Goal: Information Seeking & Learning: Learn about a topic

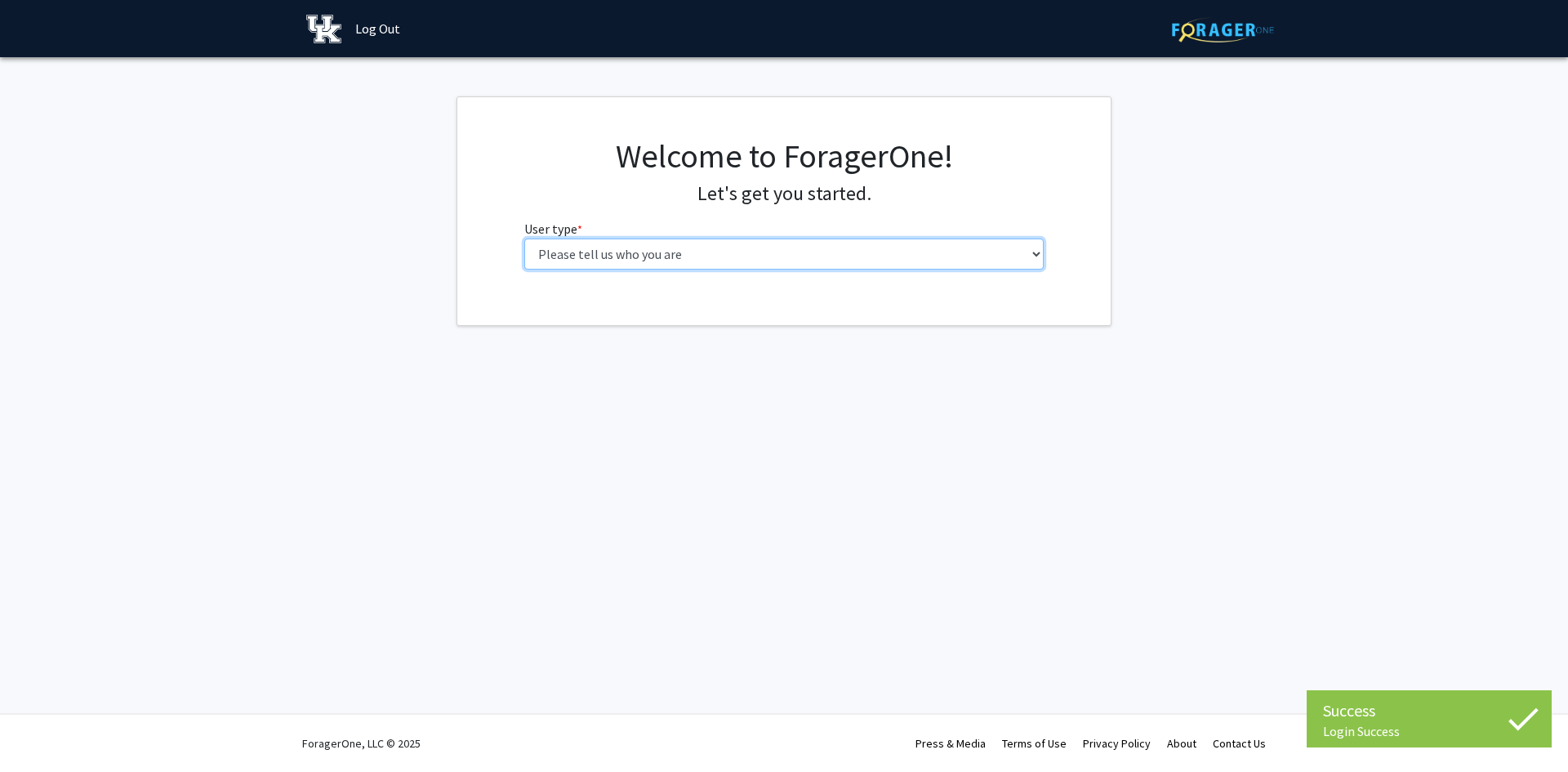
click at [703, 260] on select "Please tell us who you are Undergraduate Student Master's Student Doctoral Cand…" at bounding box center [784, 253] width 520 height 31
select select "1: undergrad"
click at [524, 239] on select "Please tell us who you are Undergraduate Student Master's Student Doctoral Cand…" at bounding box center [784, 253] width 520 height 31
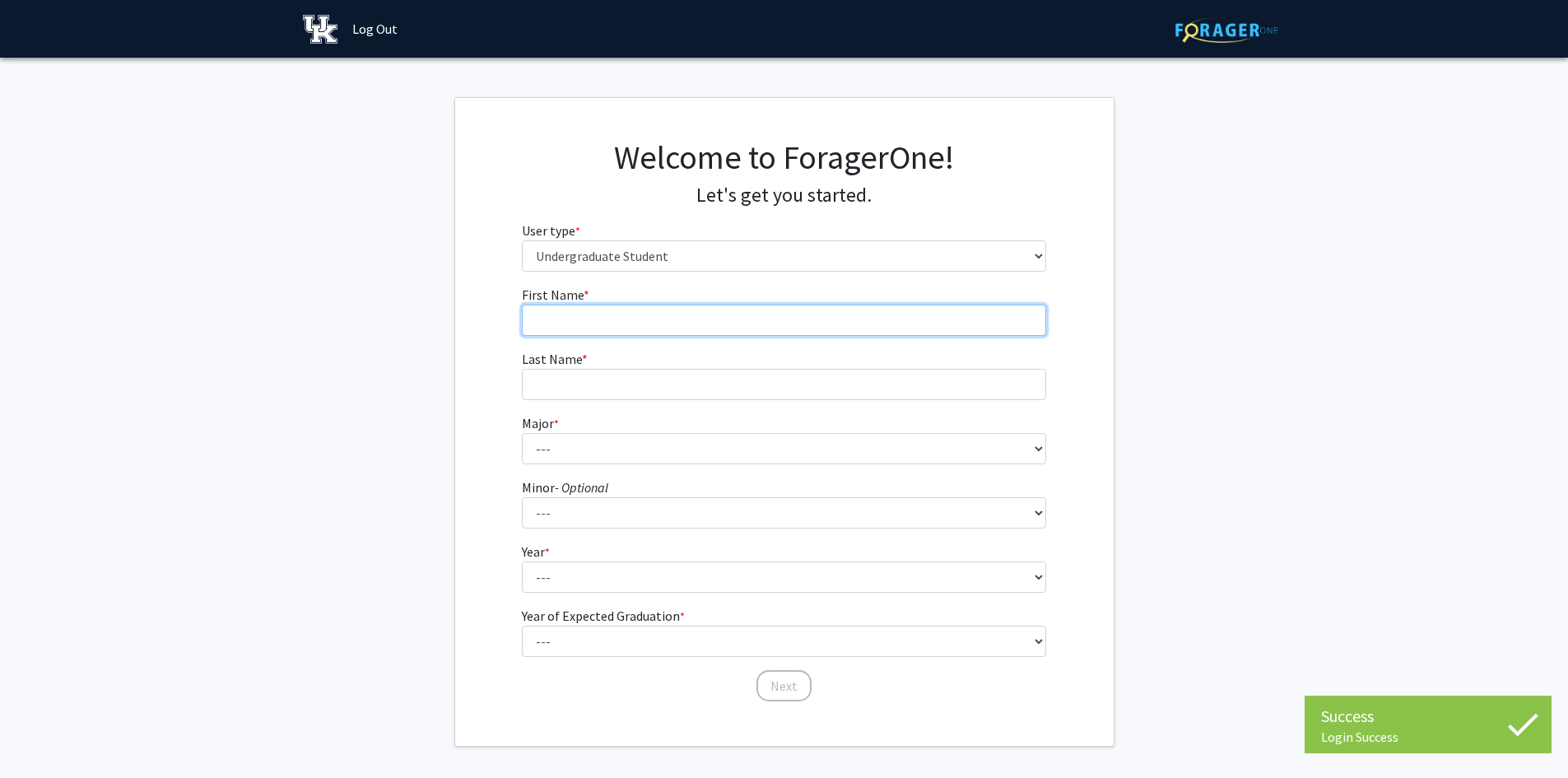
click at [618, 331] on input "First Name * required" at bounding box center [784, 320] width 524 height 31
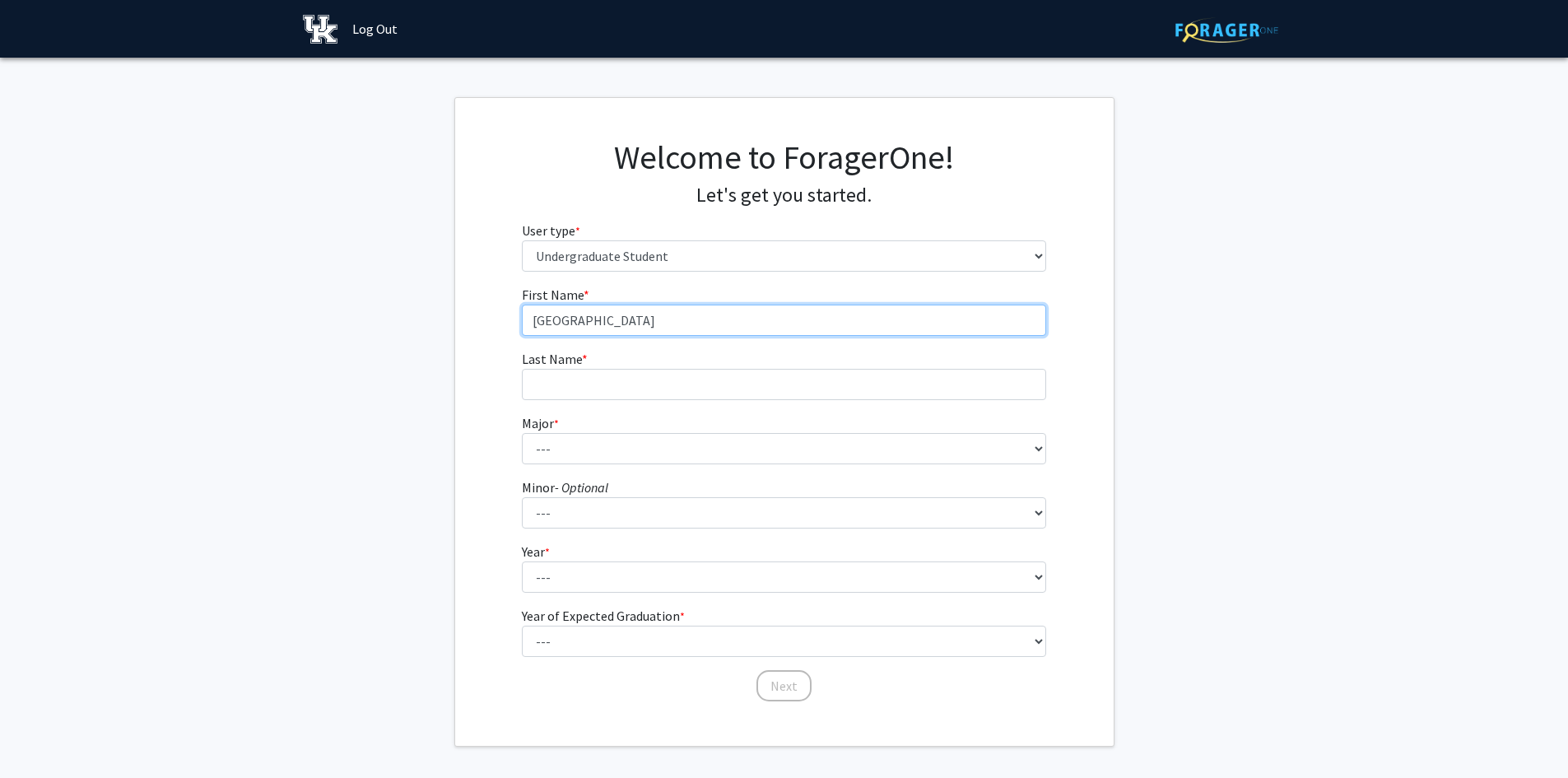
type input "[GEOGRAPHIC_DATA]"
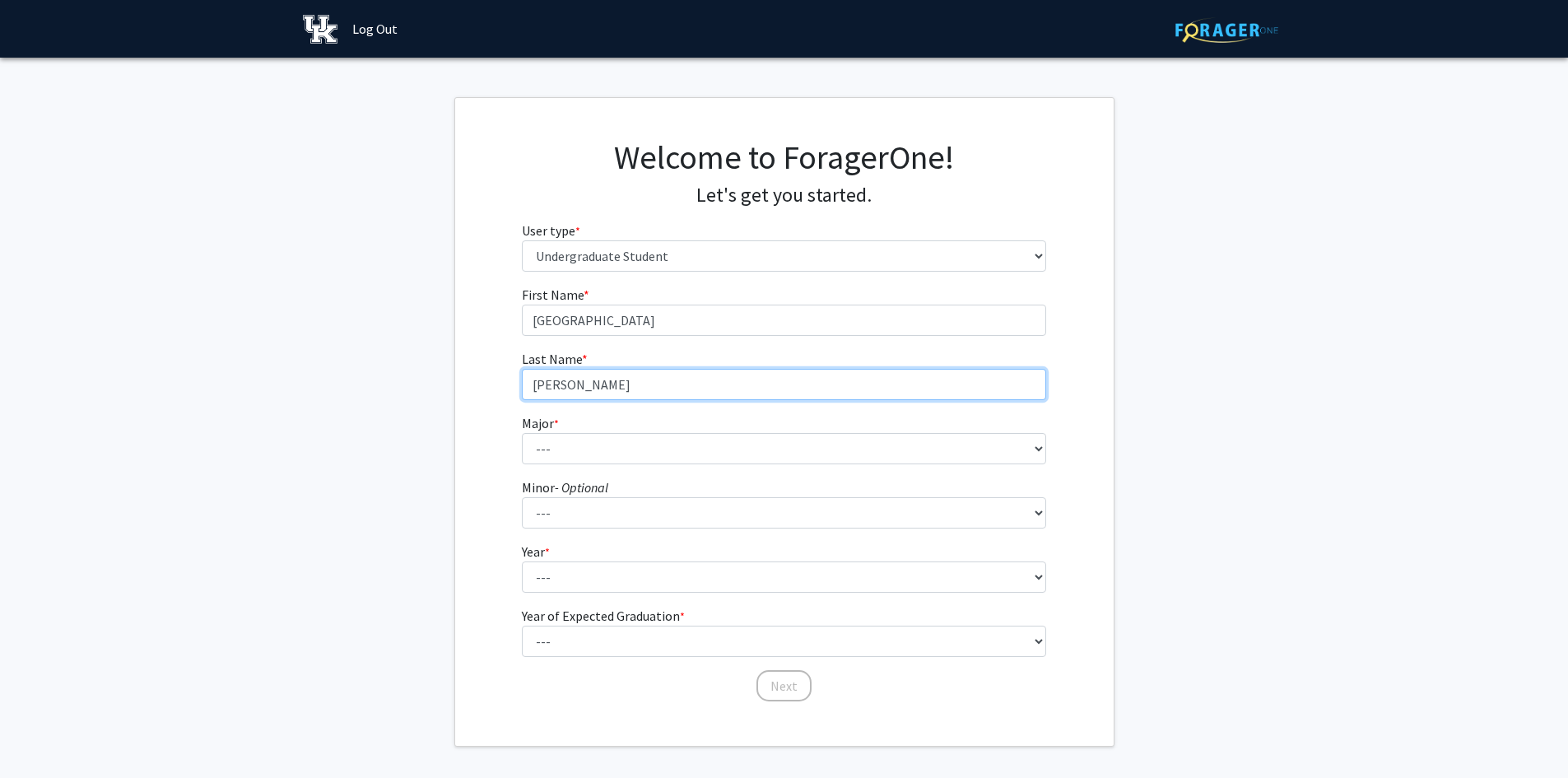
type input "[PERSON_NAME]"
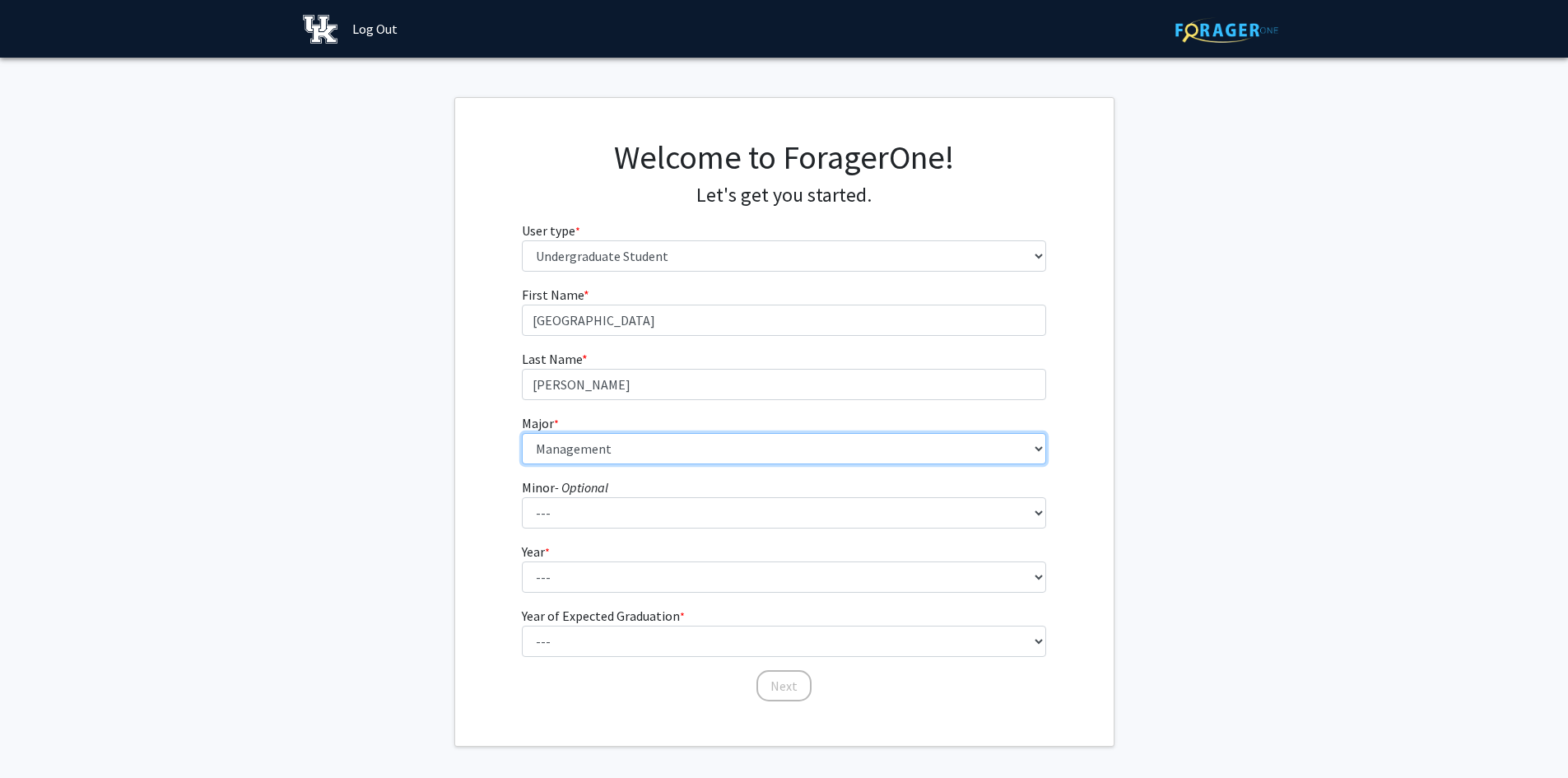
select select "85: 922"
click at [493, 528] on div "First Name * required Trenton Last Name * required [PERSON_NAME] * required ---…" at bounding box center [784, 493] width 659 height 418
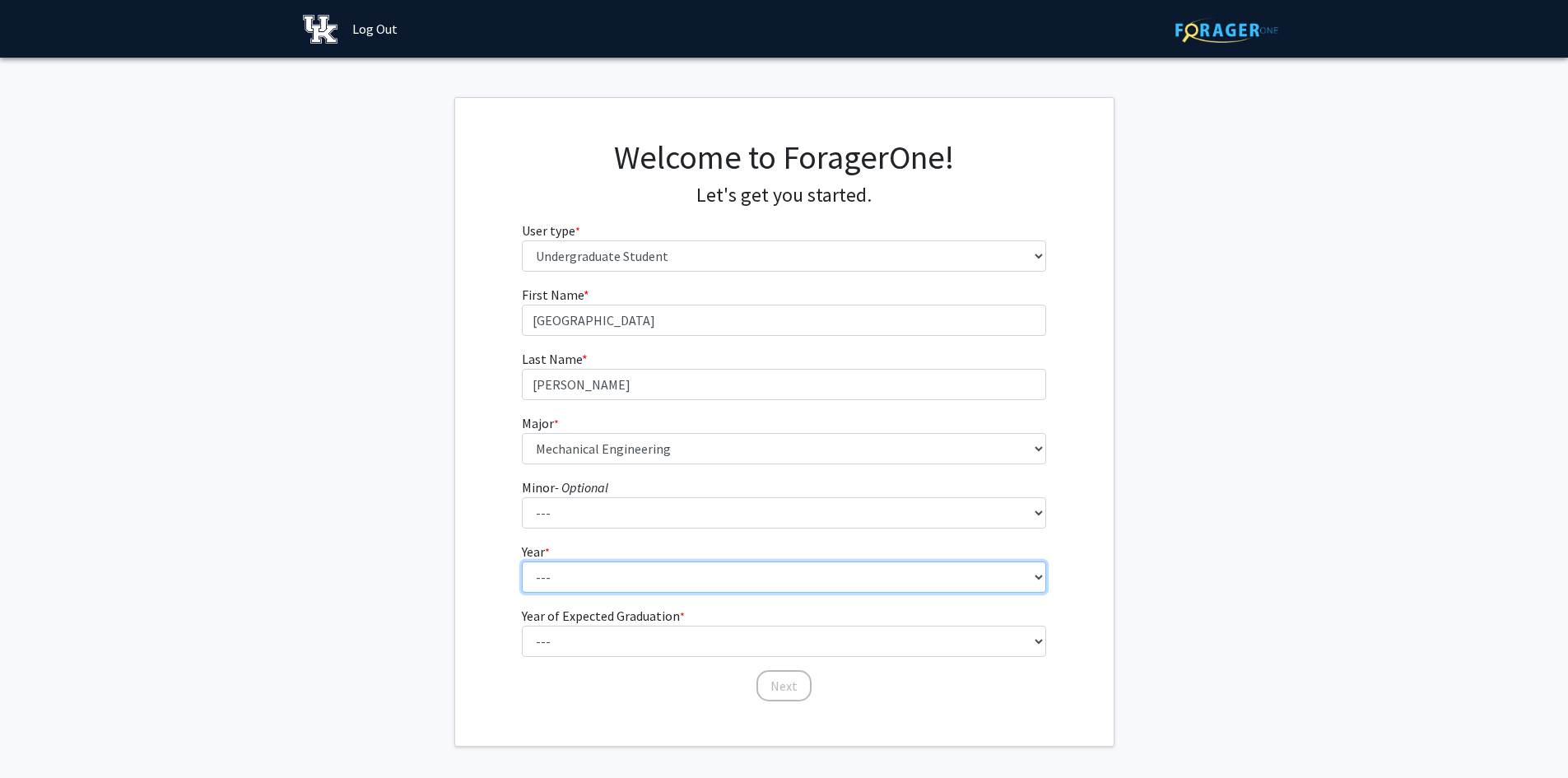
click at [581, 576] on select "--- First-year Sophomore Junior Senior Postbaccalaureate Certificate" at bounding box center [784, 576] width 524 height 31
select select "1: first-year"
click at [522, 561] on select "--- First-year Sophomore Junior Senior Postbaccalaureate Certificate" at bounding box center [784, 576] width 524 height 31
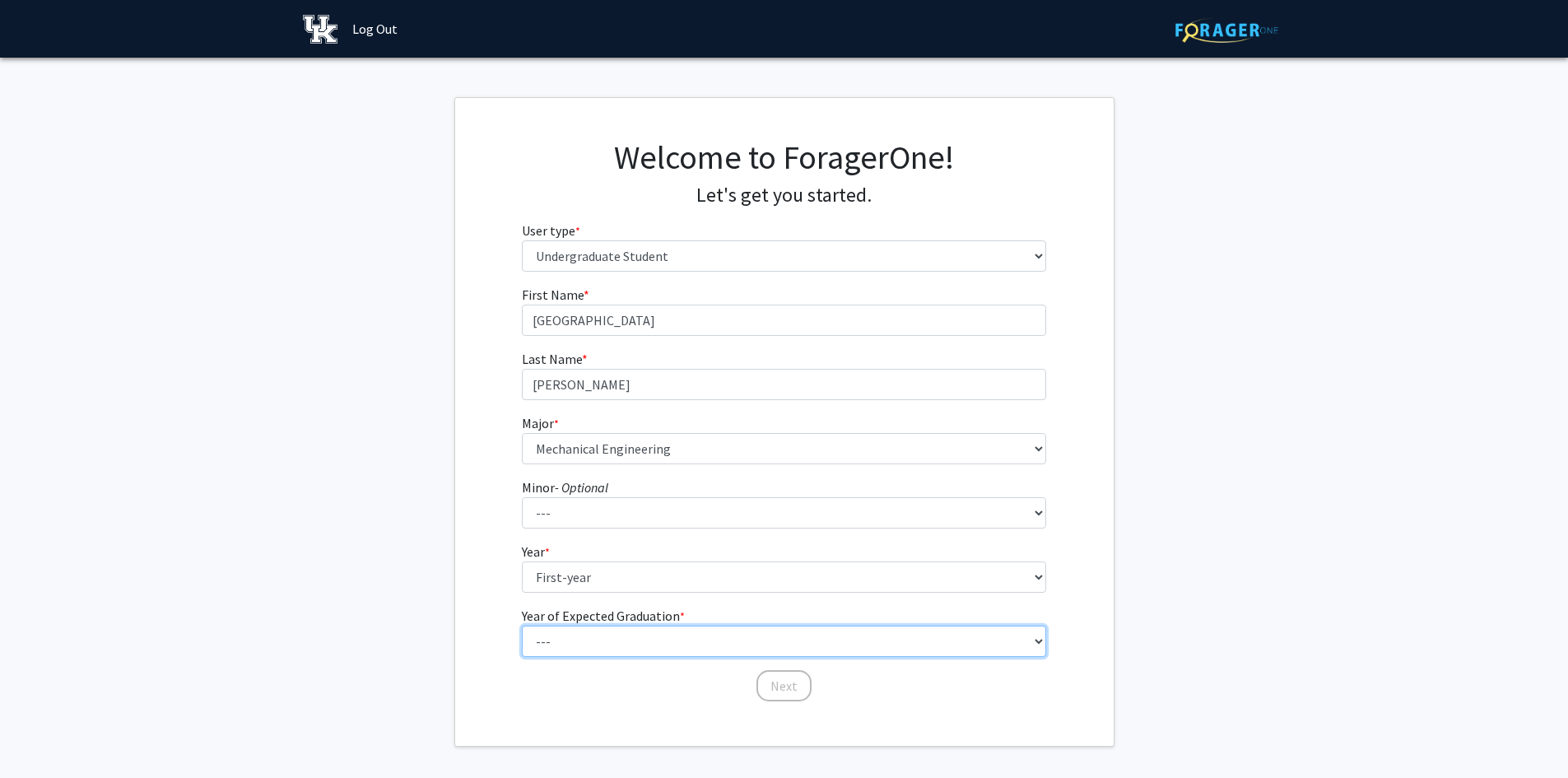
click at [567, 647] on select "--- 2025 2026 2027 2028 2029 2030 2031 2032 2033 2034" at bounding box center [784, 640] width 524 height 31
select select "5: 2029"
click at [522, 625] on select "--- 2025 2026 2027 2028 2029 2030 2031 2032 2033 2034" at bounding box center [784, 640] width 524 height 31
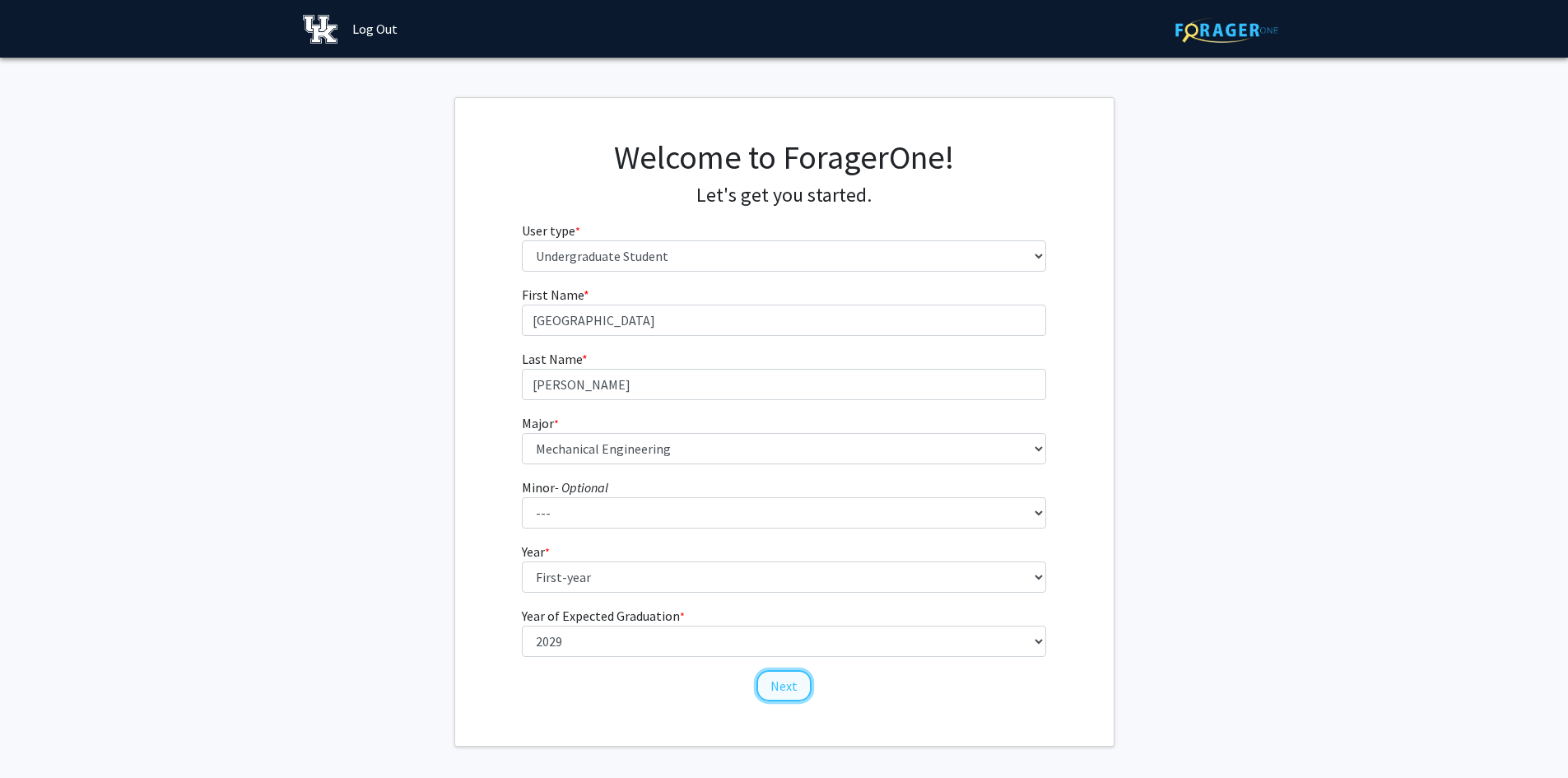
click at [772, 693] on button "Next" at bounding box center [784, 685] width 55 height 31
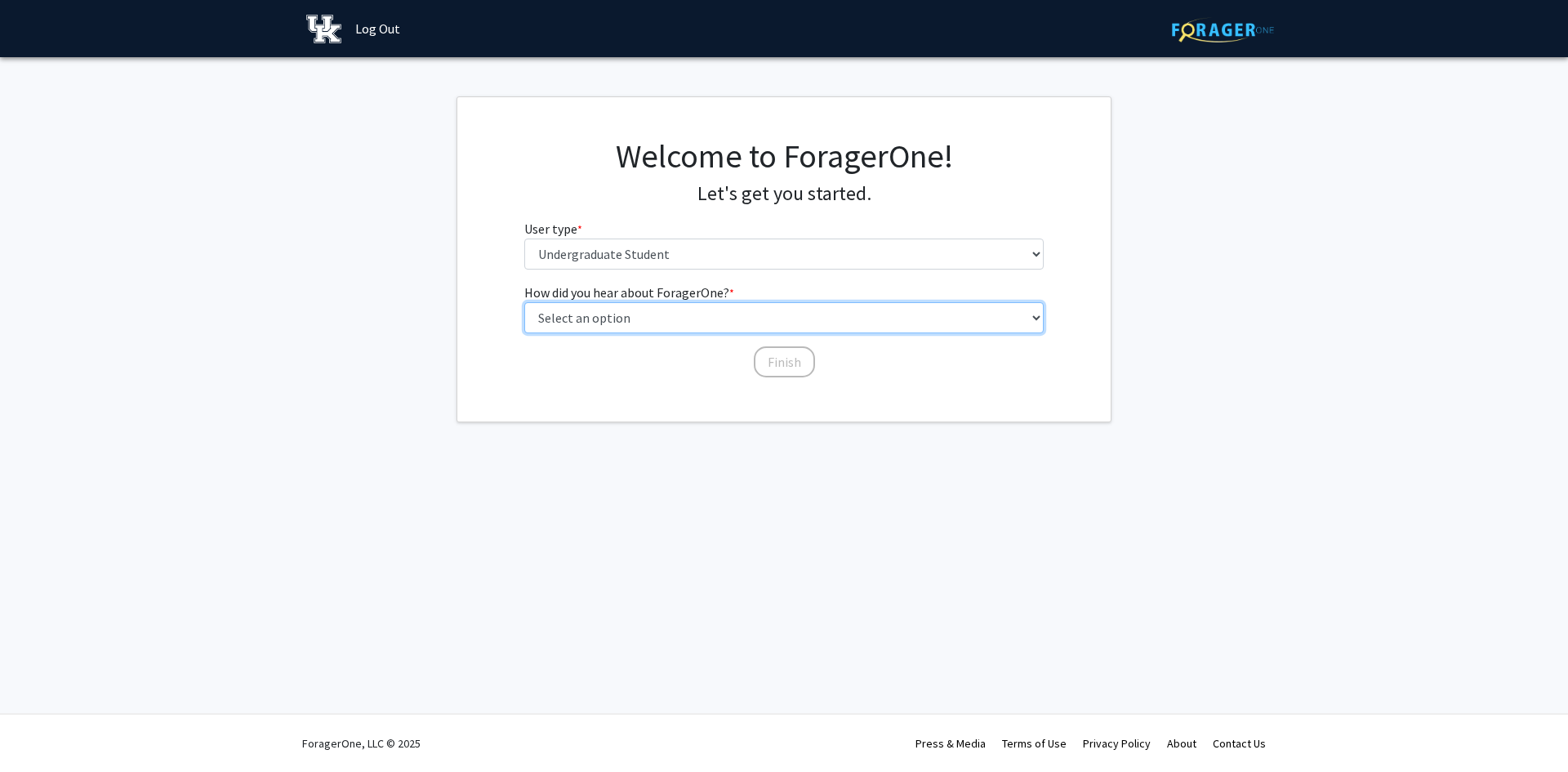
click at [619, 326] on select "Select an option Peer/student recommendation Faculty/staff recommendation Unive…" at bounding box center [784, 317] width 520 height 31
select select "2: faculty_recommendation"
click at [524, 302] on select "Select an option Peer/student recommendation Faculty/staff recommendation Unive…" at bounding box center [784, 317] width 520 height 31
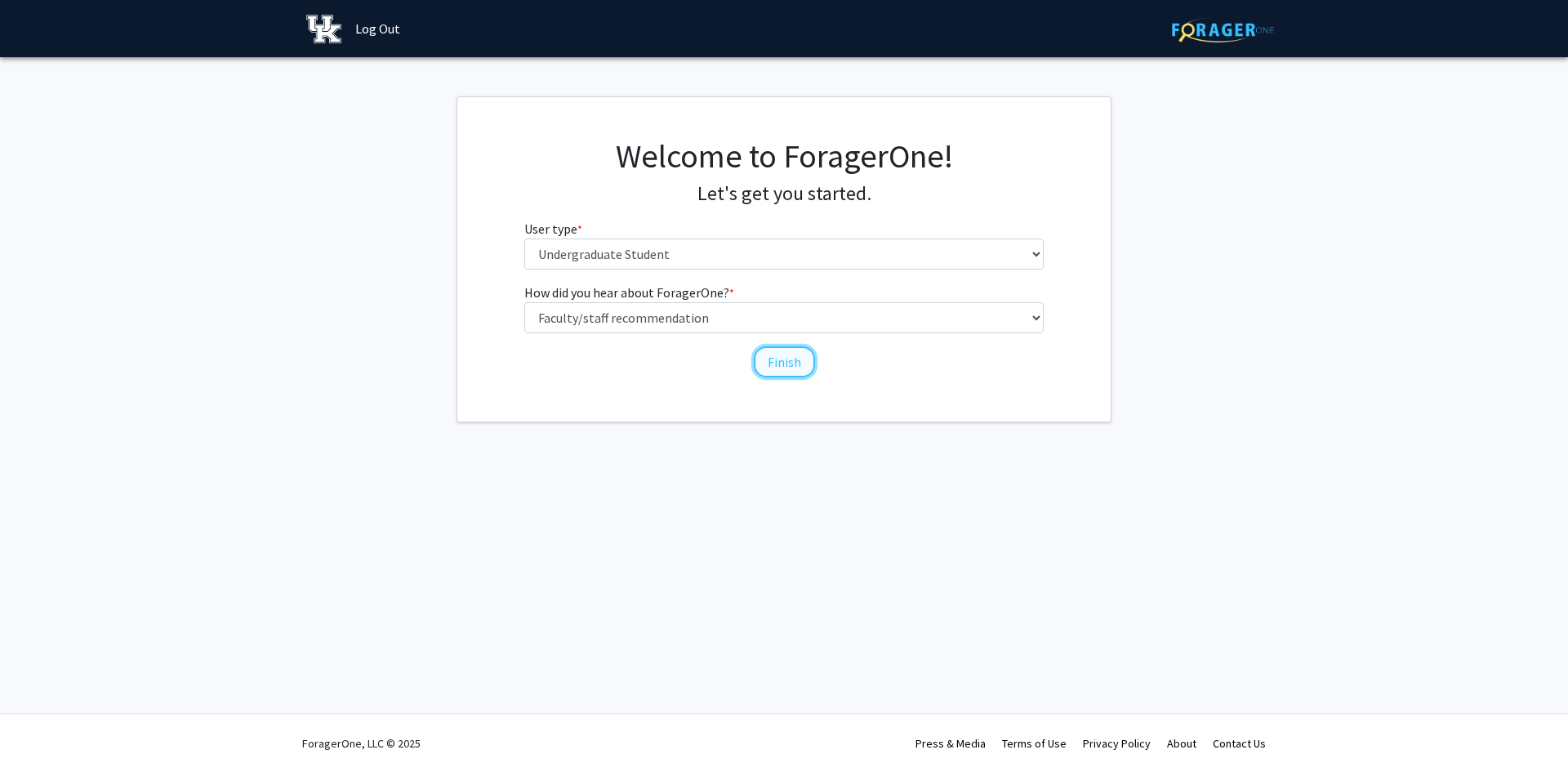
click at [784, 362] on button "Finish" at bounding box center [784, 361] width 61 height 31
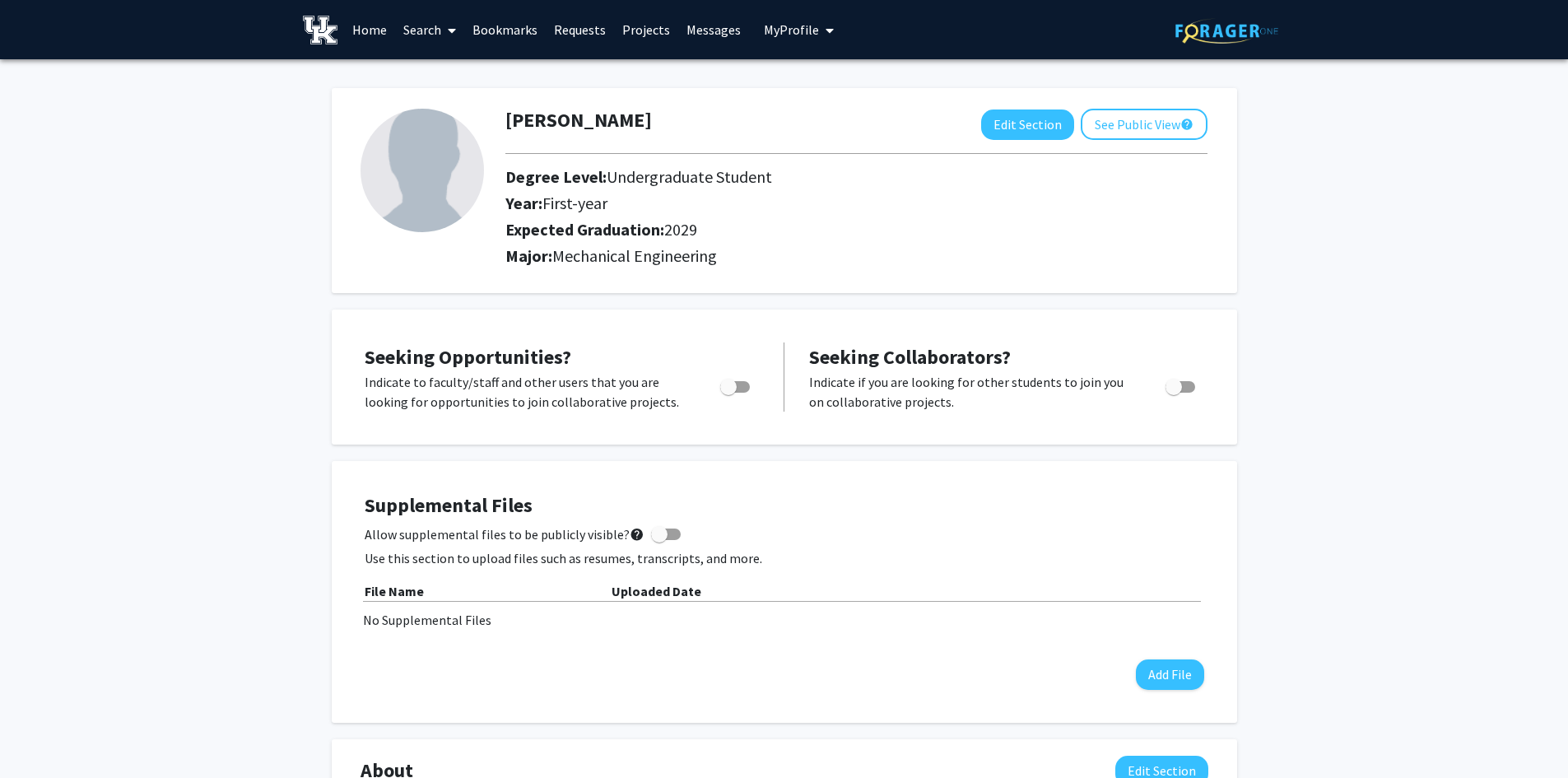
click at [743, 387] on span "Toggle" at bounding box center [735, 386] width 29 height 12
click at [729, 392] on input "Are you actively seeking opportunities?" at bounding box center [728, 392] width 1 height 1
checkbox input "true"
click at [1047, 130] on button "Edit Section" at bounding box center [1027, 124] width 93 height 30
select select "first-year"
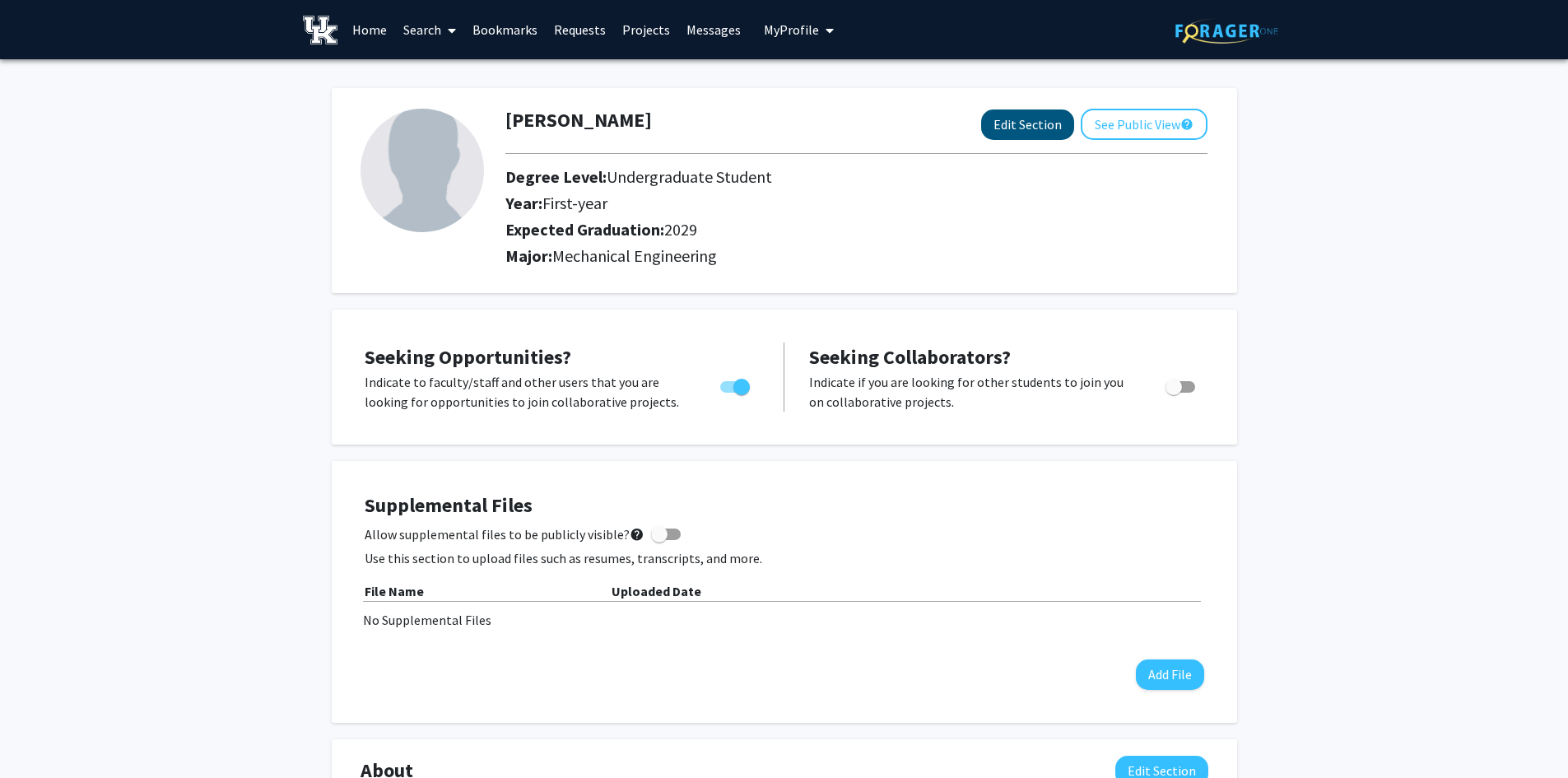
select select "2029"
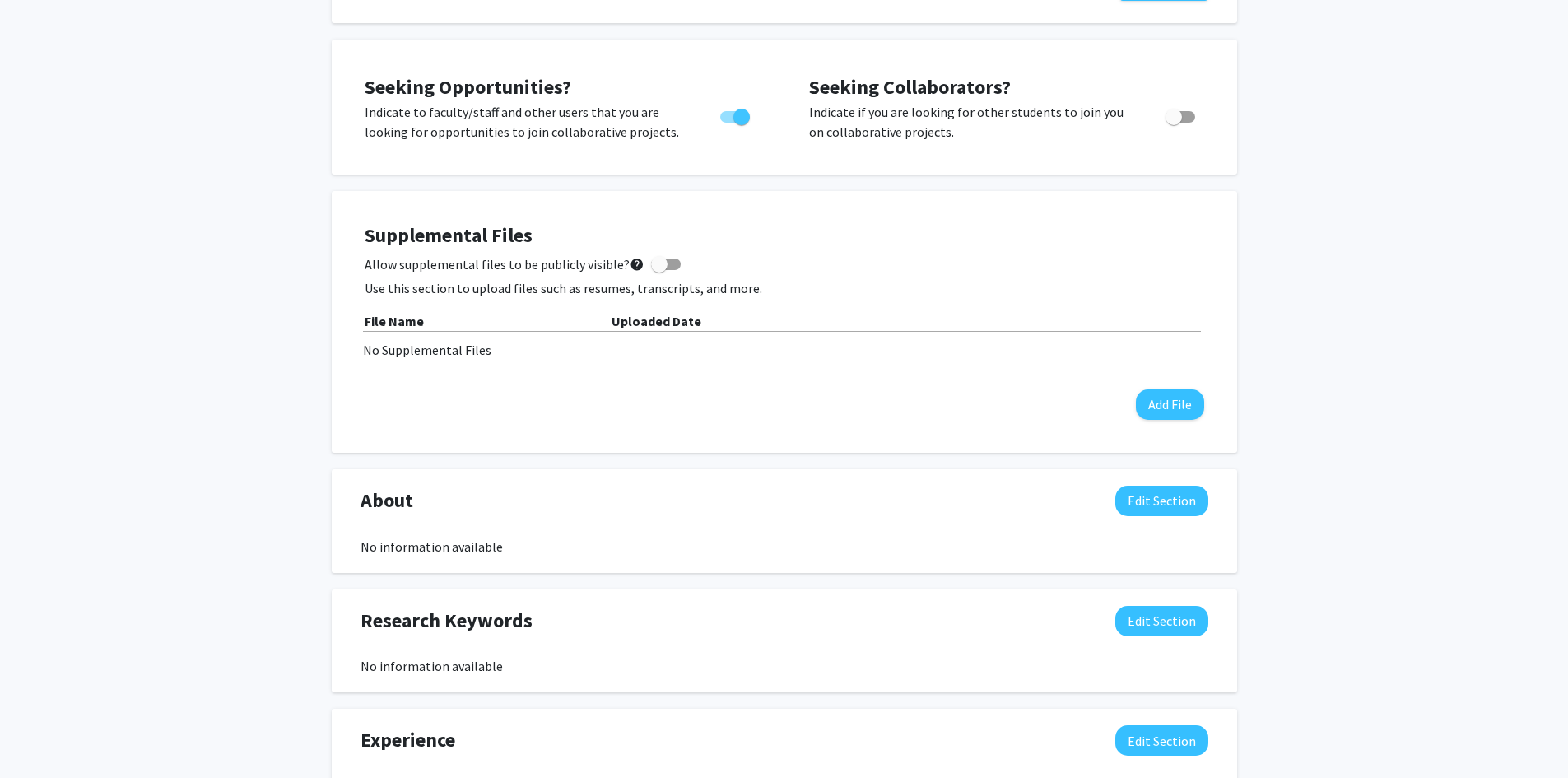
scroll to position [576, 0]
click at [1141, 509] on button "Edit Section" at bounding box center [1161, 499] width 93 height 30
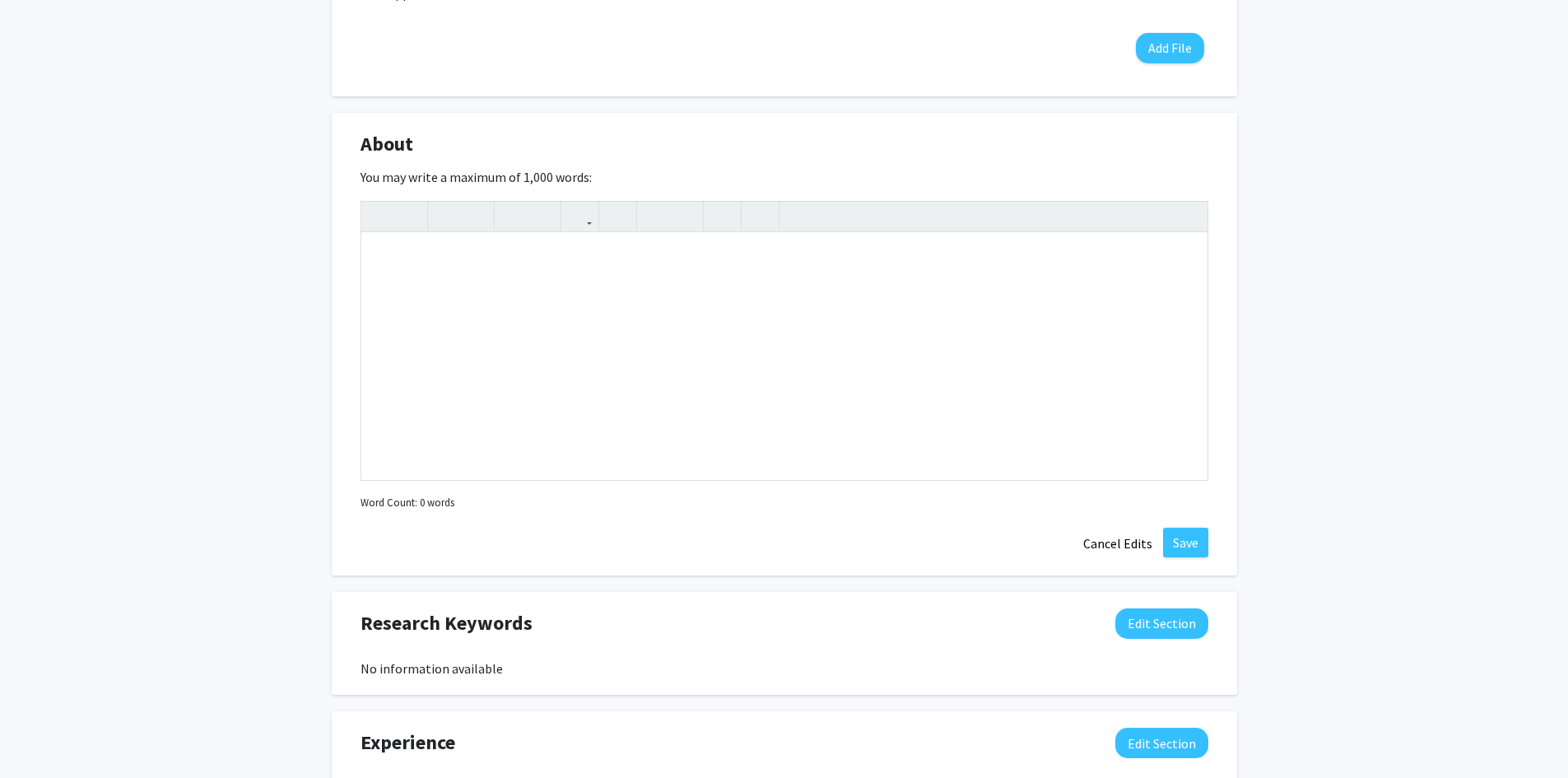
scroll to position [1152, 0]
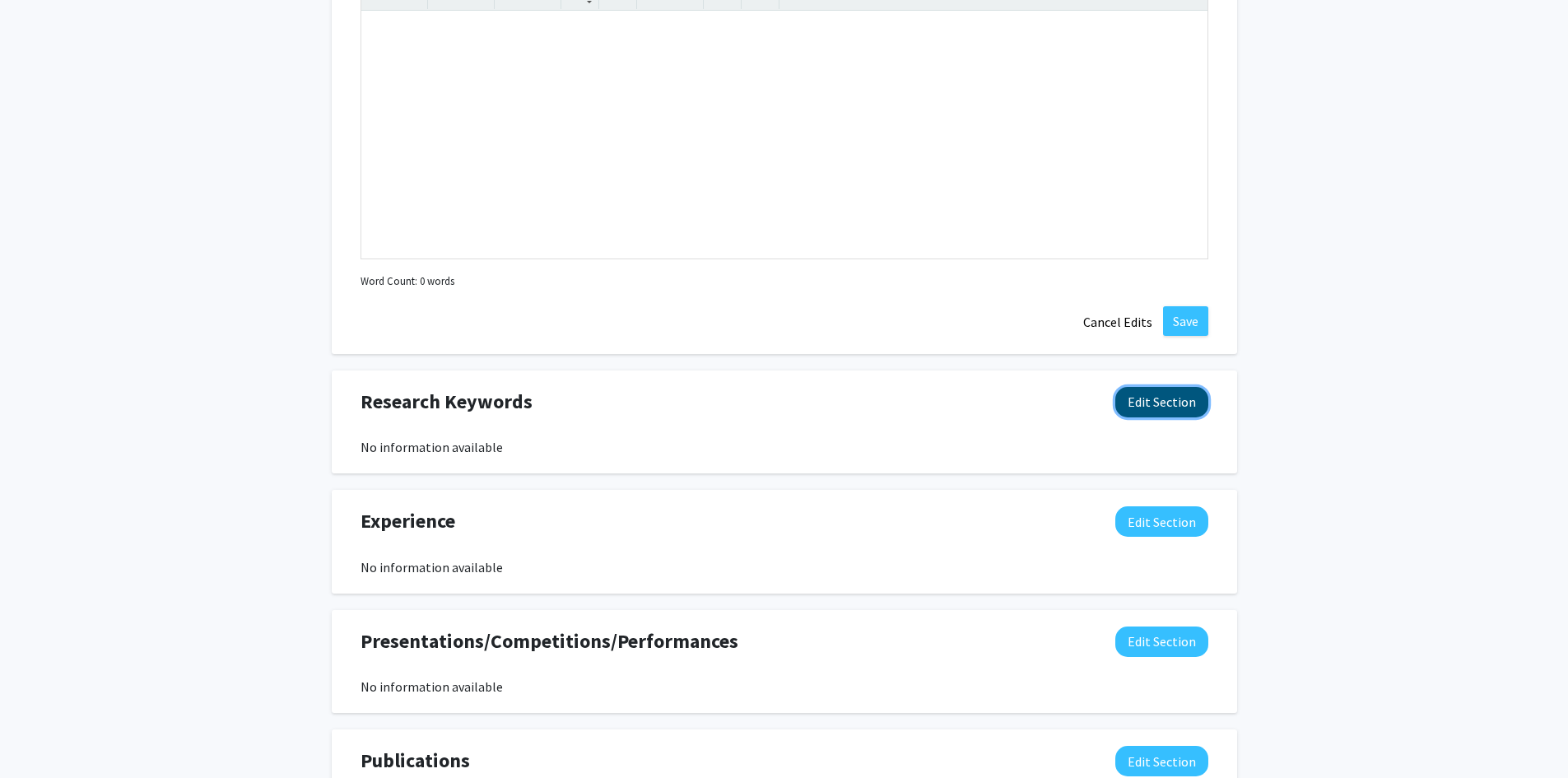
click at [1154, 402] on button "Edit Section" at bounding box center [1161, 402] width 93 height 30
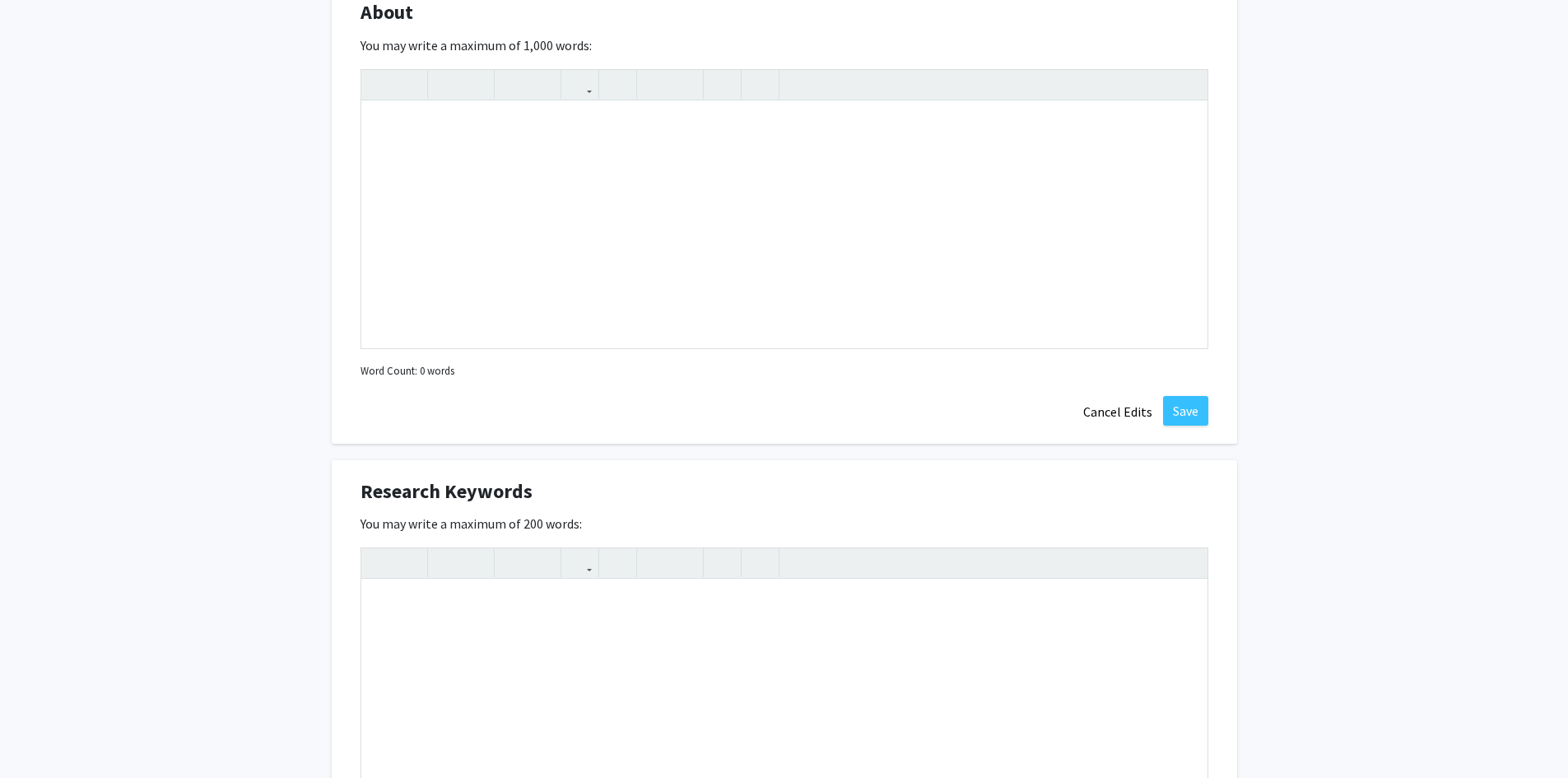
scroll to position [1048, 0]
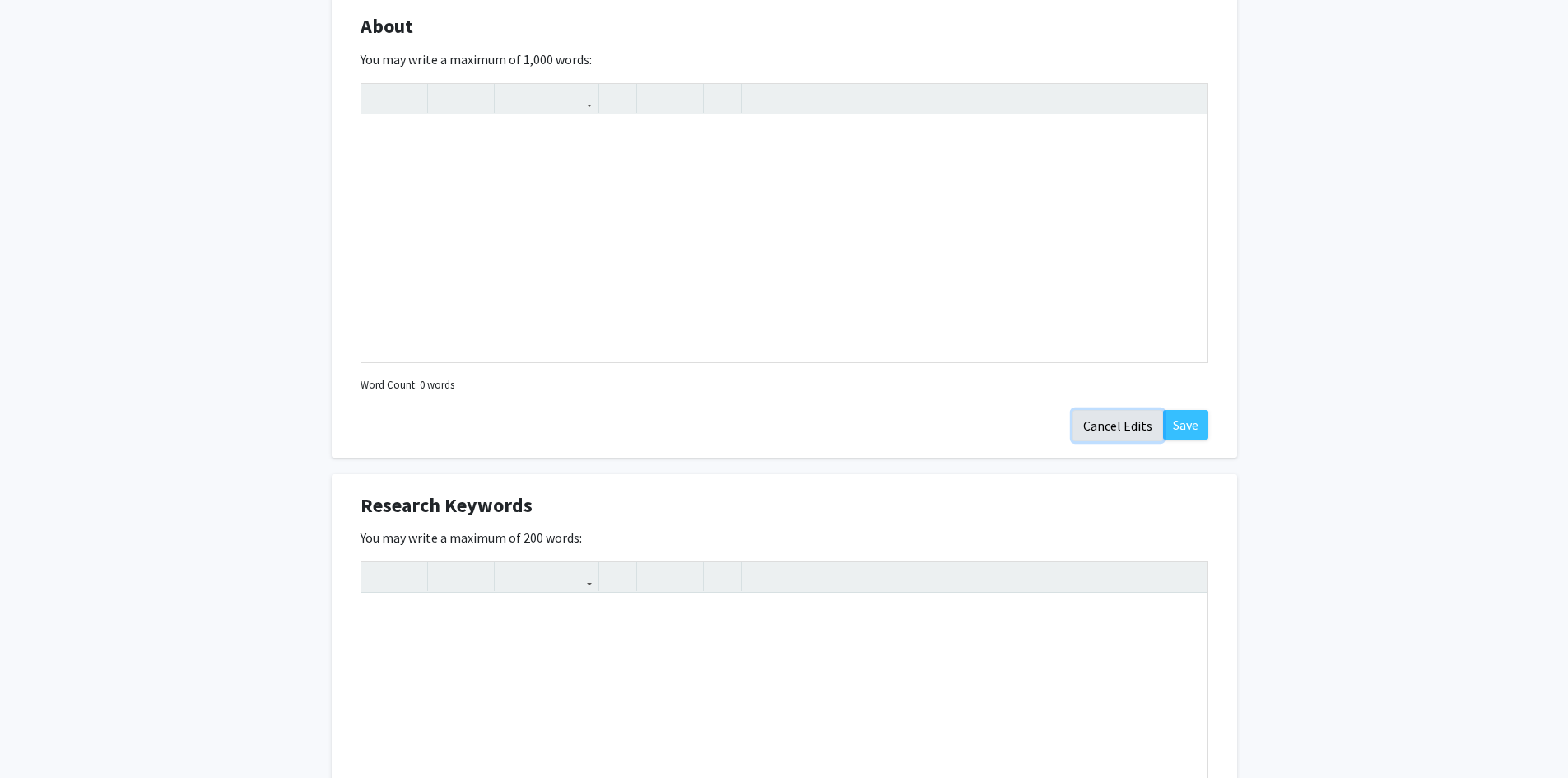
drag, startPoint x: 1127, startPoint y: 426, endPoint x: 1067, endPoint y: 446, distance: 63.2
click at [1127, 427] on button "Cancel Edits" at bounding box center [1118, 425] width 90 height 31
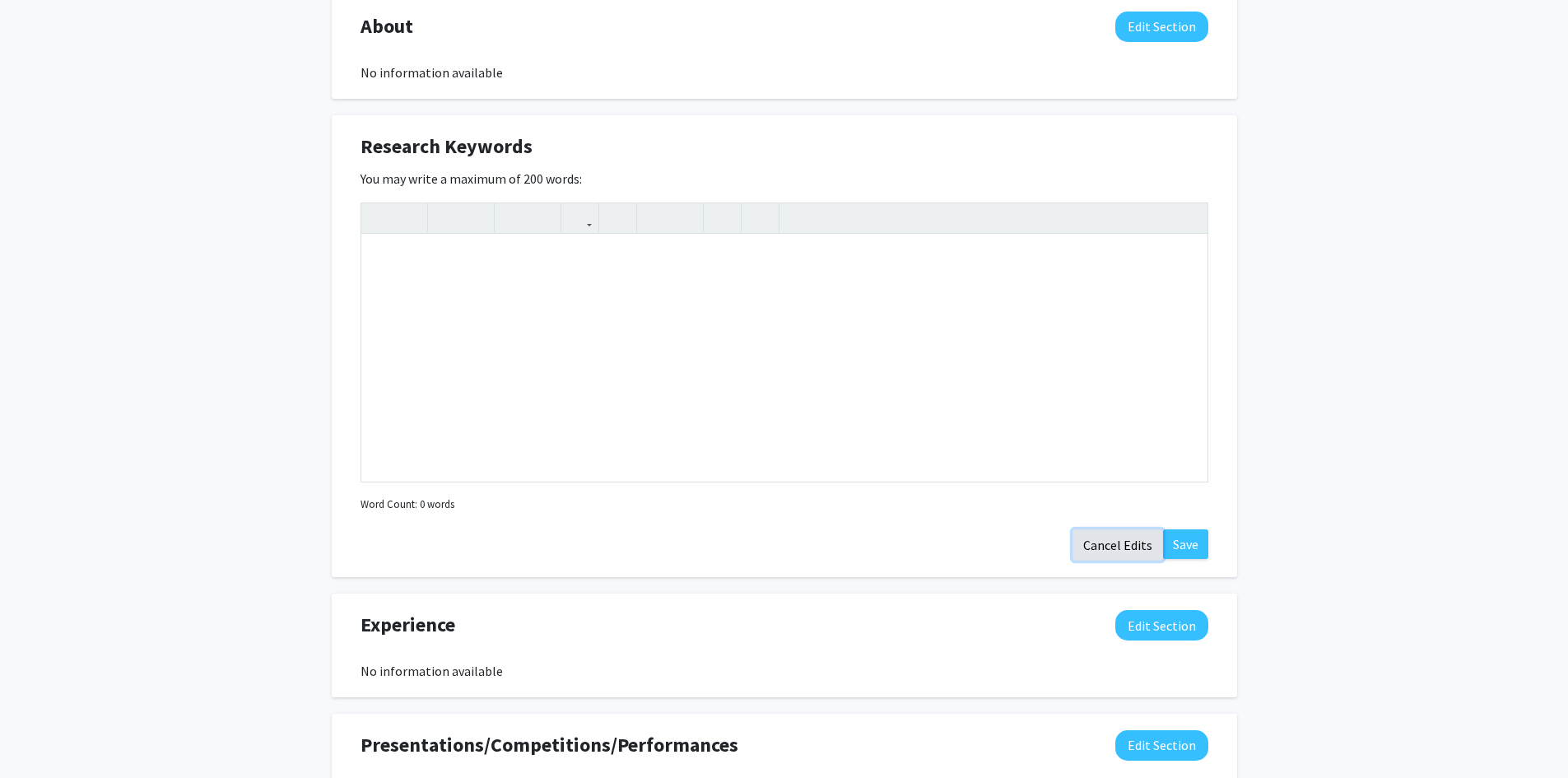
click at [1129, 548] on button "Cancel Edits" at bounding box center [1118, 544] width 90 height 31
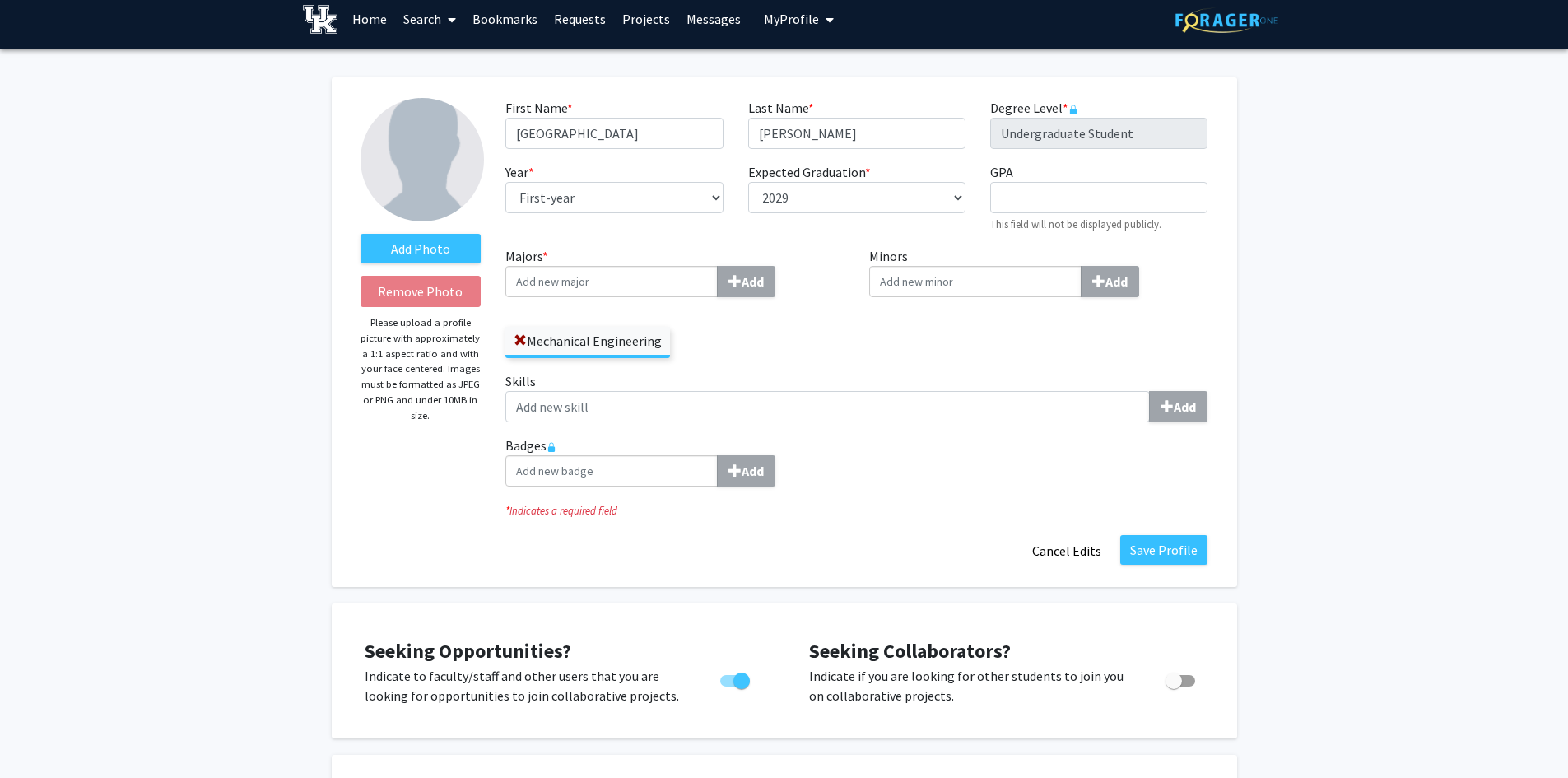
scroll to position [0, 0]
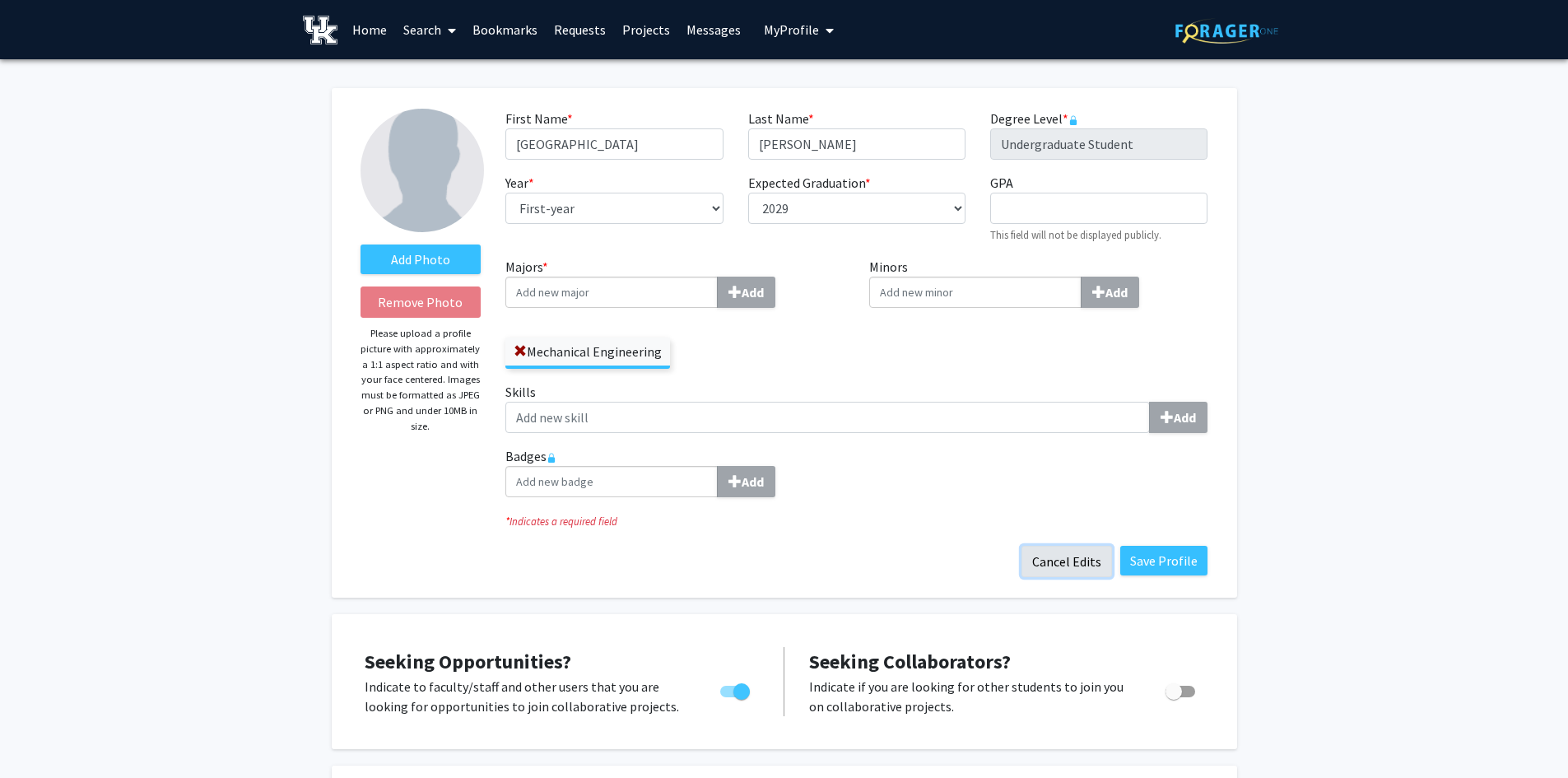
click at [1081, 562] on button "Cancel Edits" at bounding box center [1066, 561] width 90 height 31
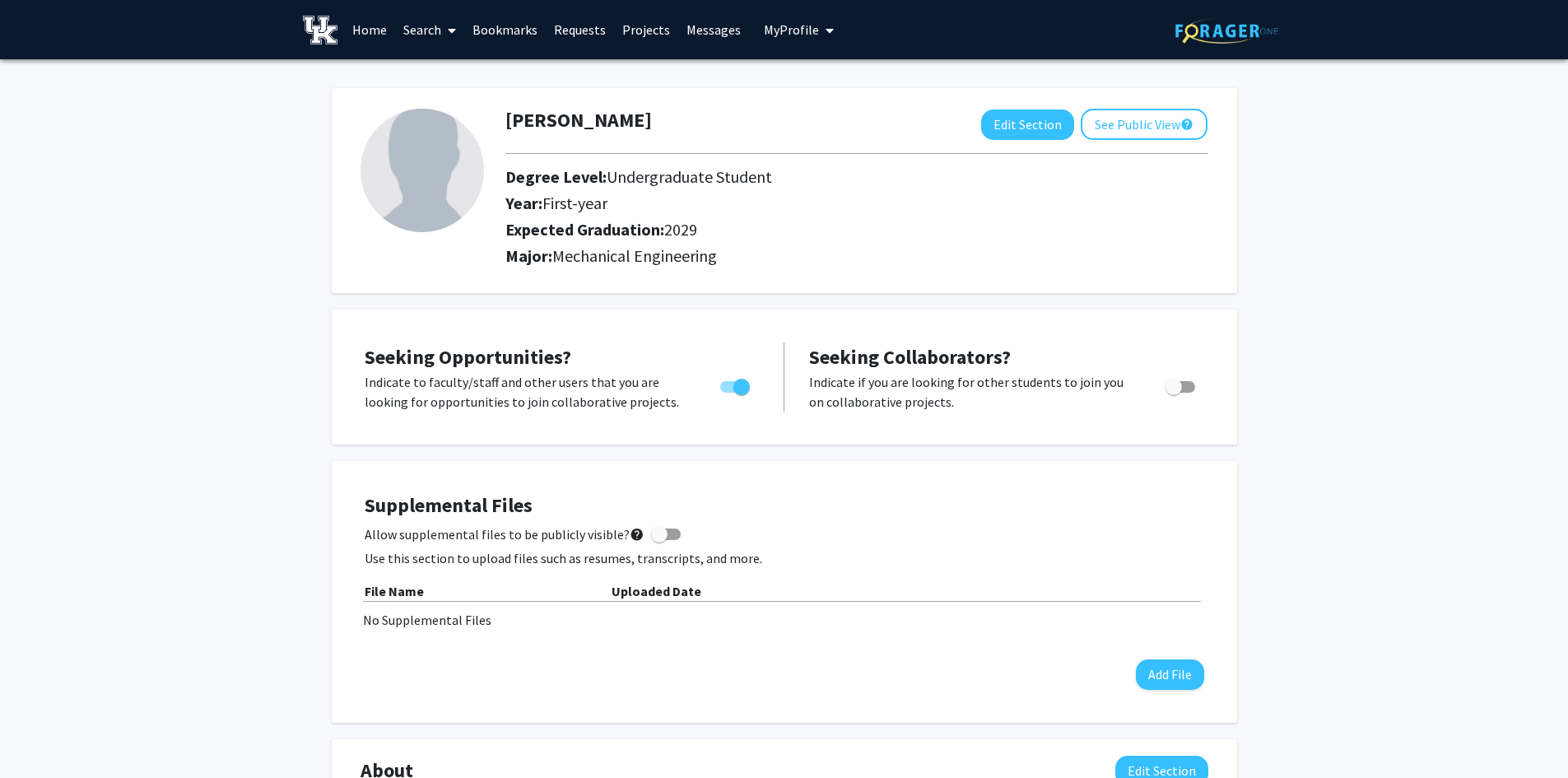
click at [448, 33] on icon at bounding box center [452, 31] width 8 height 13
click at [417, 72] on span "Faculty/Staff" at bounding box center [455, 75] width 121 height 33
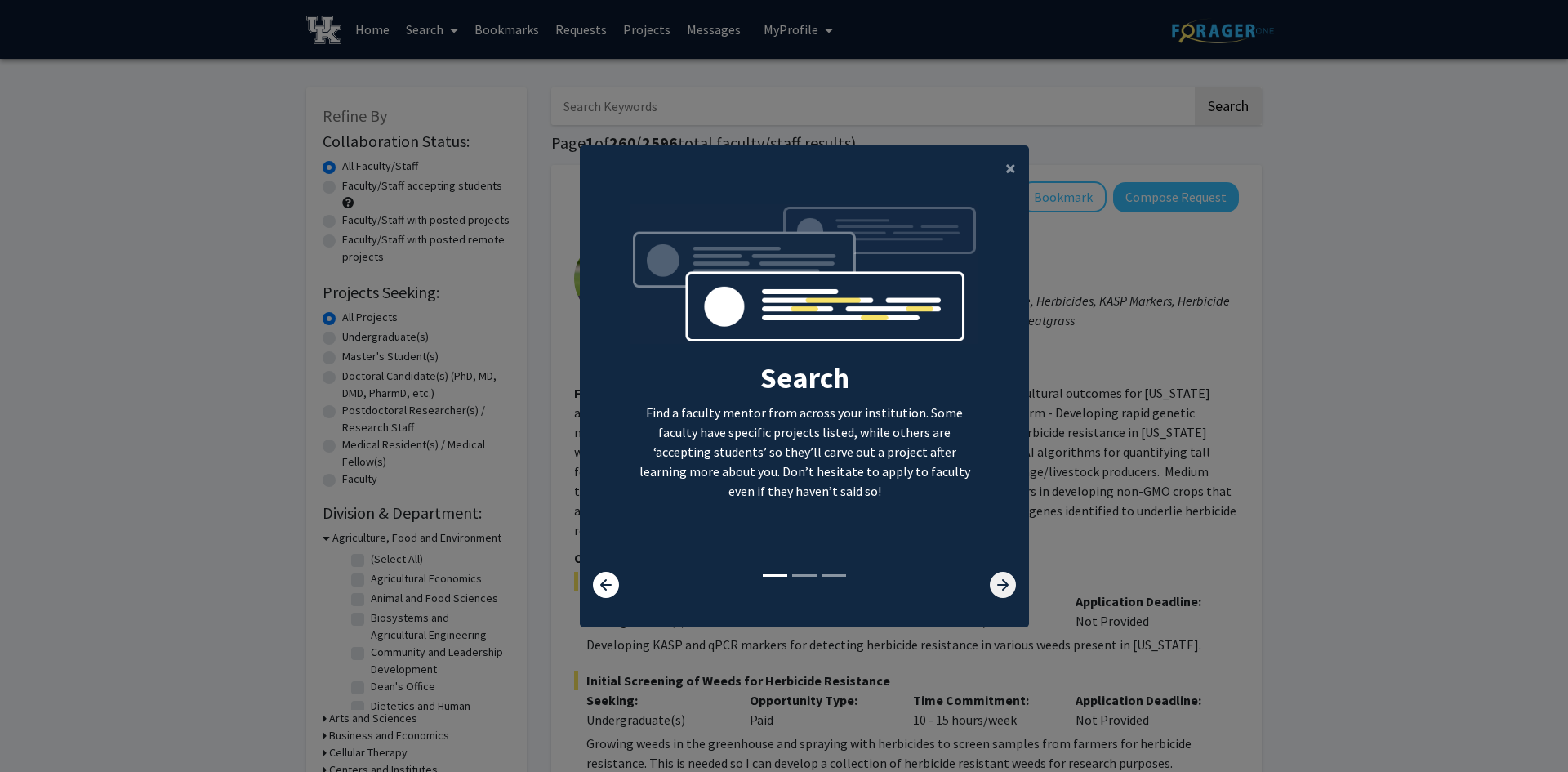
click at [999, 579] on icon at bounding box center [1003, 585] width 27 height 27
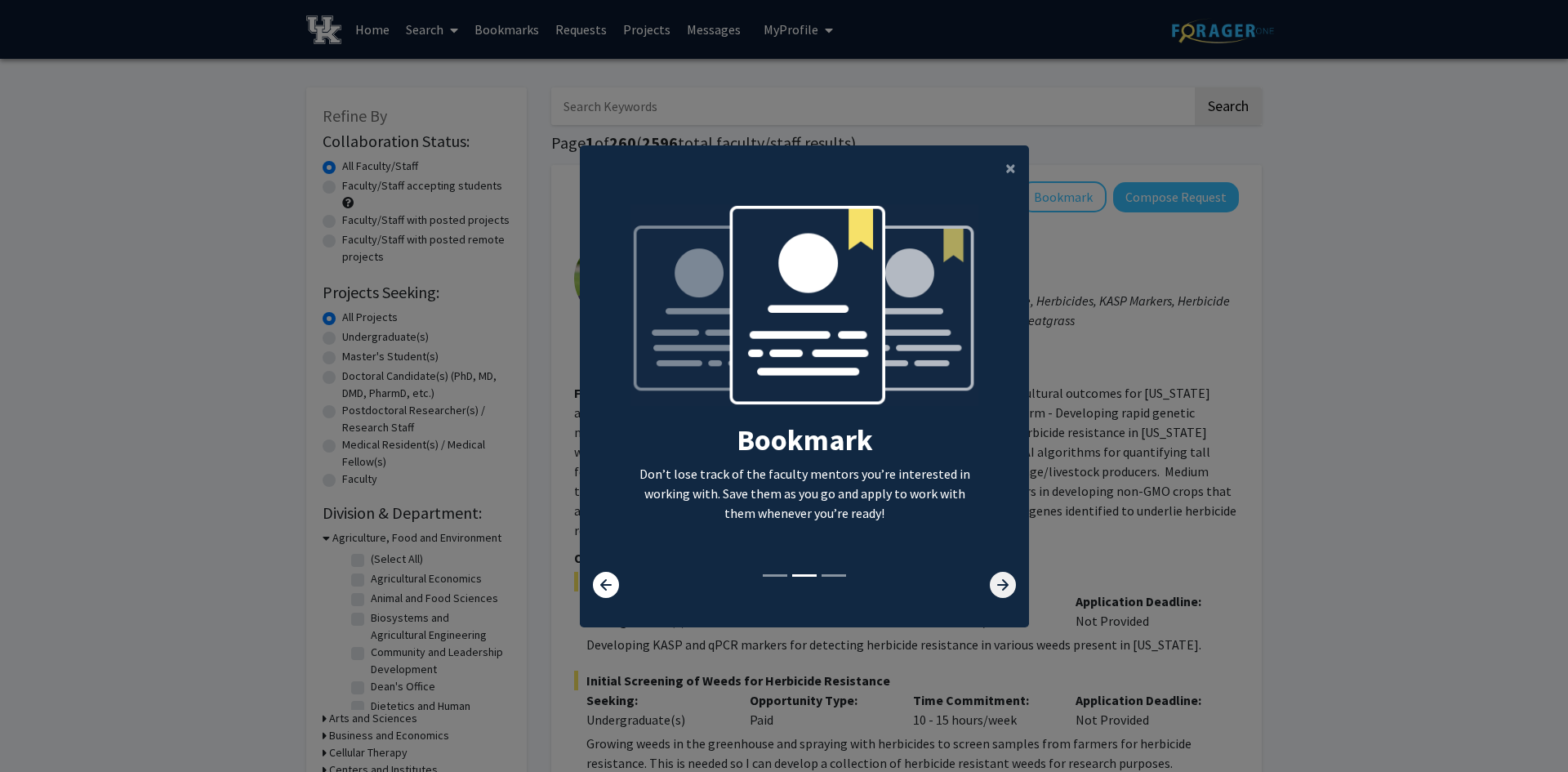
click at [1001, 582] on icon at bounding box center [1003, 585] width 27 height 27
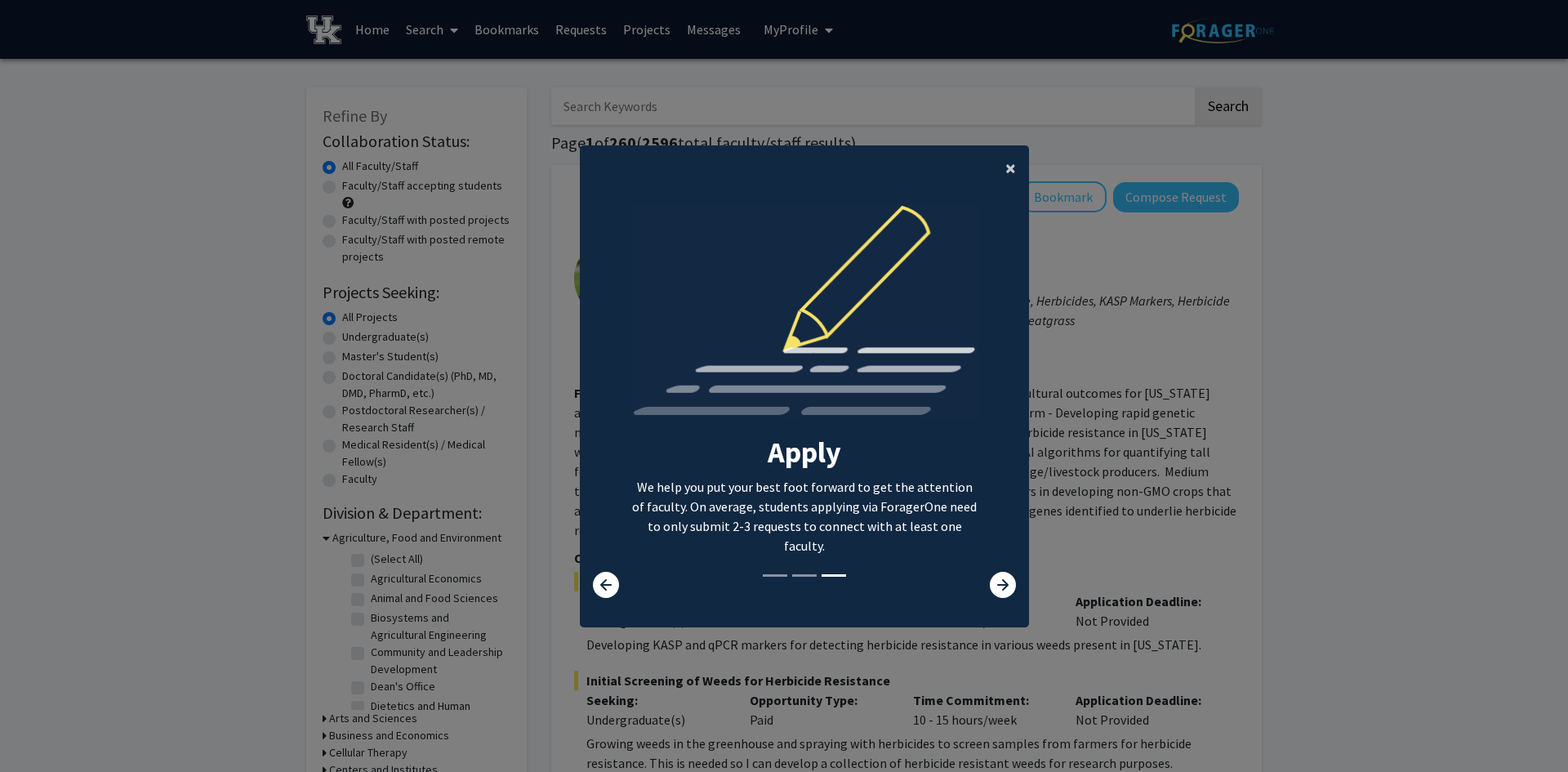
click at [1011, 171] on button "×" at bounding box center [1011, 167] width 36 height 46
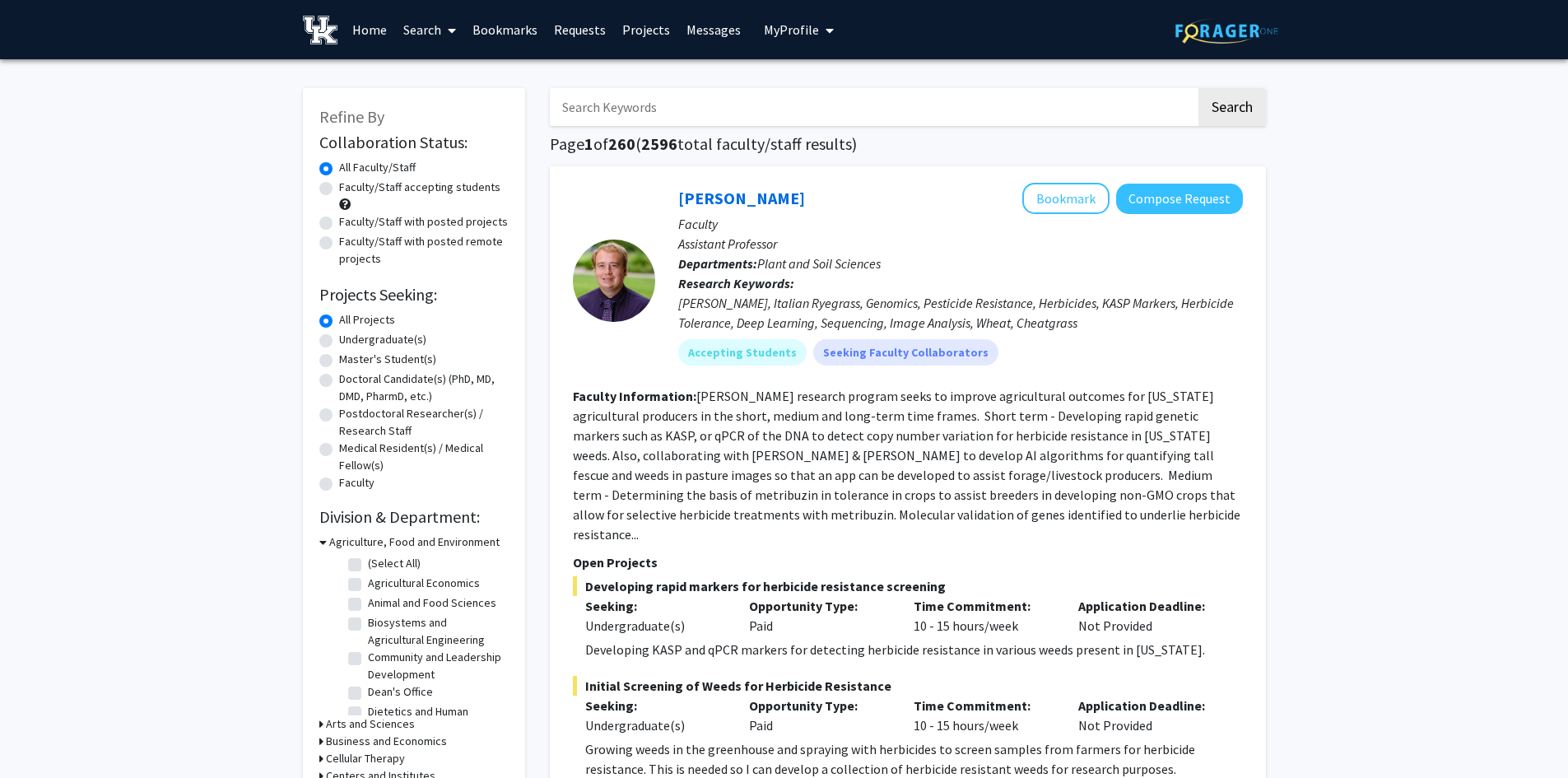
click at [609, 107] on input "Search Keywords" at bounding box center [873, 106] width 646 height 38
type input "mechanical"
click at [1198, 88] on button "Search" at bounding box center [1232, 106] width 68 height 38
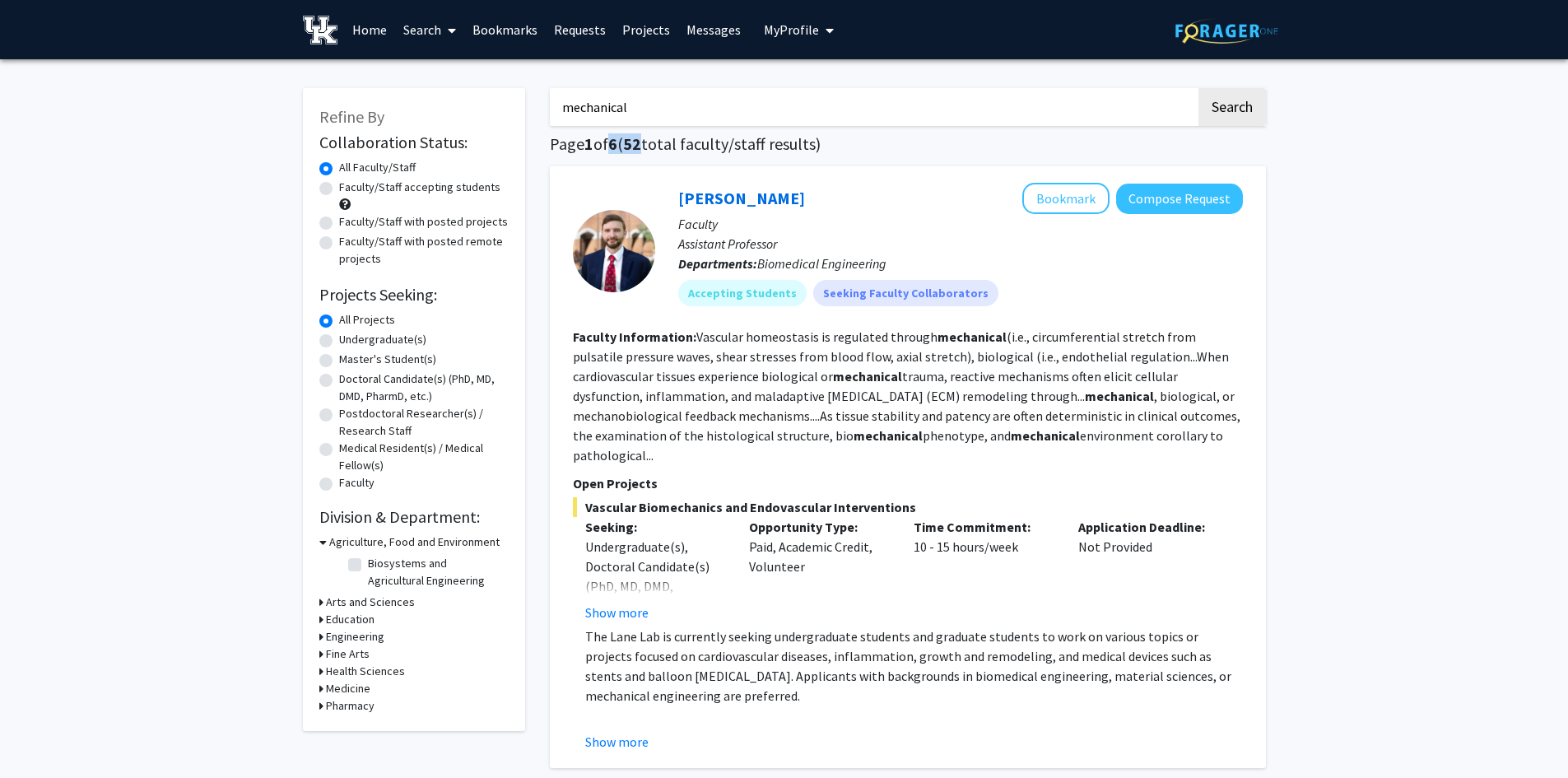
drag, startPoint x: 648, startPoint y: 142, endPoint x: 614, endPoint y: 146, distance: 34.2
click at [614, 146] on h1 "Page 1 of 6 ( 52 total faculty/staff results)" at bounding box center [908, 144] width 716 height 20
drag, startPoint x: 897, startPoint y: 262, endPoint x: 756, endPoint y: 266, distance: 141.1
click at [756, 266] on p "Departments: Biomedical Engineering" at bounding box center [960, 264] width 564 height 20
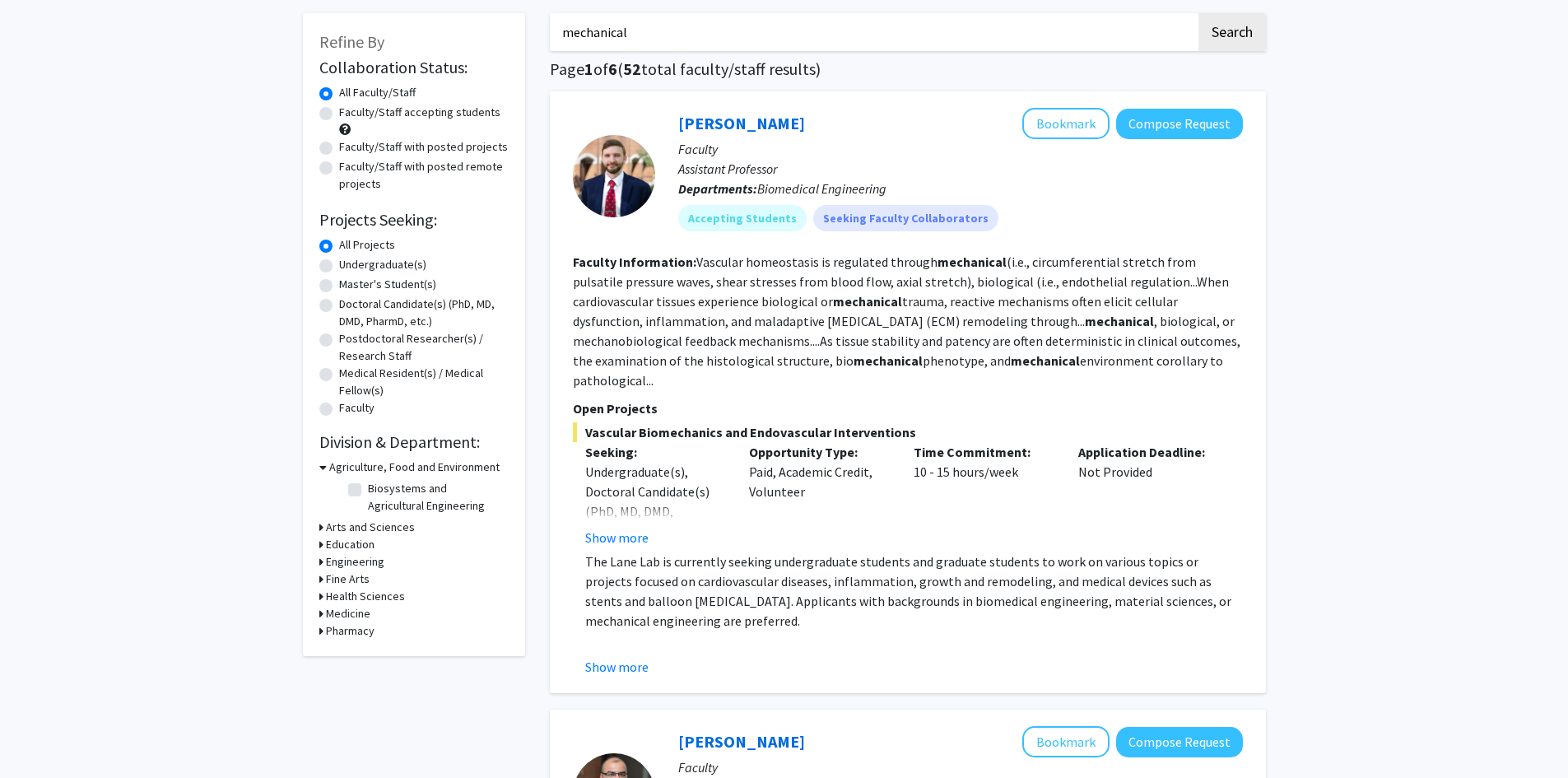
scroll to position [164, 0]
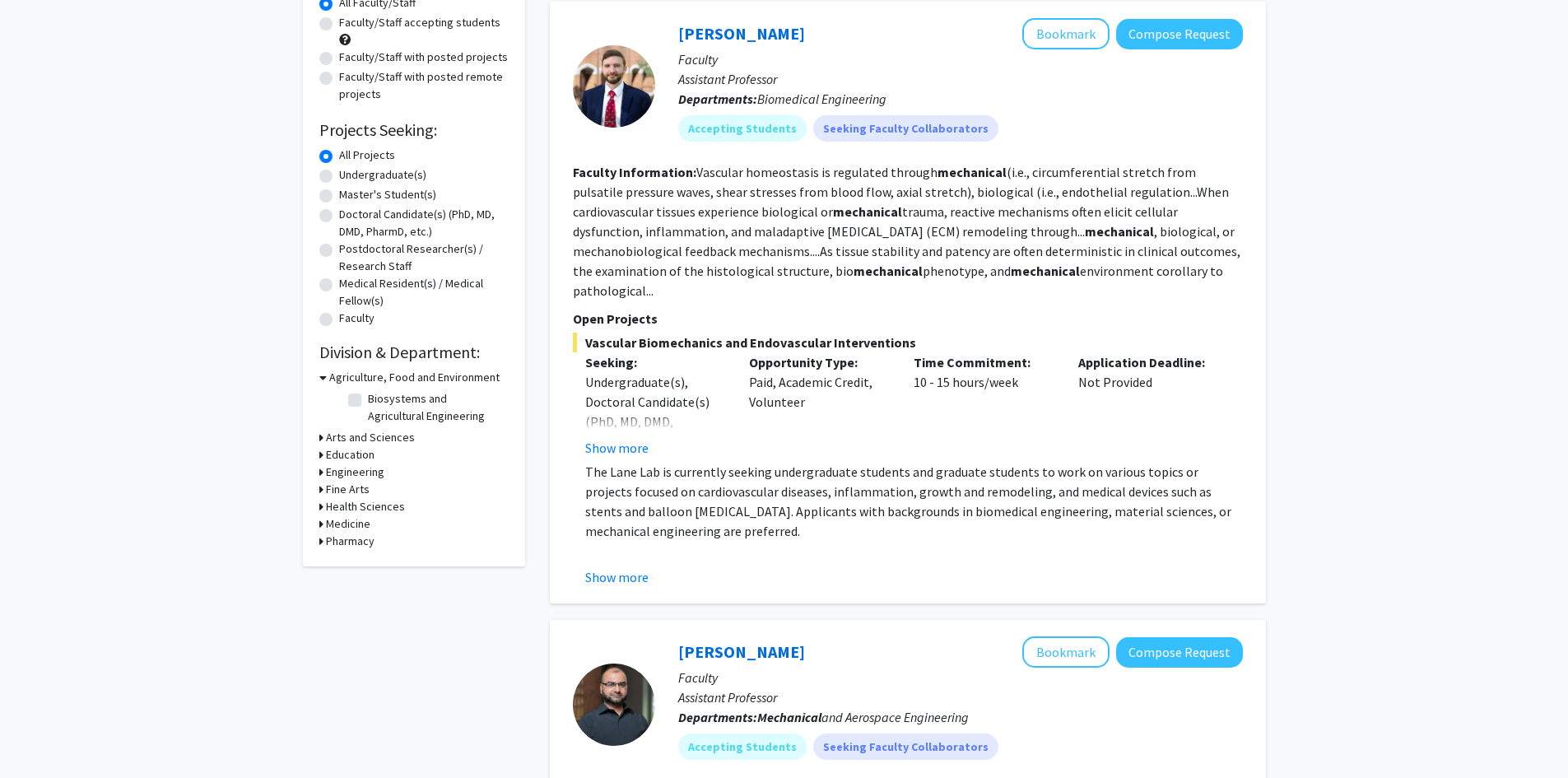
click at [635, 437] on button "Show more" at bounding box center [617, 447] width 63 height 20
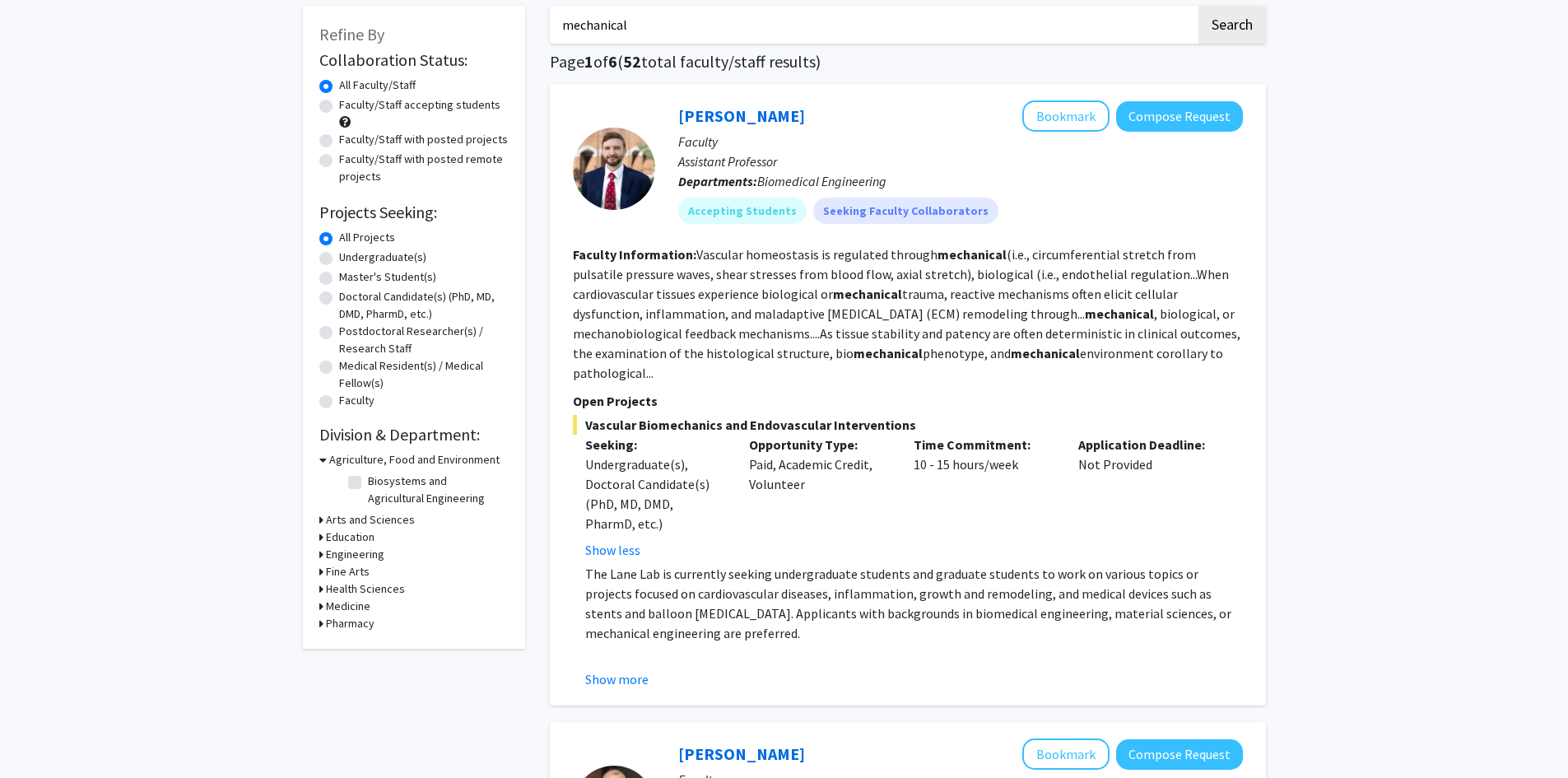
scroll to position [0, 0]
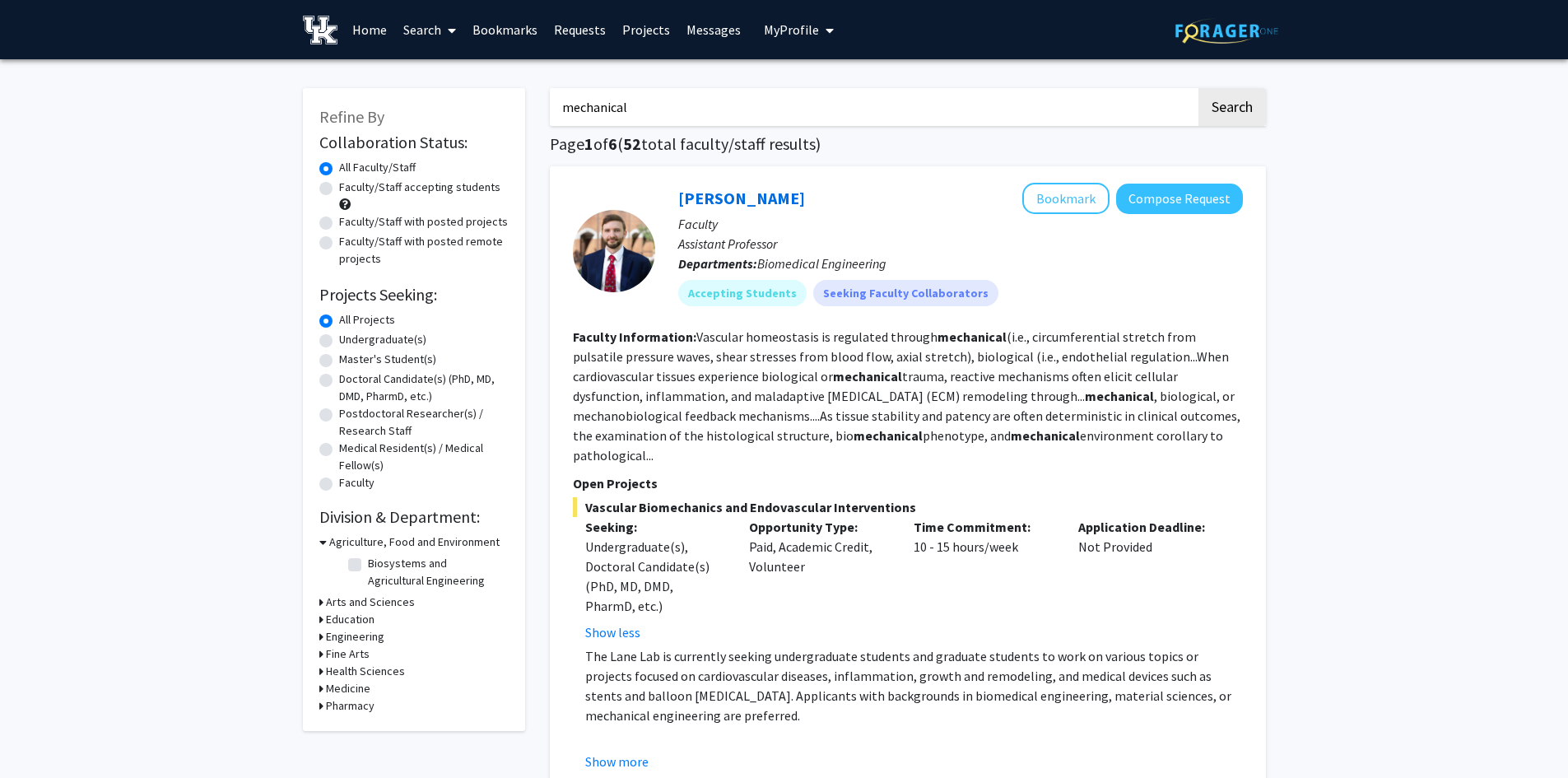
click at [357, 635] on h3 "Engineering" at bounding box center [355, 636] width 58 height 18
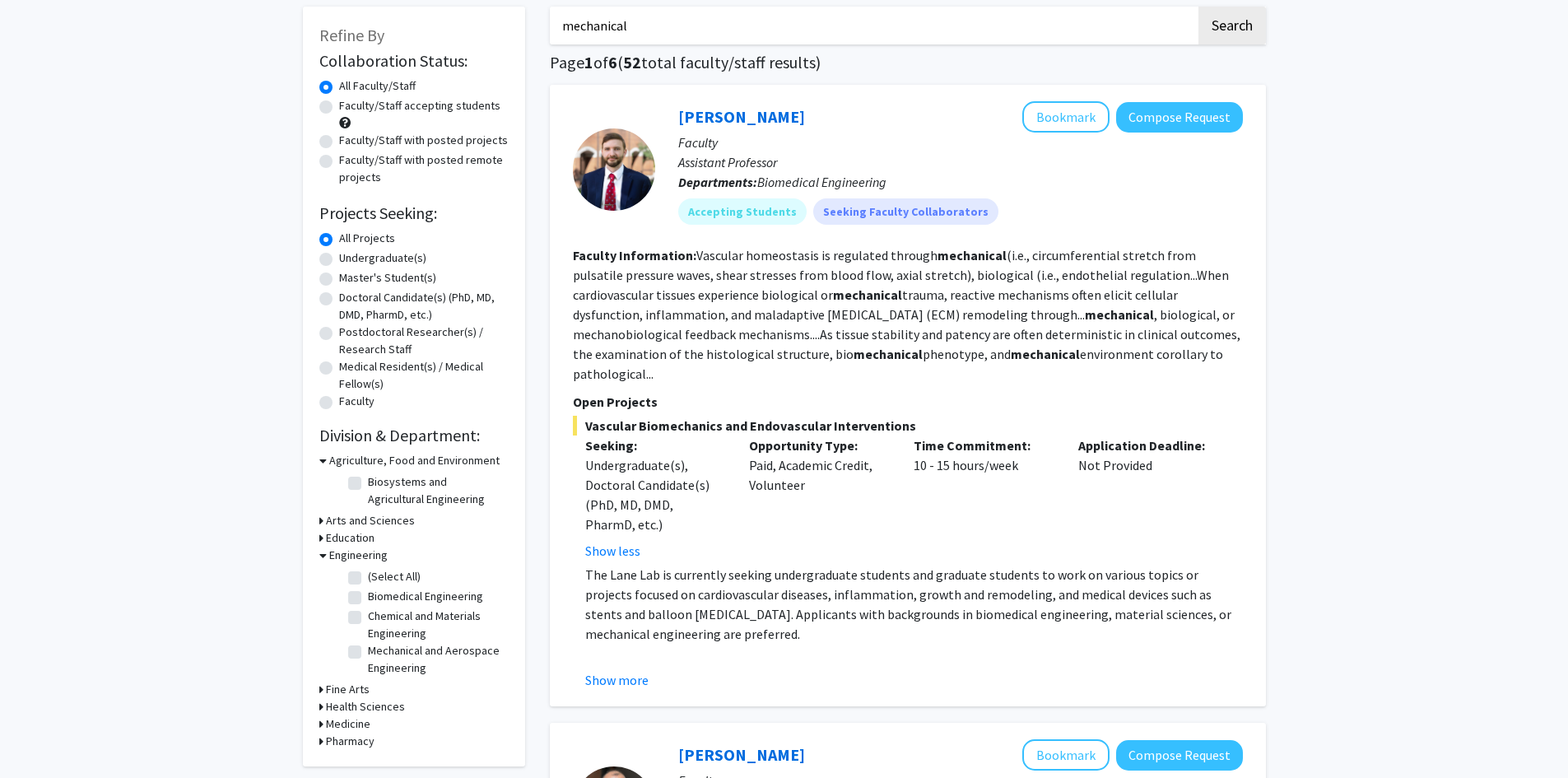
scroll to position [83, 0]
click at [368, 652] on label "Mechanical and Aerospace Engineering" at bounding box center [437, 658] width 137 height 34
click at [368, 652] on input "Mechanical and Aerospace Engineering" at bounding box center [373, 646] width 11 height 11
checkbox input "true"
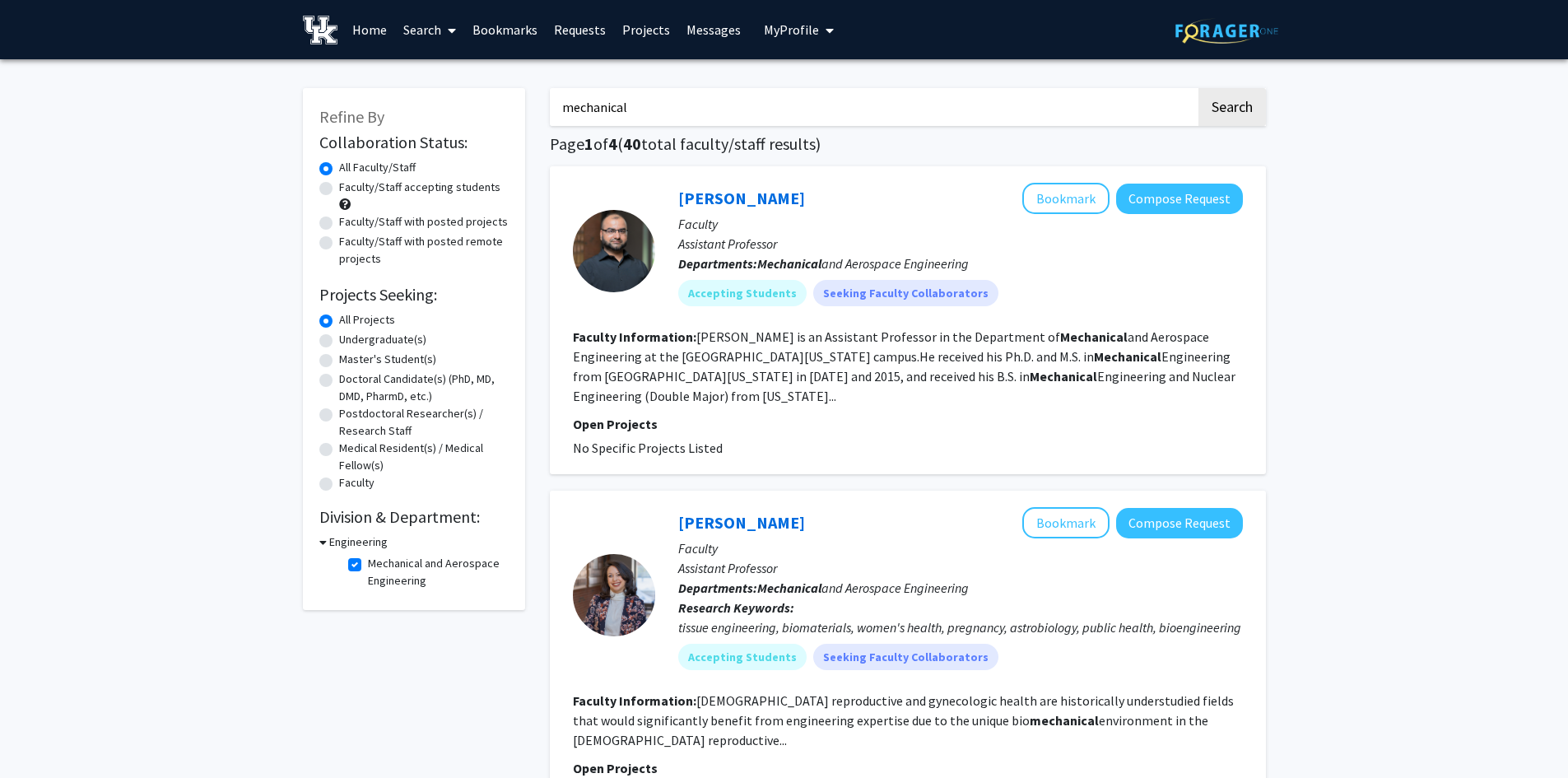
click at [414, 32] on link "Search" at bounding box center [429, 29] width 69 height 58
click at [436, 70] on span "Faculty/Staff" at bounding box center [455, 75] width 121 height 33
checkbox input "false"
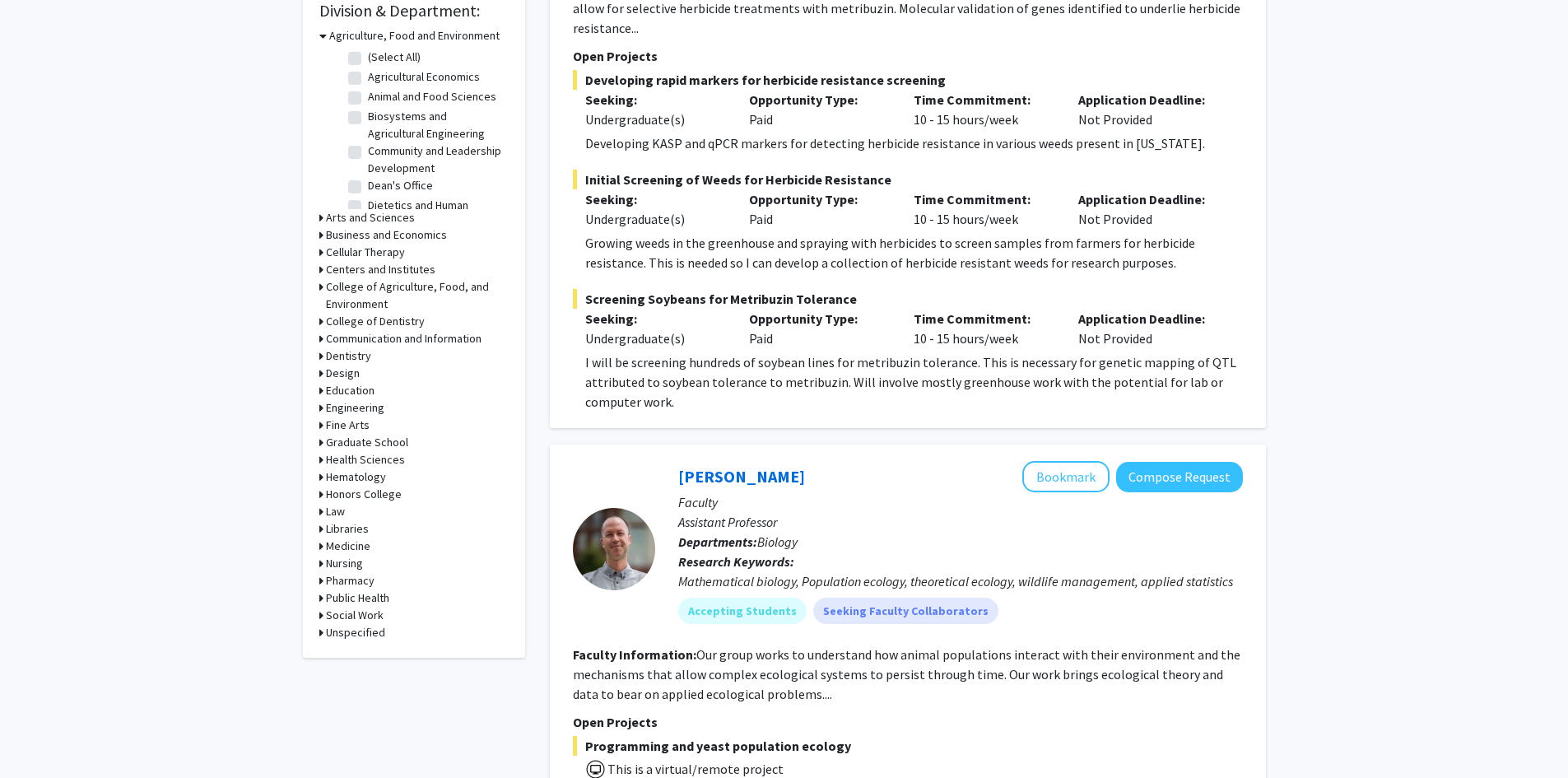
scroll to position [576, 0]
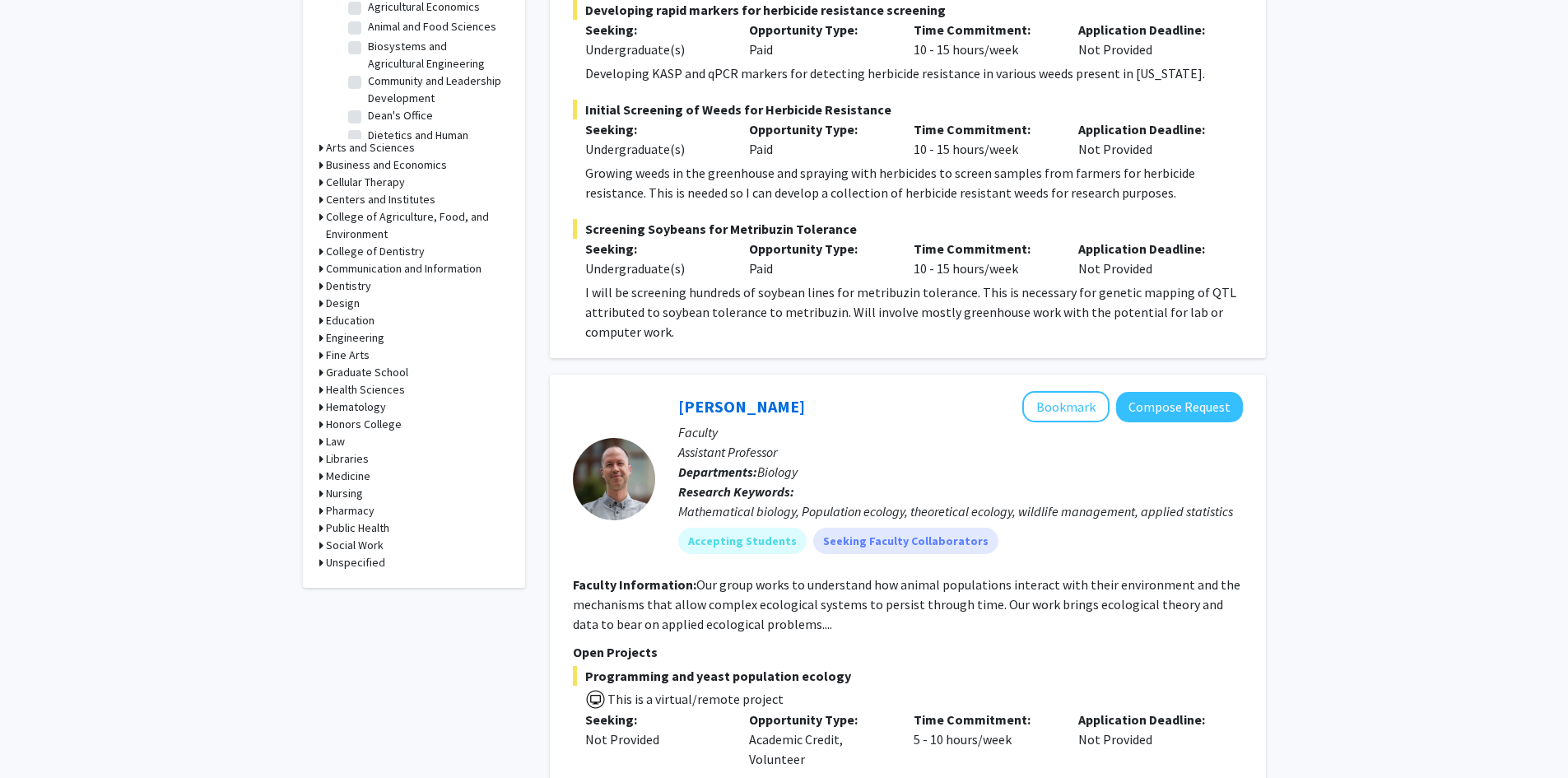
click at [351, 336] on h3 "Engineering" at bounding box center [355, 337] width 58 height 18
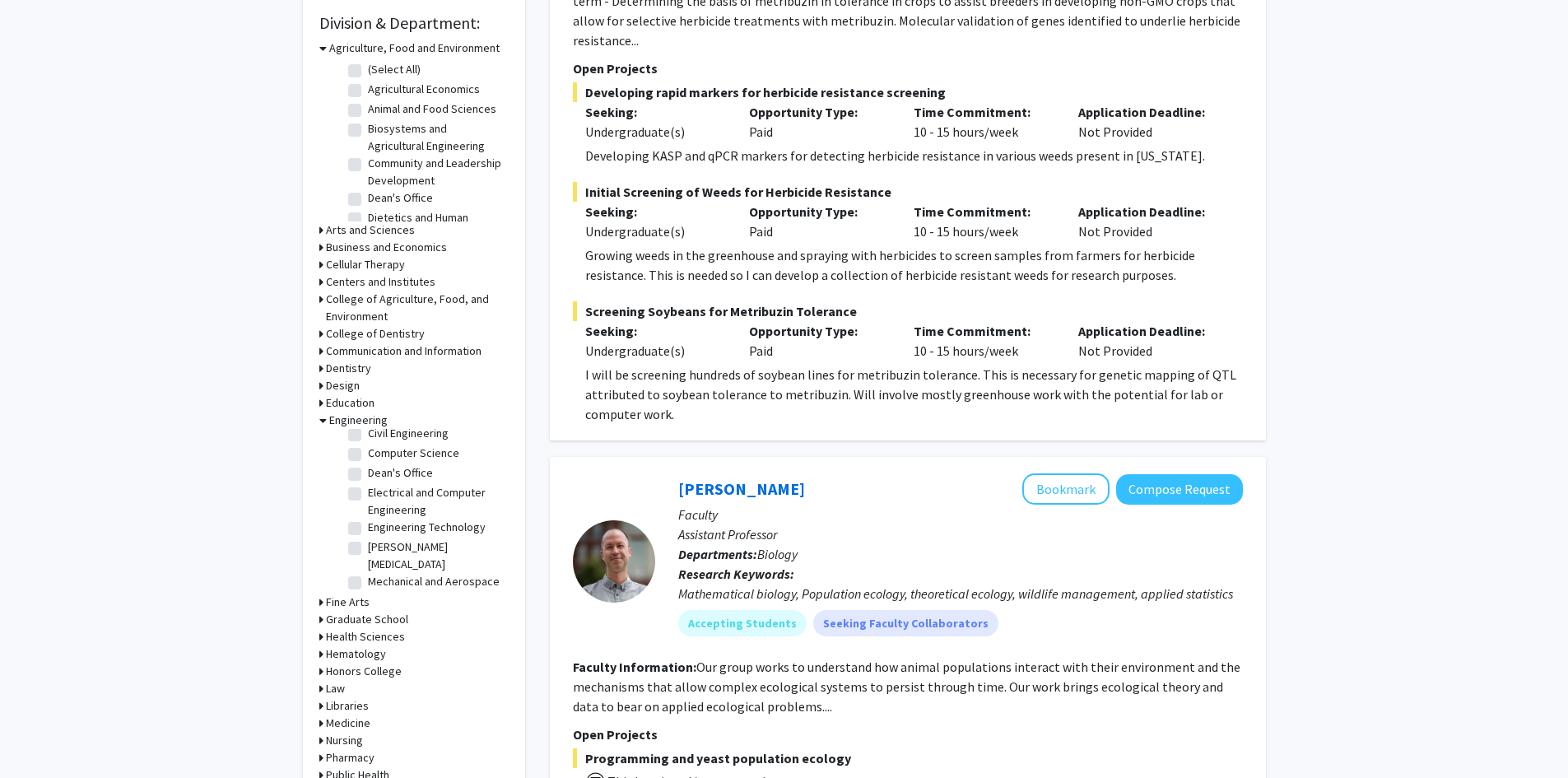
scroll to position [125, 0]
click at [398, 532] on label "Mechanical and Aerospace Engineering" at bounding box center [437, 547] width 137 height 34
click at [379, 532] on input "Mechanical and Aerospace Engineering" at bounding box center [373, 535] width 11 height 11
checkbox input "true"
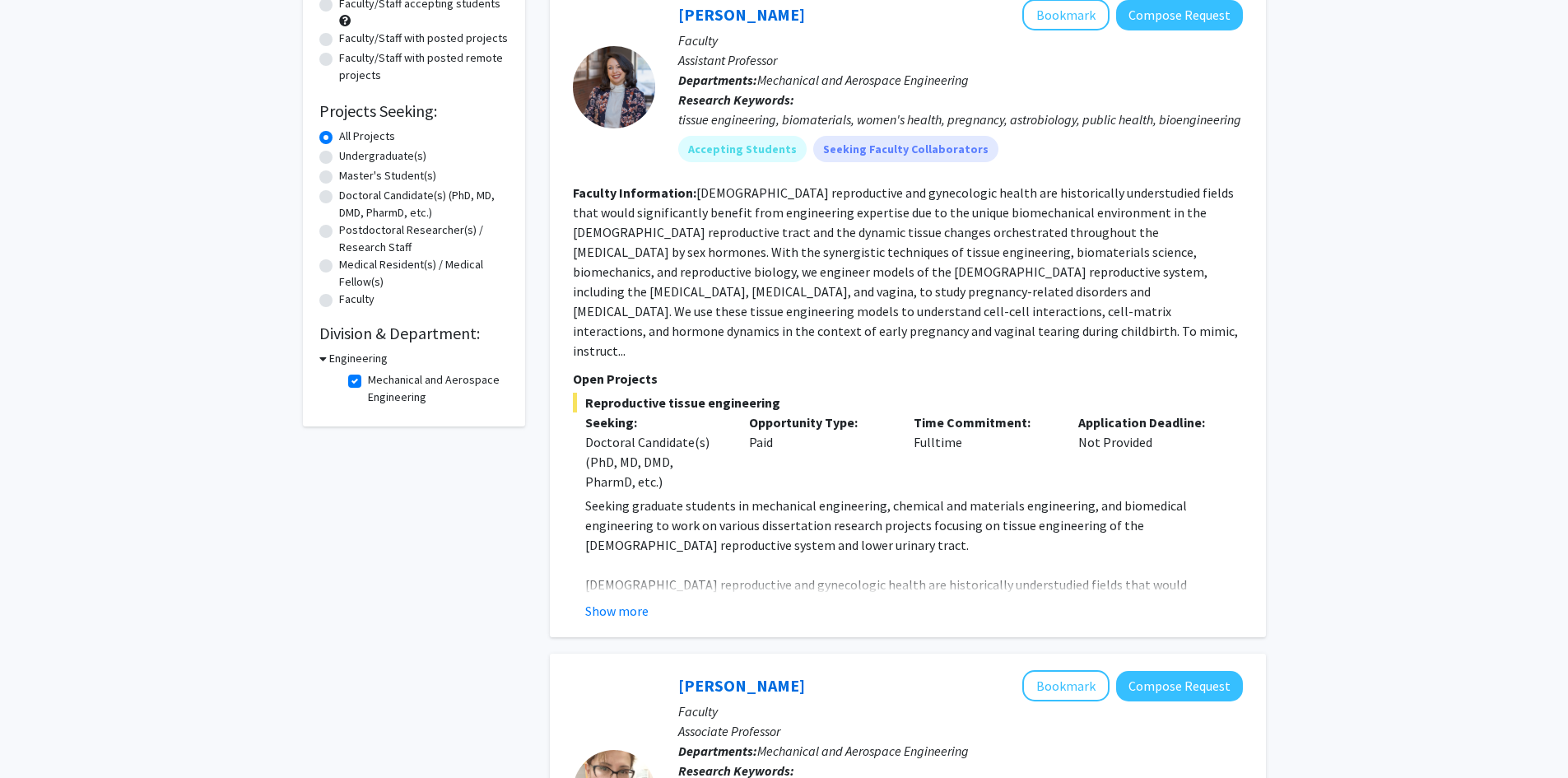
scroll to position [83, 0]
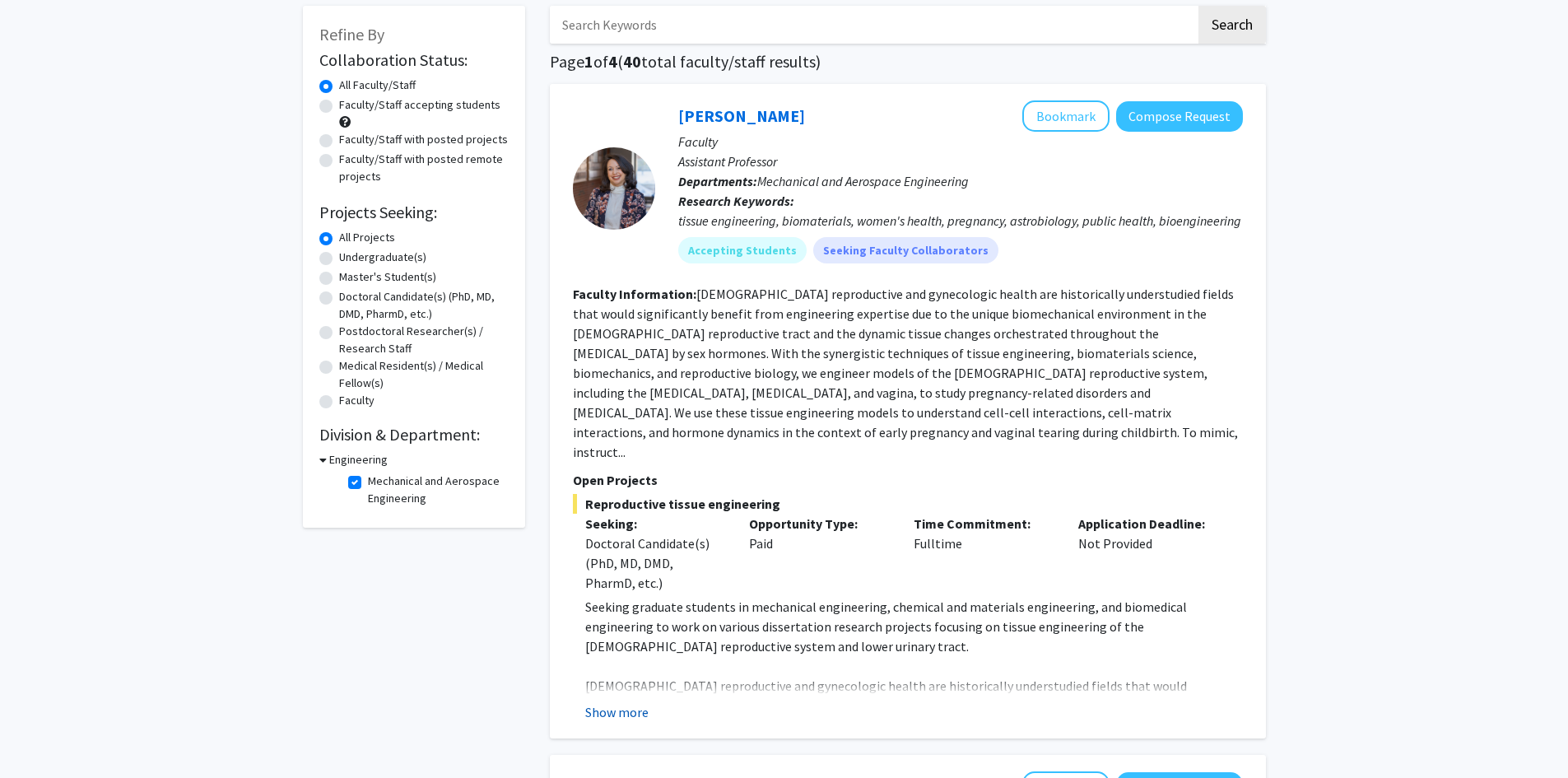
click at [615, 702] on button "Show more" at bounding box center [617, 712] width 63 height 20
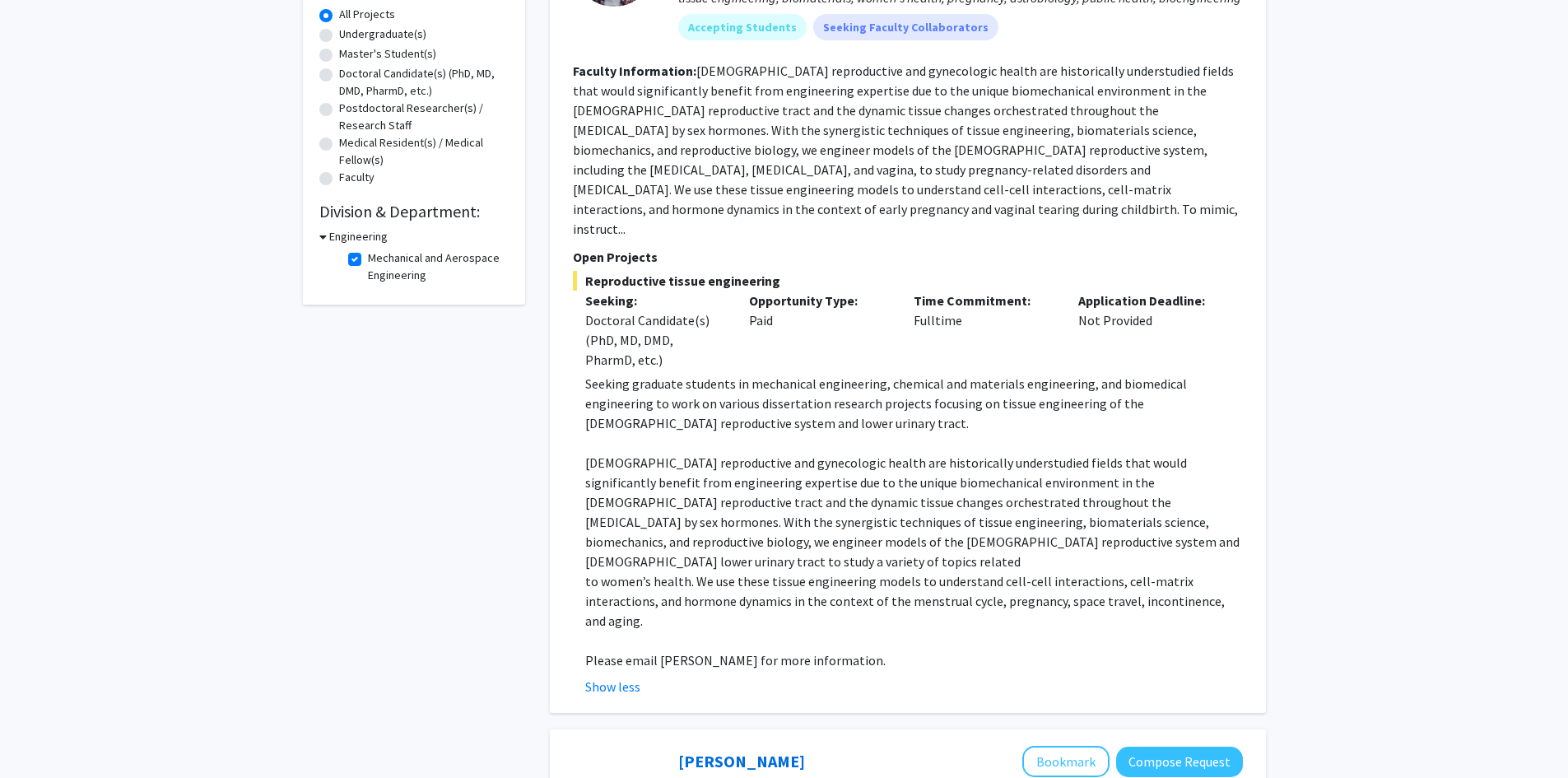
scroll to position [247, 0]
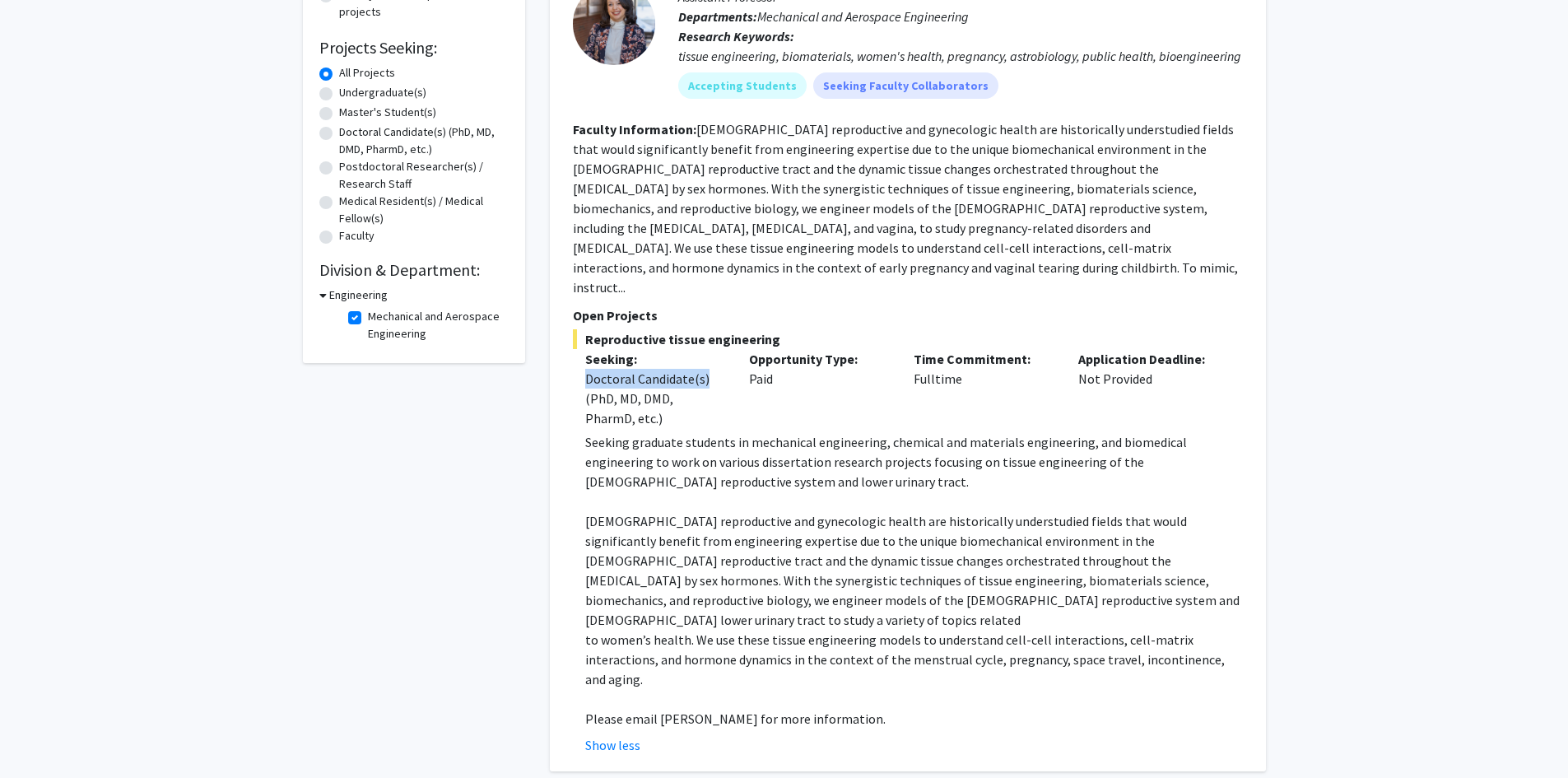
drag, startPoint x: 708, startPoint y: 345, endPoint x: 582, endPoint y: 345, distance: 126.0
click at [582, 349] on div "Seeking: Doctoral Candidate(s) (PhD, MD, DMD, PharmD, etc.)" at bounding box center [655, 388] width 164 height 79
click at [933, 511] on p "[DEMOGRAPHIC_DATA] reproductive and gynecologic health are historically underst…" at bounding box center [914, 570] width 658 height 119
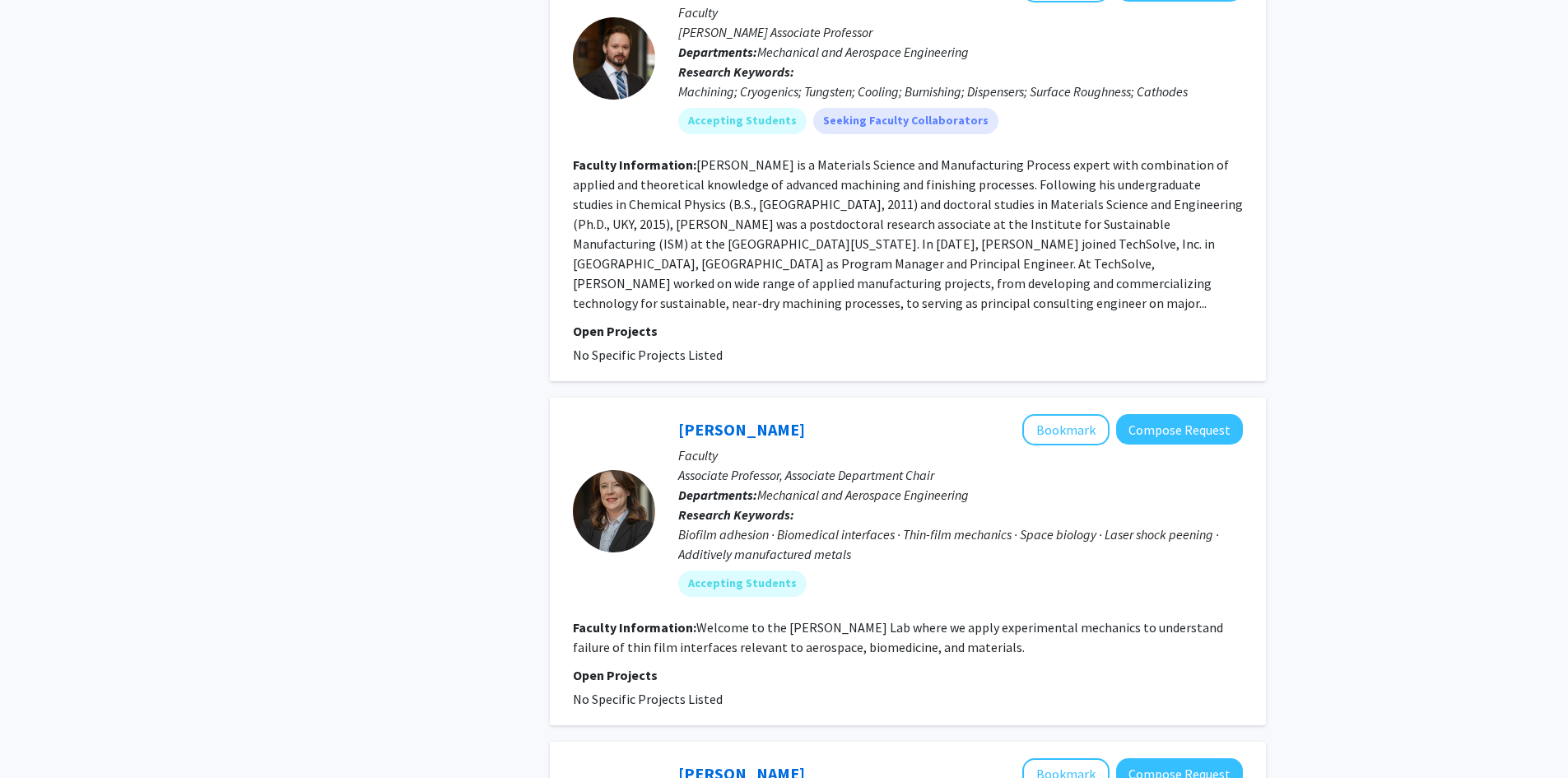
scroll to position [4033, 0]
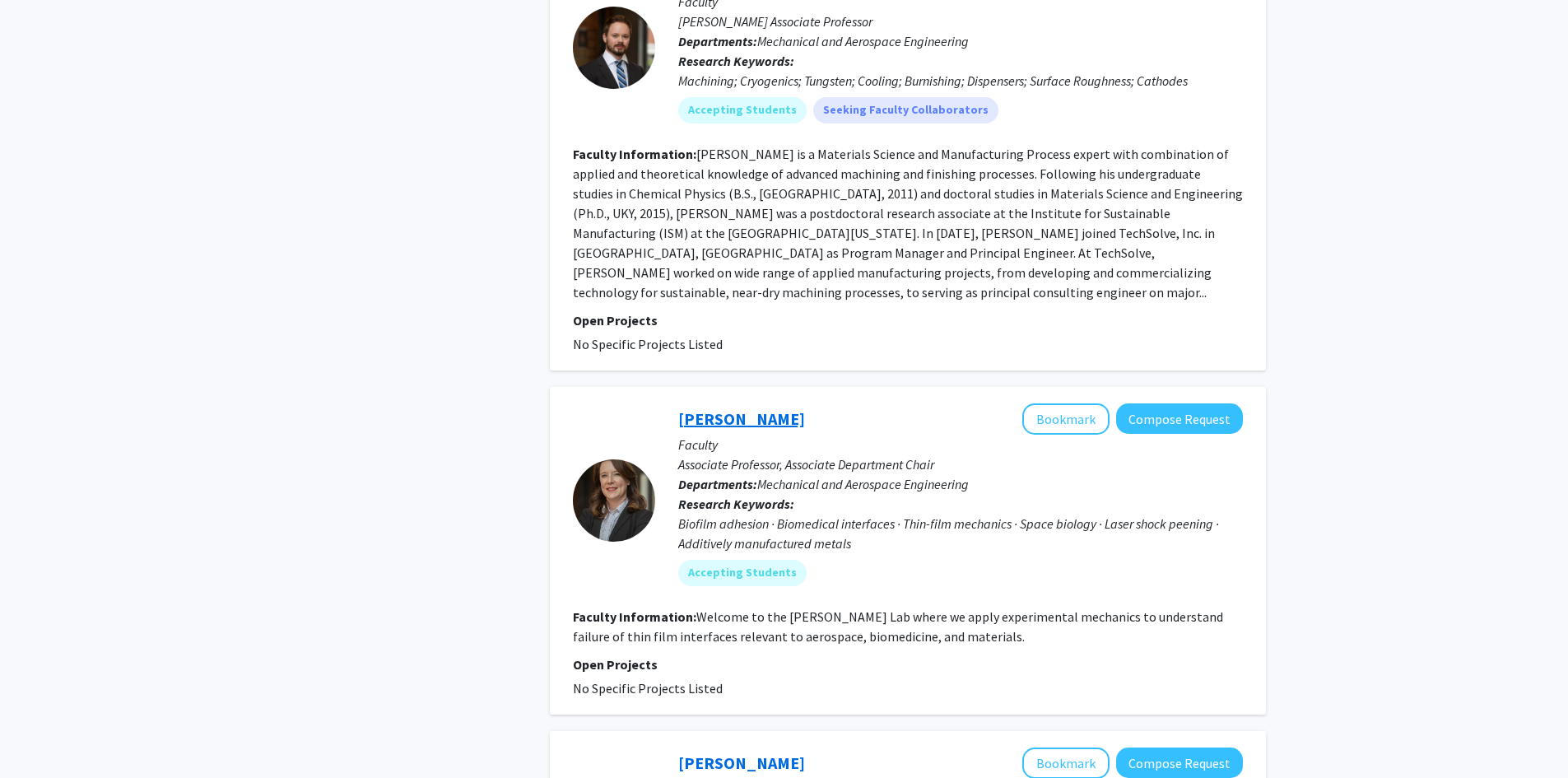
click at [734, 408] on link "[PERSON_NAME]" at bounding box center [741, 418] width 127 height 21
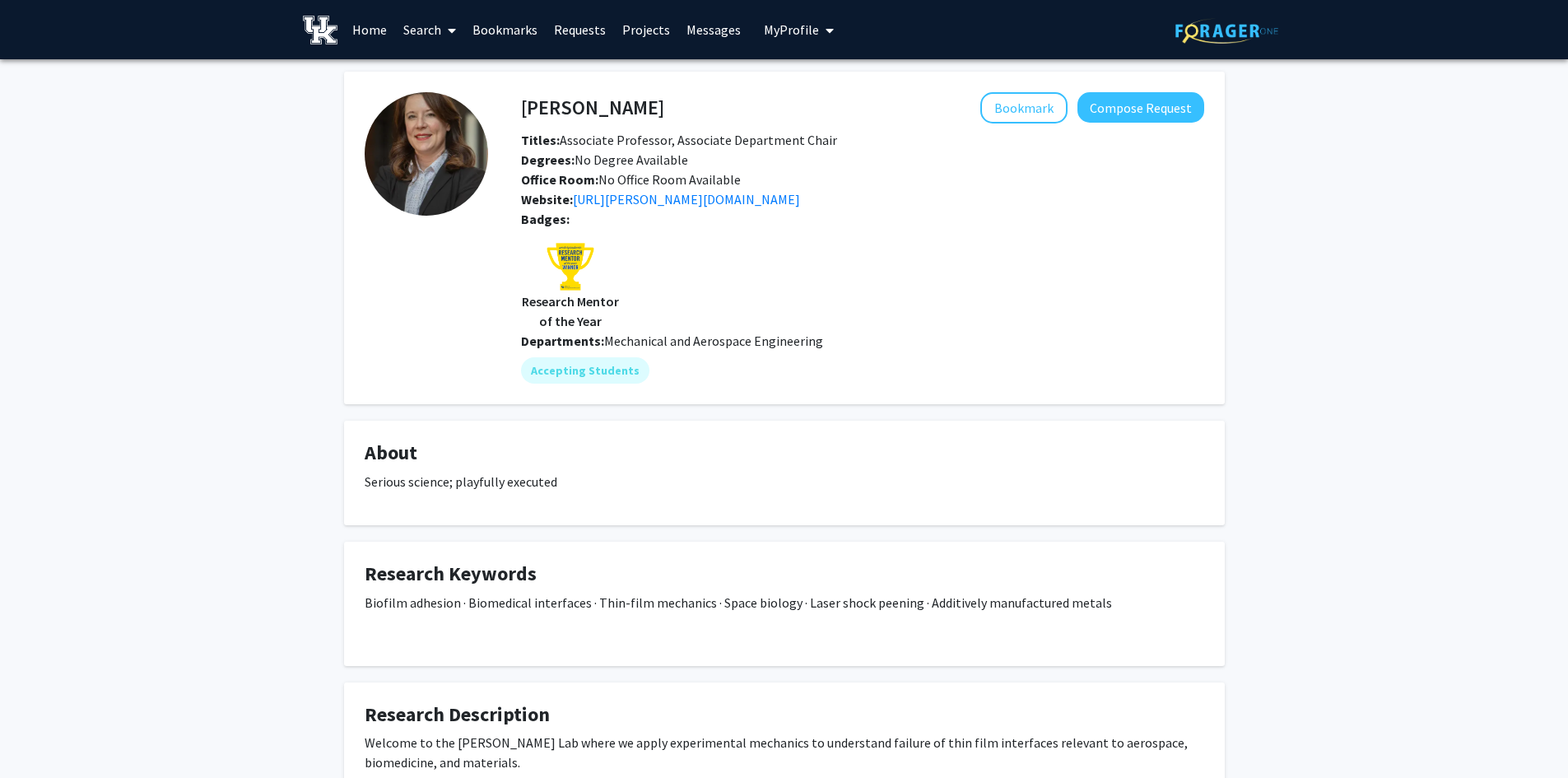
drag, startPoint x: 599, startPoint y: 324, endPoint x: 520, endPoint y: 307, distance: 80.8
click at [521, 307] on p "Research Mentor of the Year" at bounding box center [570, 311] width 99 height 39
drag, startPoint x: 1029, startPoint y: 97, endPoint x: 989, endPoint y: 194, distance: 104.9
click at [1029, 97] on button "Bookmark" at bounding box center [1024, 107] width 88 height 31
click at [623, 206] on link "[URL][PERSON_NAME][DOMAIN_NAME]" at bounding box center [686, 200] width 227 height 17
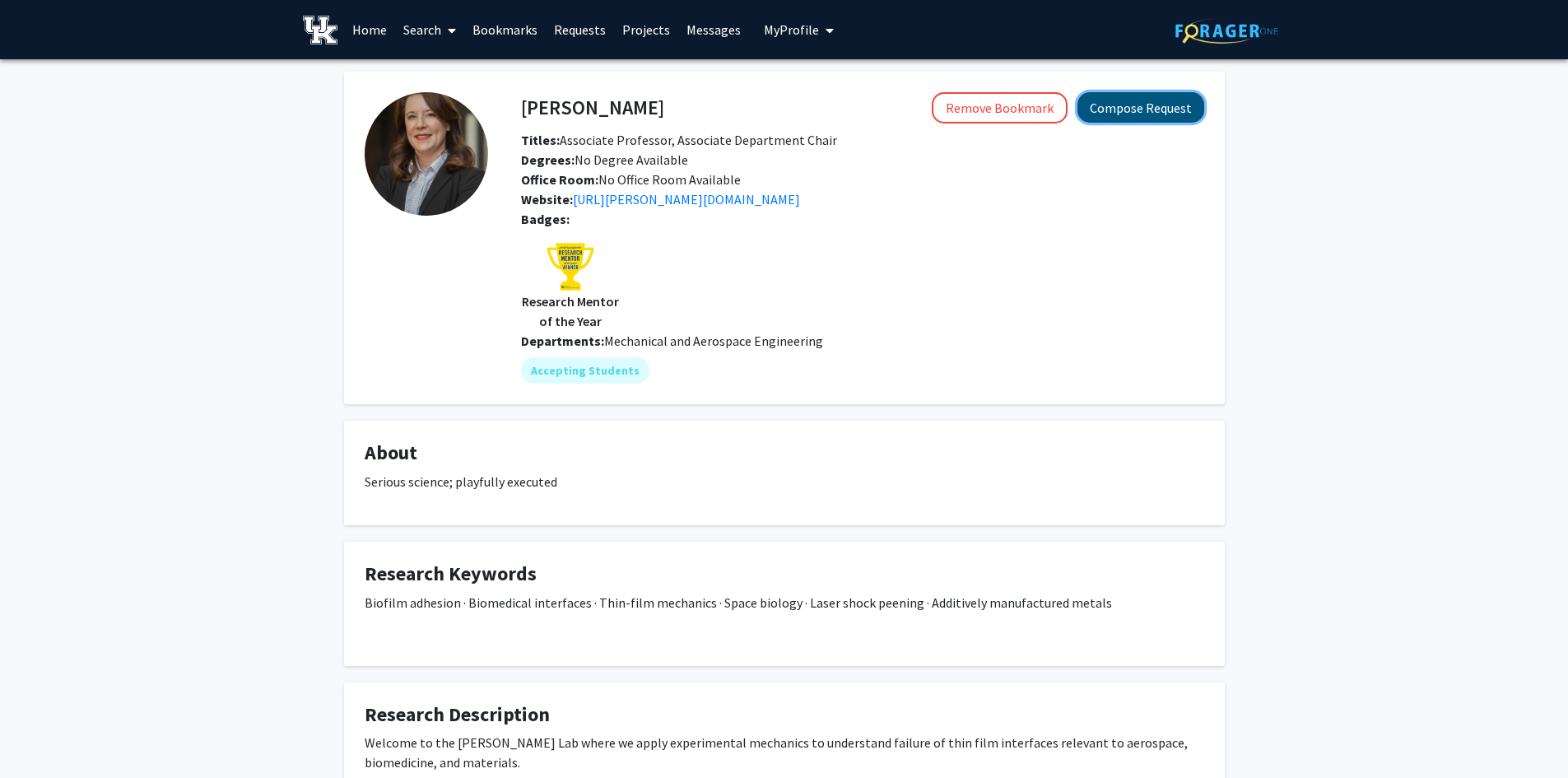
click at [1144, 108] on button "Compose Request" at bounding box center [1141, 107] width 127 height 30
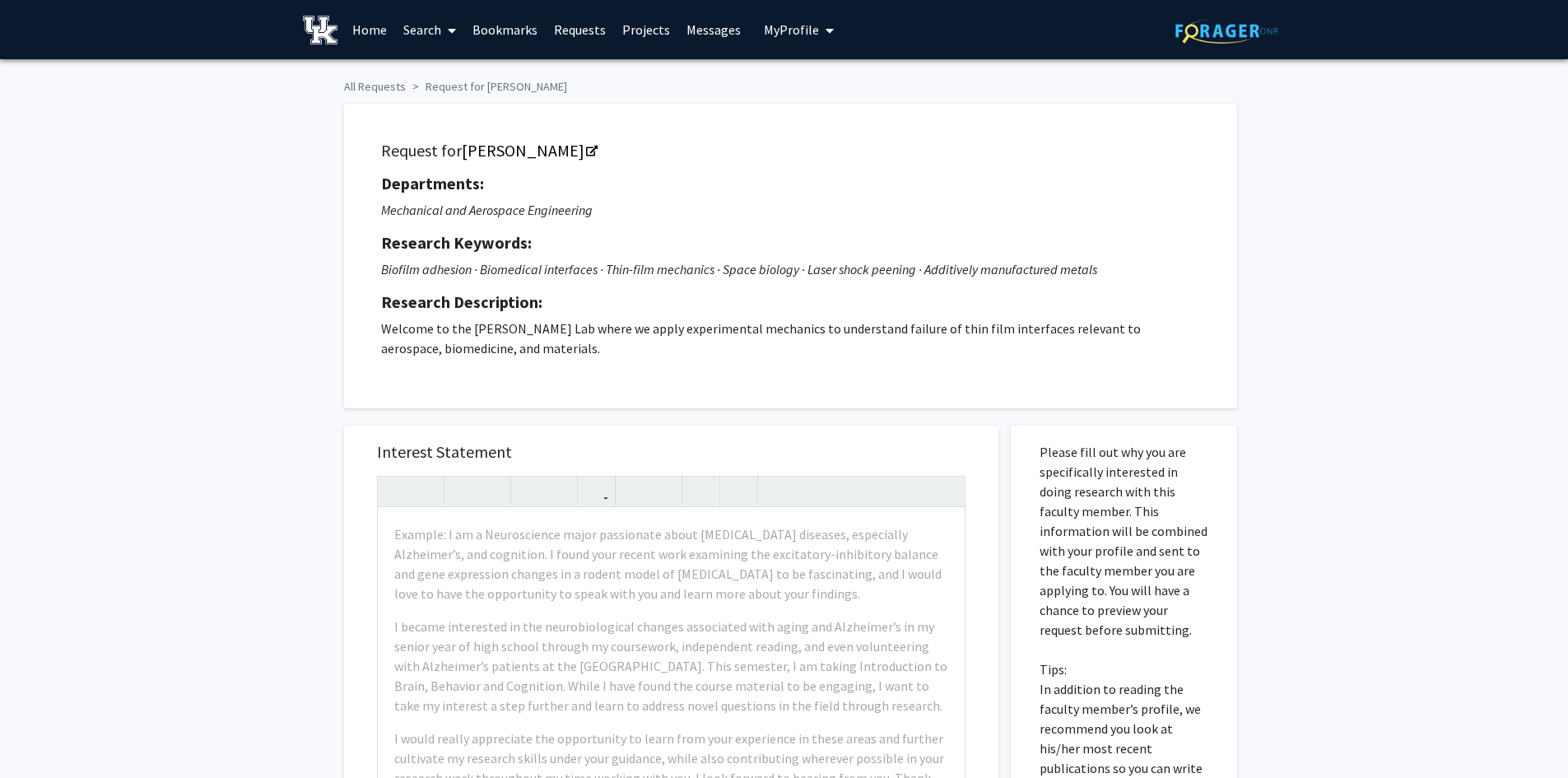
click at [442, 28] on span at bounding box center [448, 30] width 15 height 58
click at [451, 60] on span "Faculty/Staff" at bounding box center [455, 75] width 121 height 33
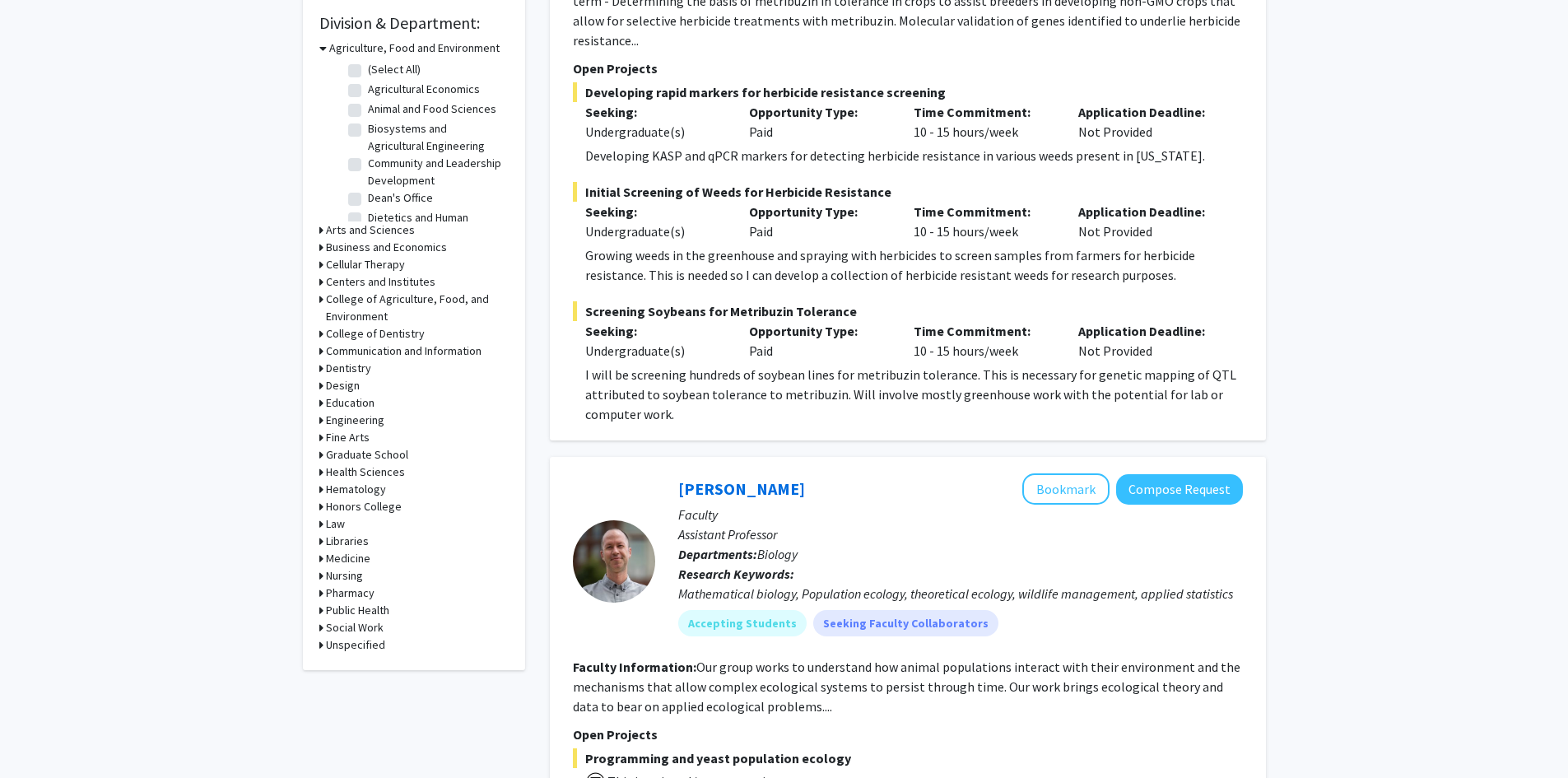
scroll to position [83, 0]
click at [382, 230] on h3 "Arts and Sciences" at bounding box center [370, 230] width 89 height 18
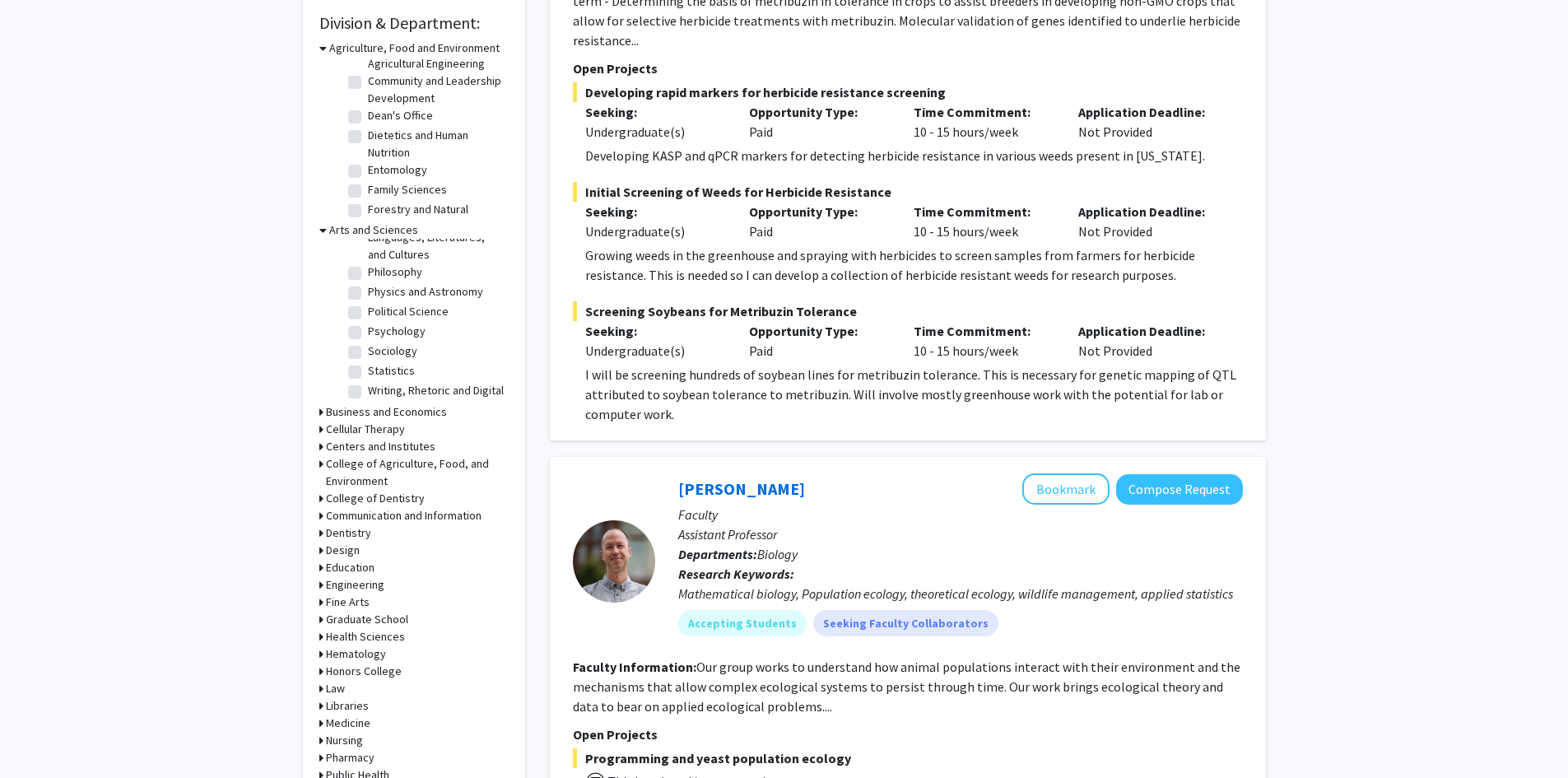
scroll to position [233, 0]
click at [423, 366] on label "Physics and Astronomy" at bounding box center [426, 374] width 115 height 18
click at [379, 366] on input "Physics and Astronomy" at bounding box center [373, 371] width 11 height 11
checkbox input "true"
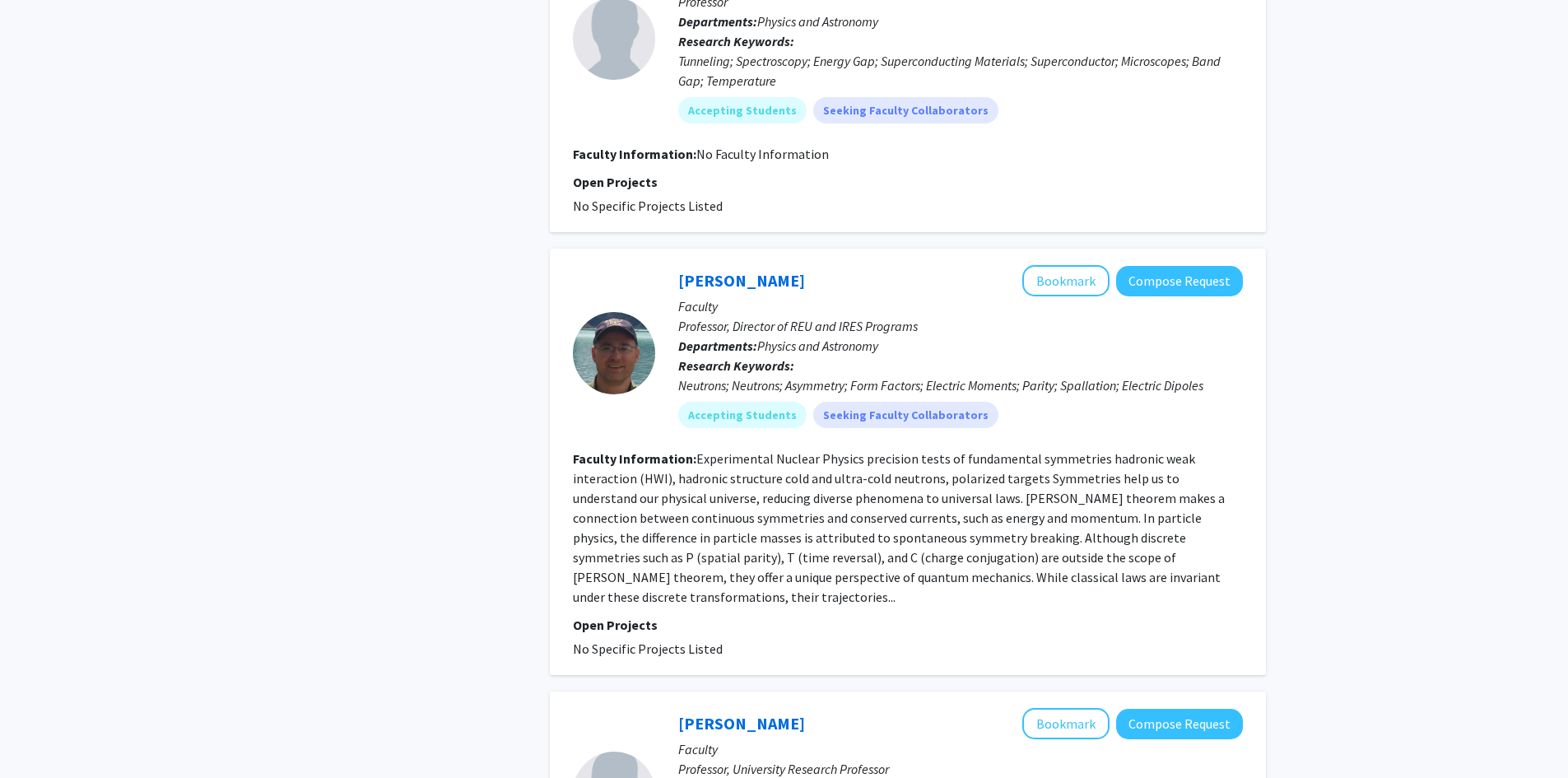
scroll to position [494, 0]
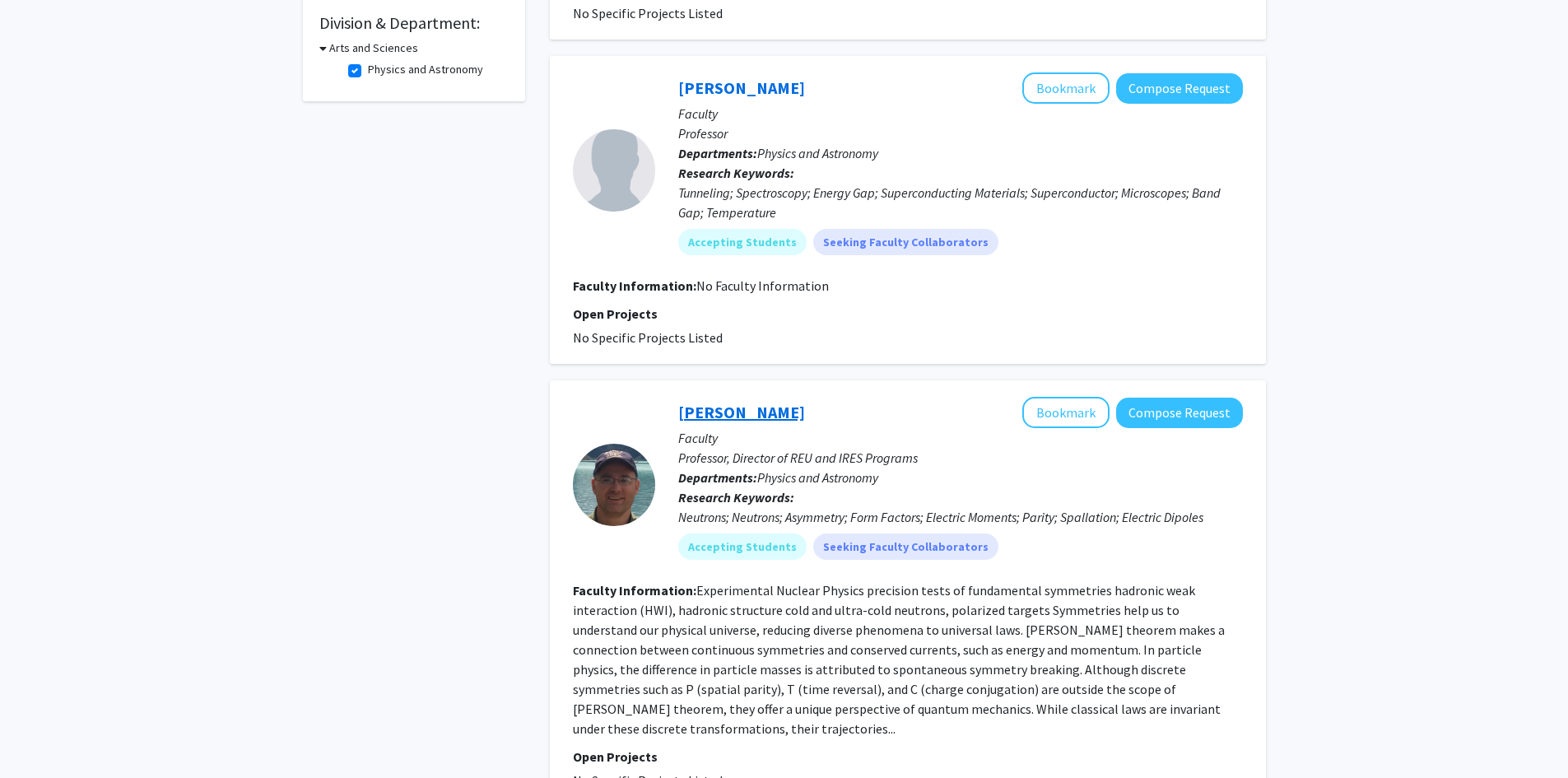
click at [779, 402] on link "[PERSON_NAME]" at bounding box center [741, 412] width 127 height 21
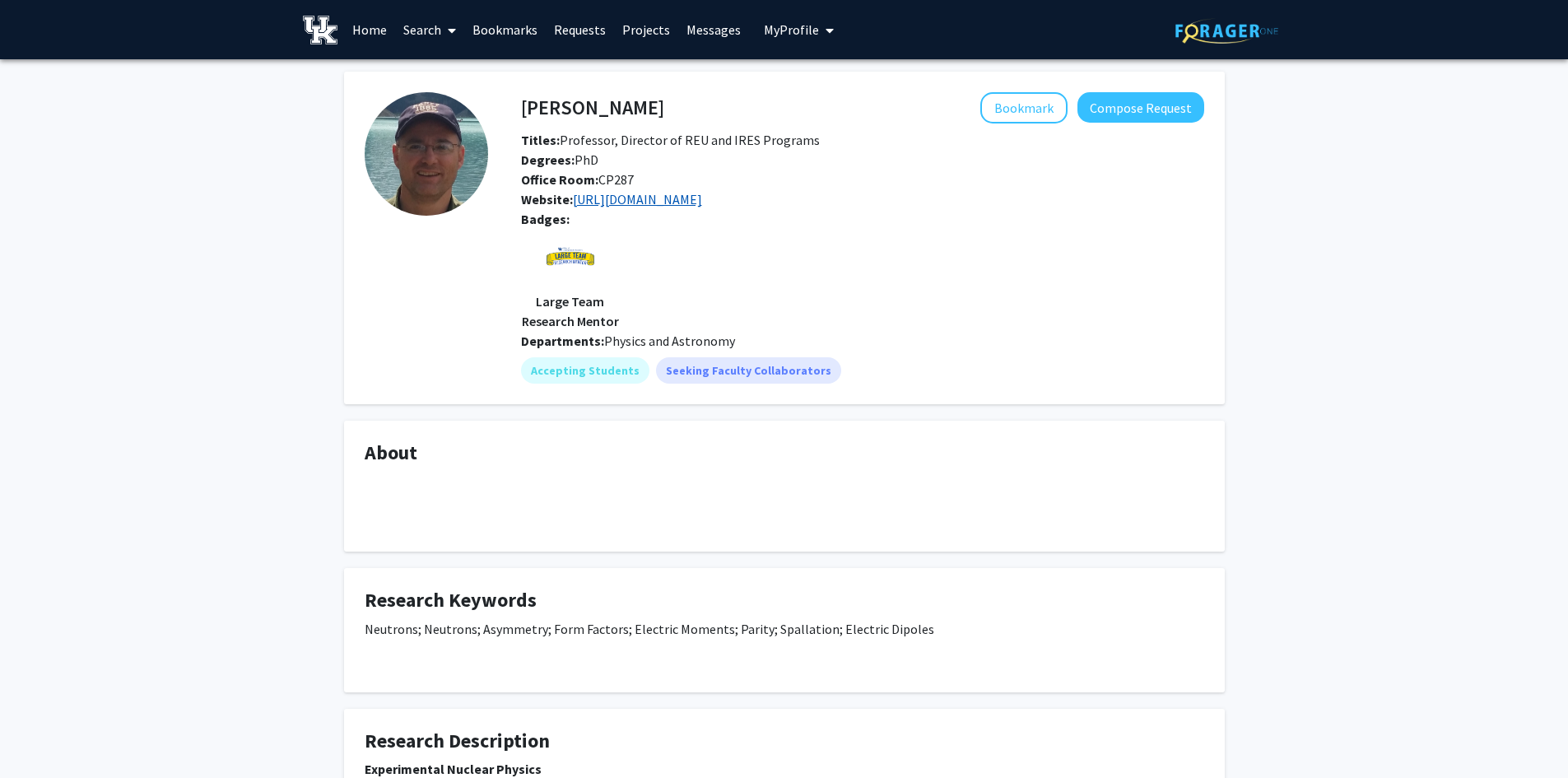
click at [702, 203] on link "[URL][DOMAIN_NAME]" at bounding box center [637, 200] width 129 height 17
click at [430, 33] on link "Search" at bounding box center [429, 29] width 69 height 58
click at [477, 77] on span "Faculty/Staff" at bounding box center [455, 75] width 121 height 33
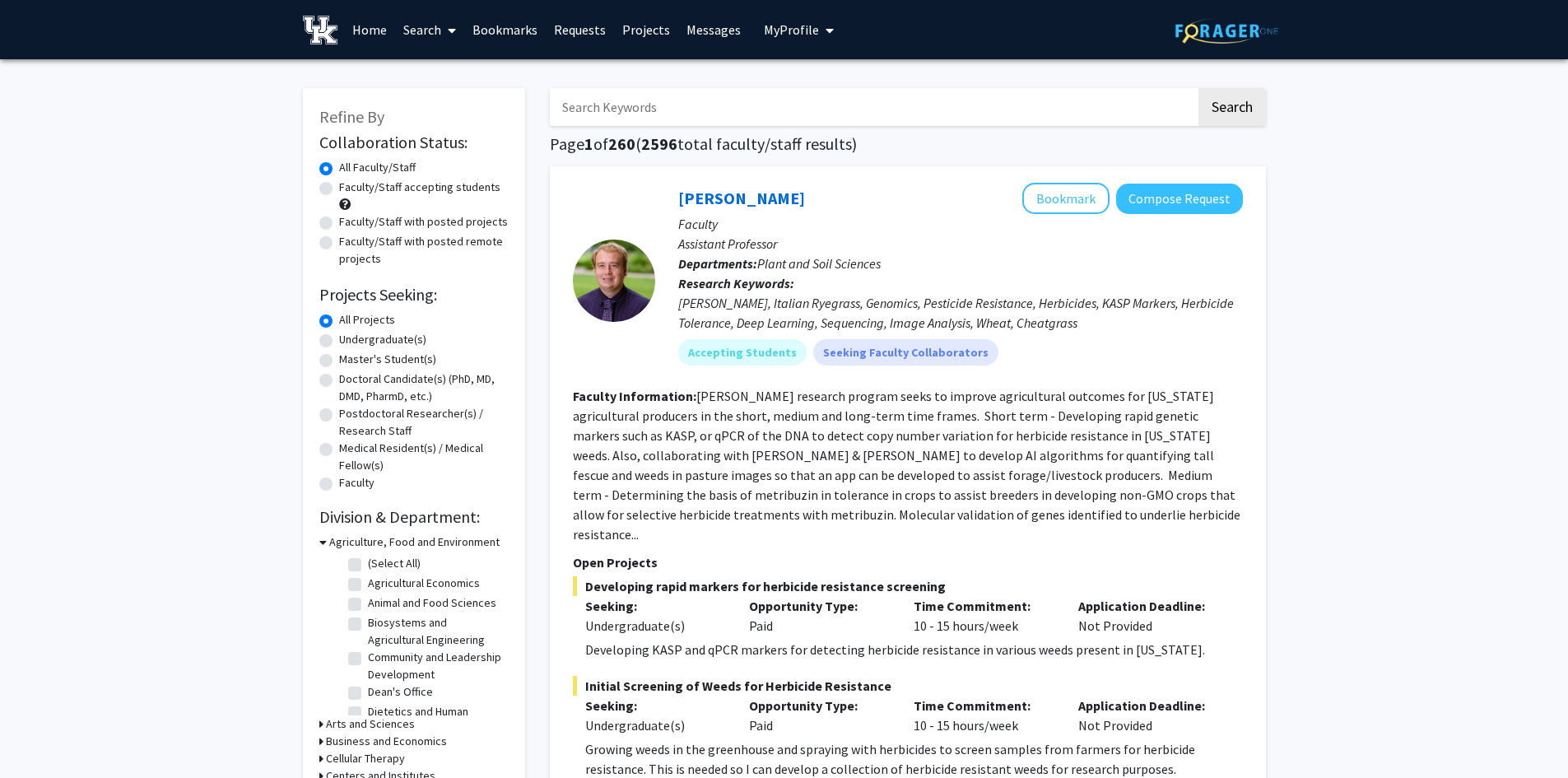
click at [613, 114] on input "Search Keywords" at bounding box center [873, 106] width 646 height 38
type input "nuclear"
click at [1198, 88] on button "Search" at bounding box center [1232, 106] width 68 height 38
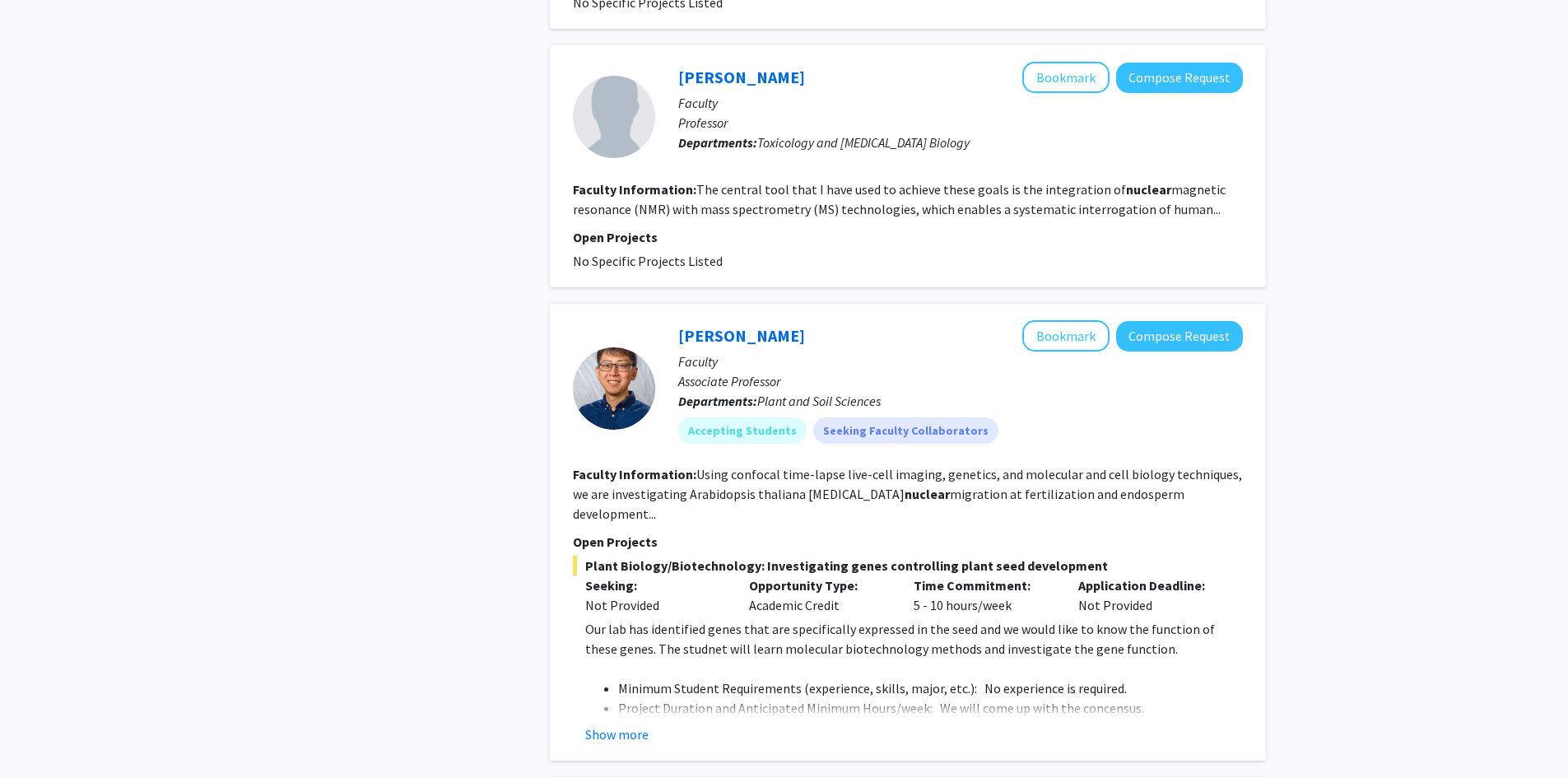
scroll to position [1070, 0]
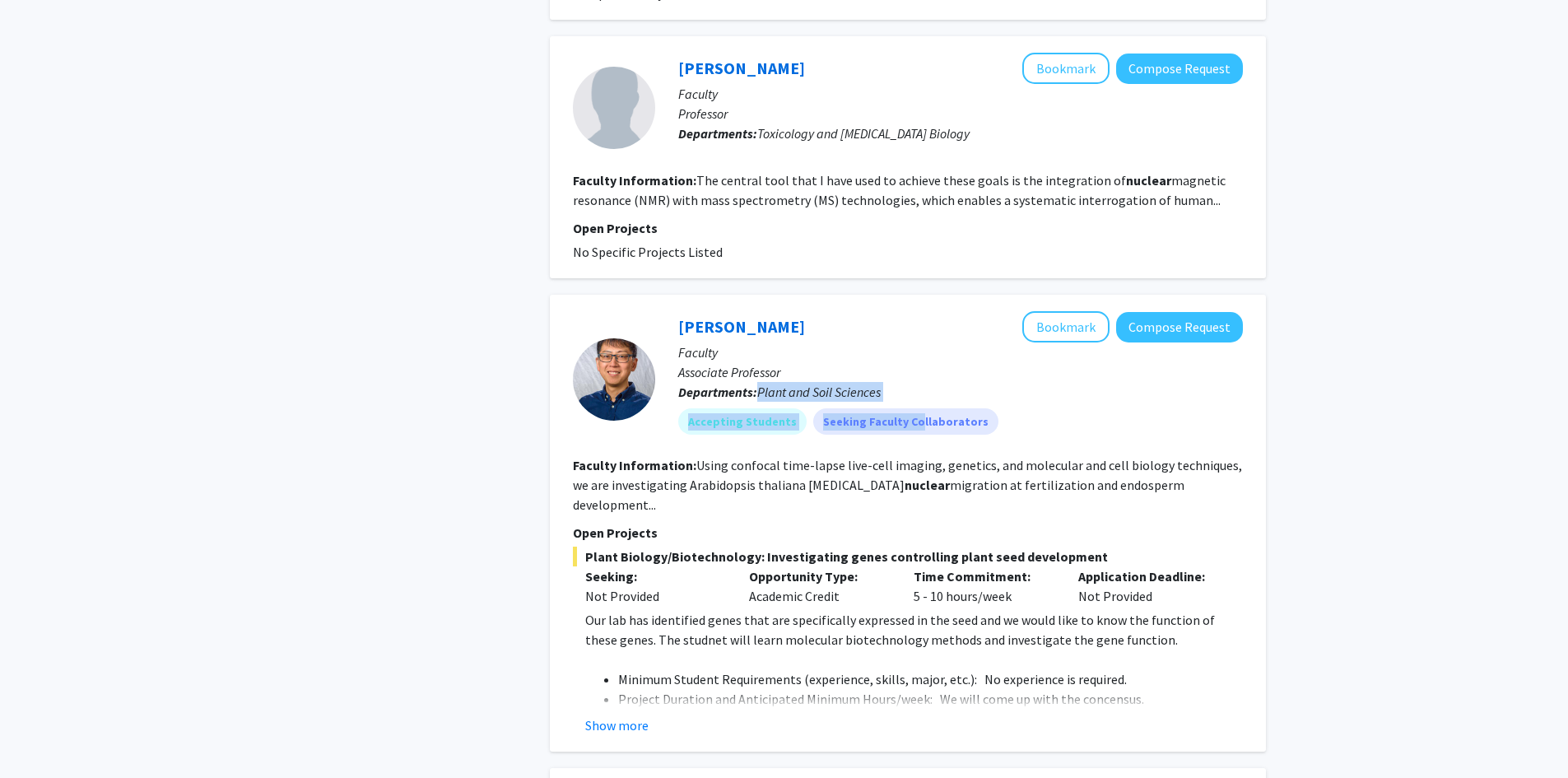
drag, startPoint x: 761, startPoint y: 376, endPoint x: 898, endPoint y: 386, distance: 137.4
click at [898, 386] on div "[PERSON_NAME] Bookmark Compose Request Faculty Associate Professor Departments:…" at bounding box center [949, 379] width 588 height 136
drag, startPoint x: 888, startPoint y: 519, endPoint x: 838, endPoint y: 340, distance: 185.9
click at [888, 547] on span "Plant Biology/Biotechnology: Investigating genes controlling plant seed develop…" at bounding box center [908, 557] width 670 height 20
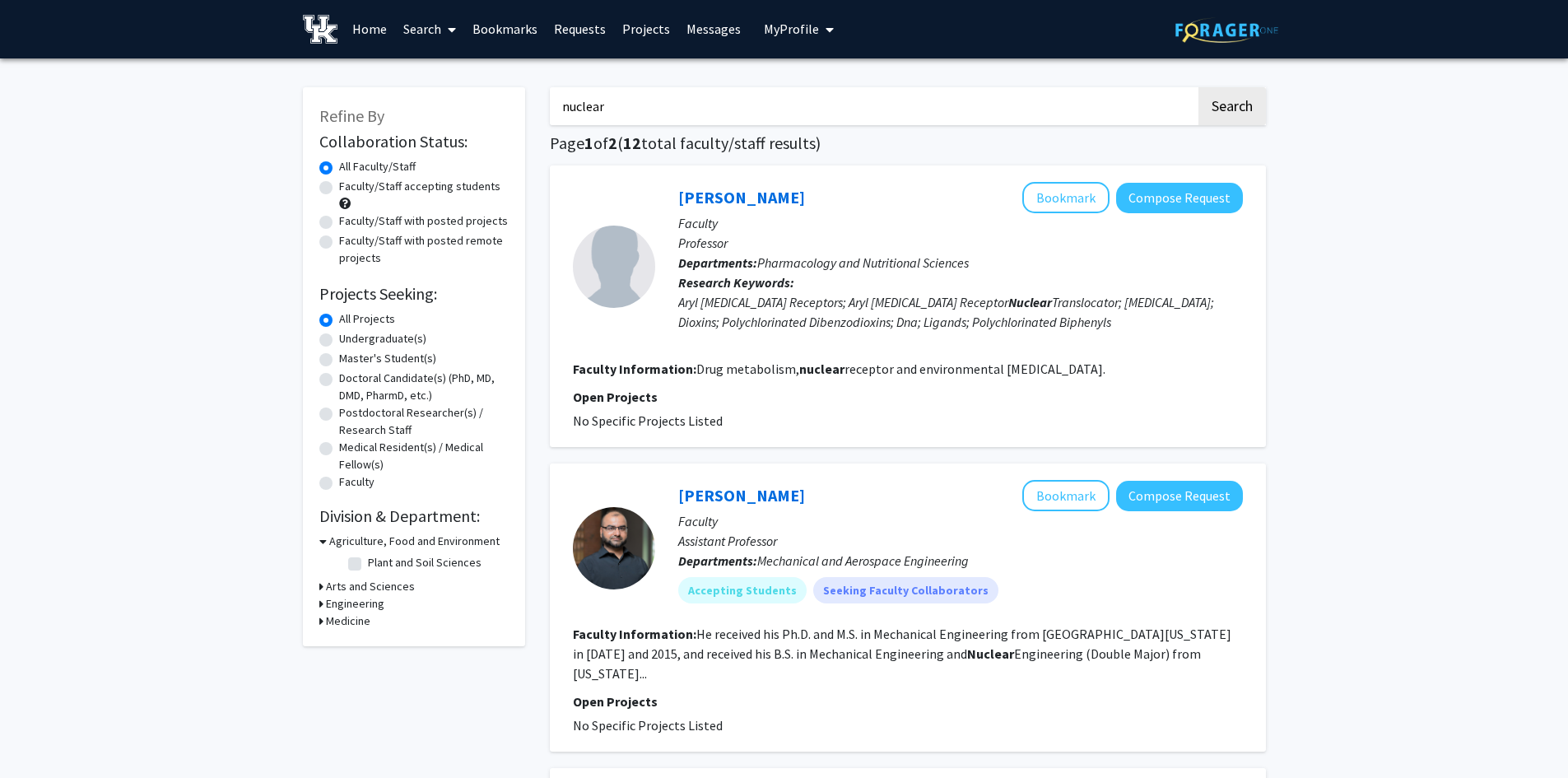
scroll to position [0, 0]
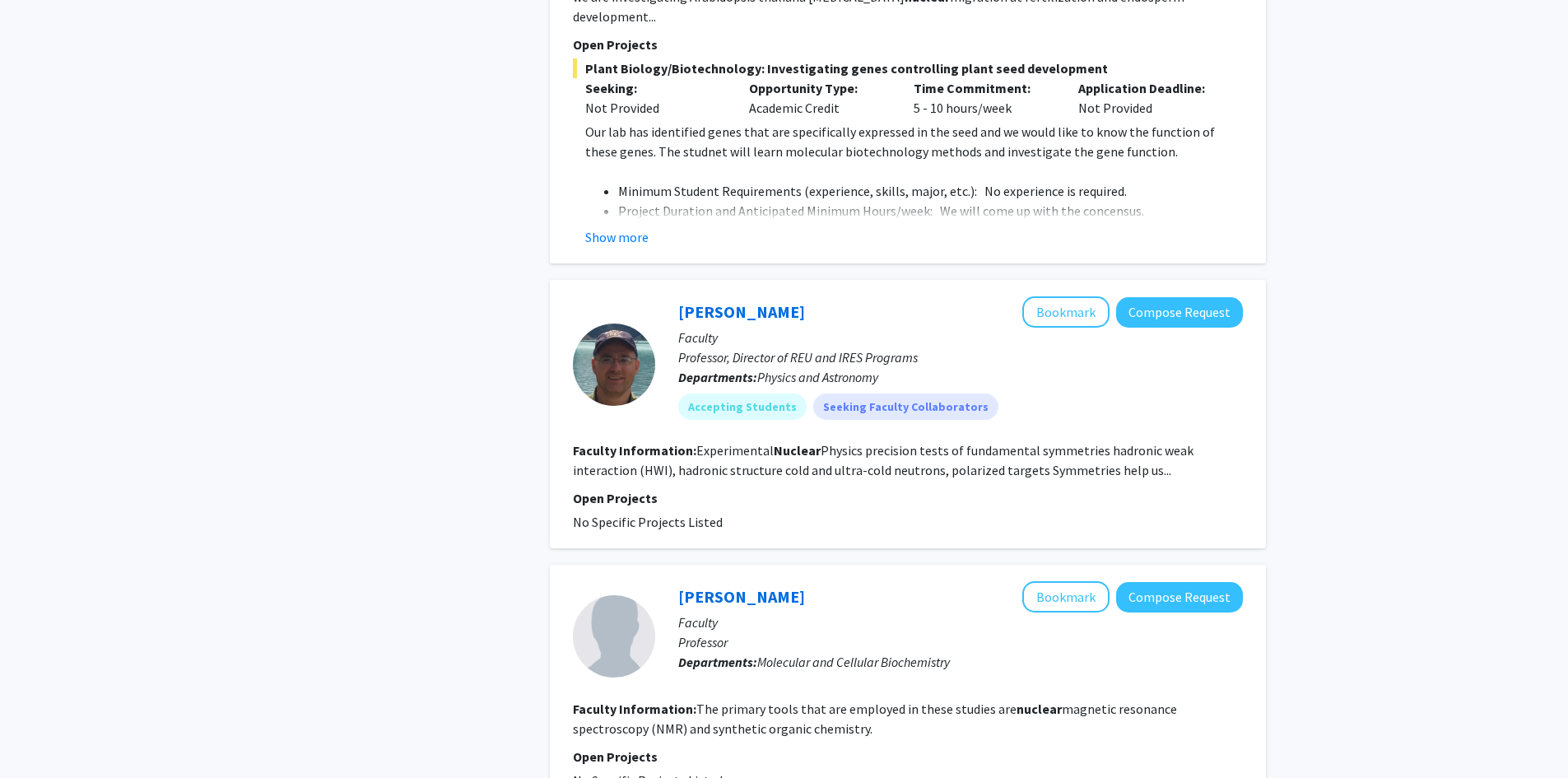
scroll to position [1564, 0]
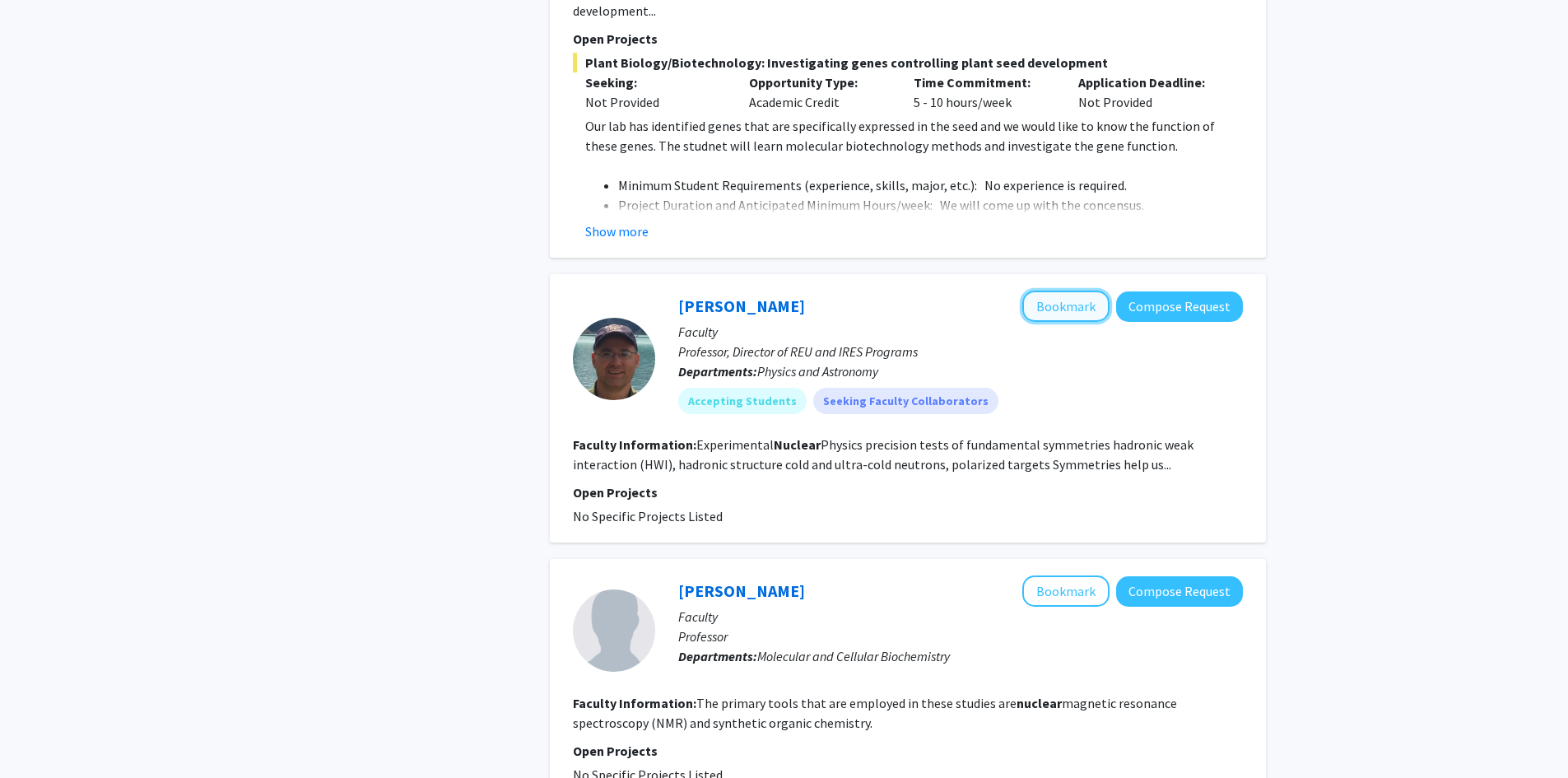
click at [1055, 290] on button "Bookmark" at bounding box center [1065, 306] width 88 height 31
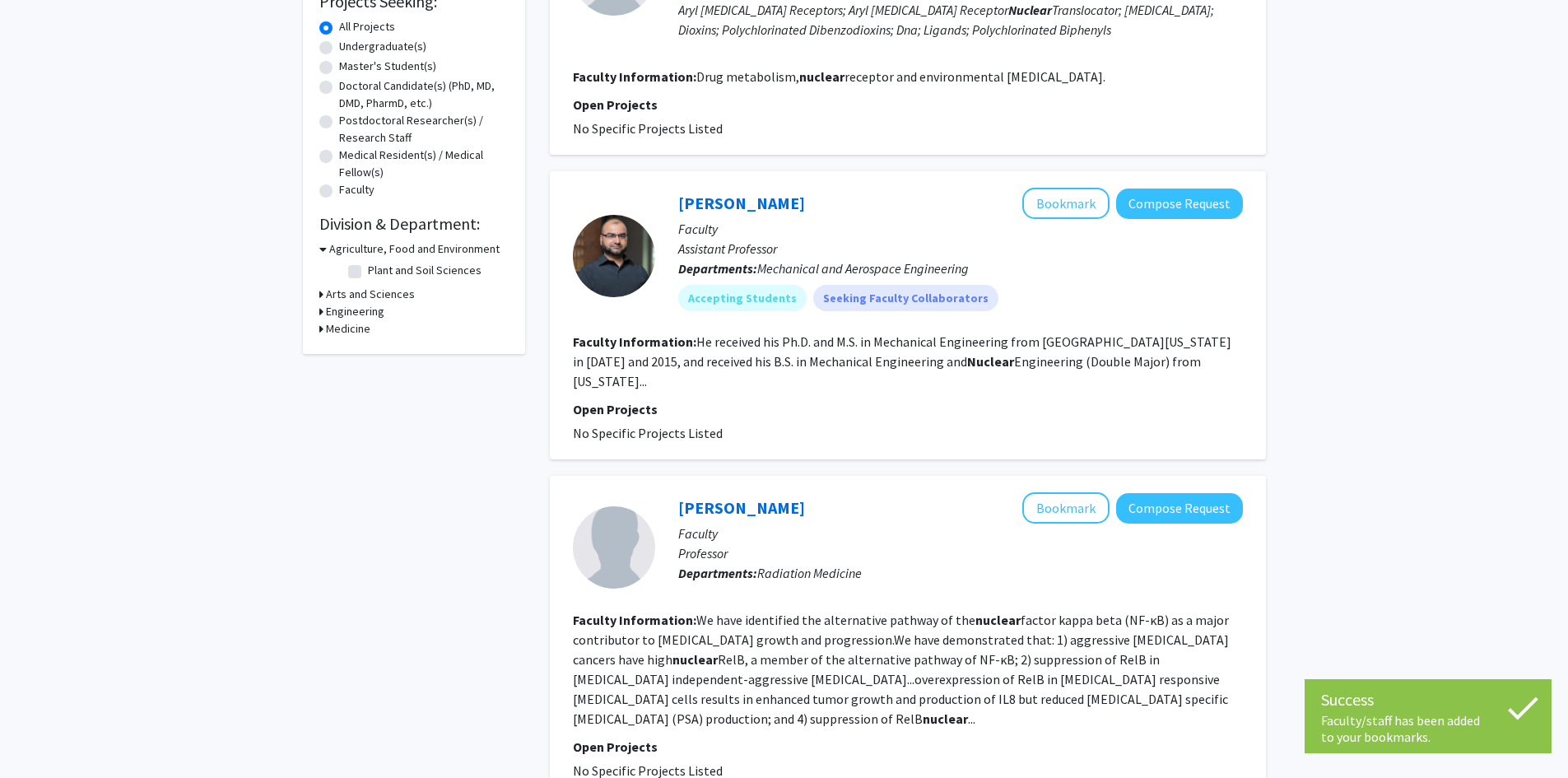
scroll to position [0, 0]
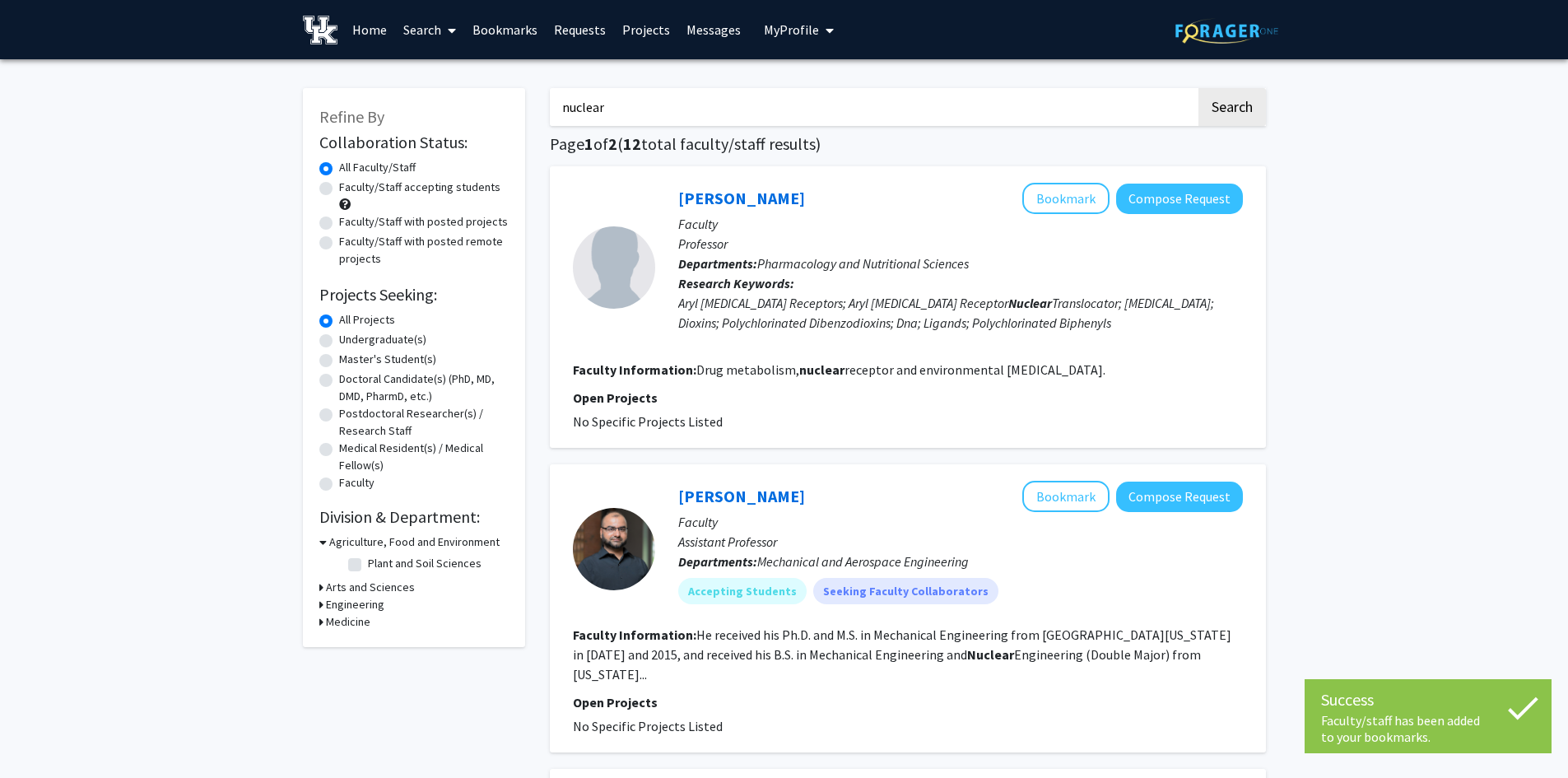
click at [510, 22] on link "Bookmarks" at bounding box center [505, 29] width 82 height 58
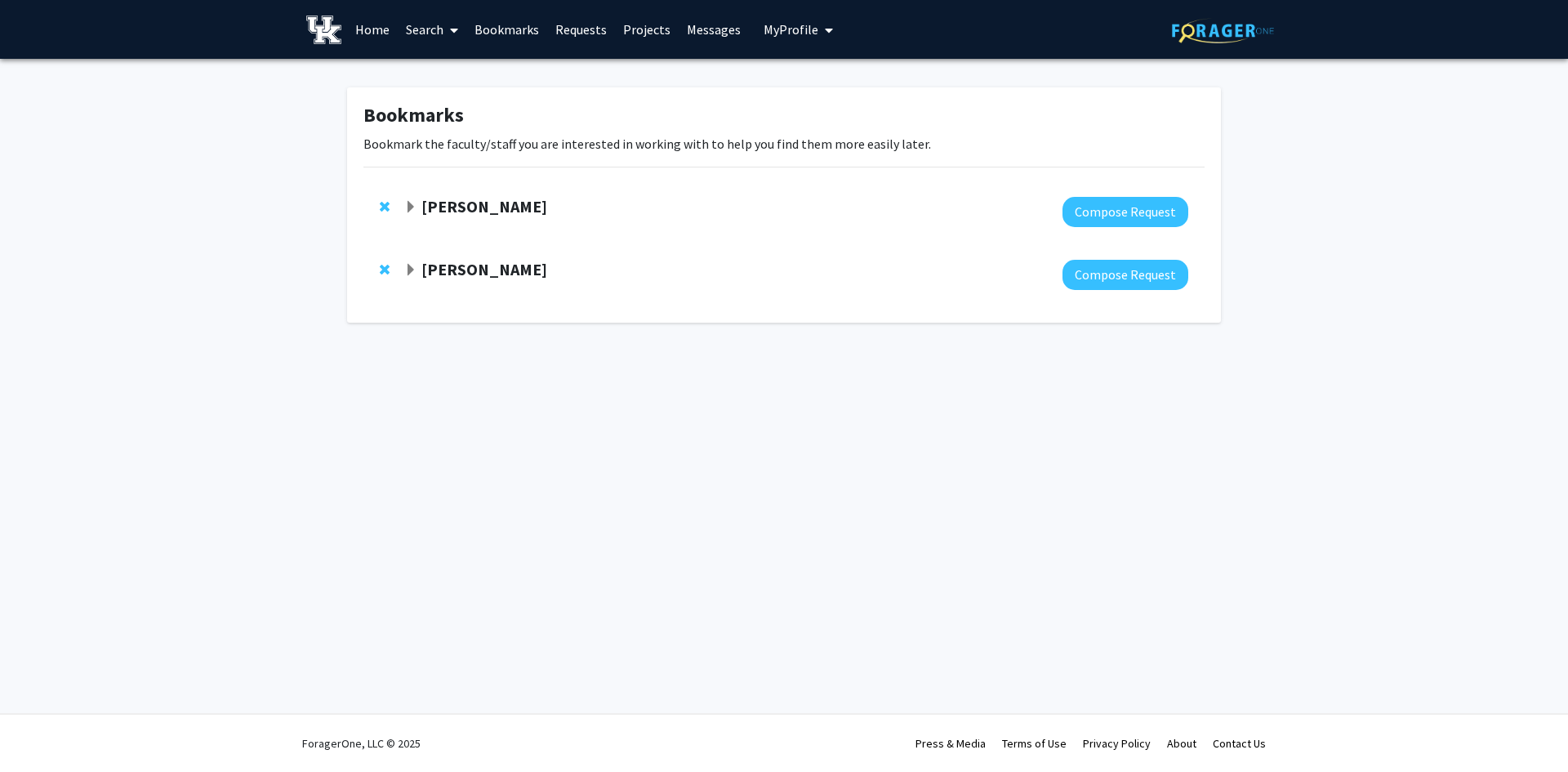
click at [788, 35] on span "My Profile" at bounding box center [791, 30] width 55 height 17
click at [943, 471] on div "Faculty/staff has been added to your bookmarks. Skip navigation Home Search Boo…" at bounding box center [784, 386] width 1568 height 772
click at [764, 22] on span "My Profile" at bounding box center [791, 30] width 55 height 17
click at [856, 80] on span "[PERSON_NAME]" at bounding box center [865, 76] width 99 height 18
